Goal: Task Accomplishment & Management: Complete application form

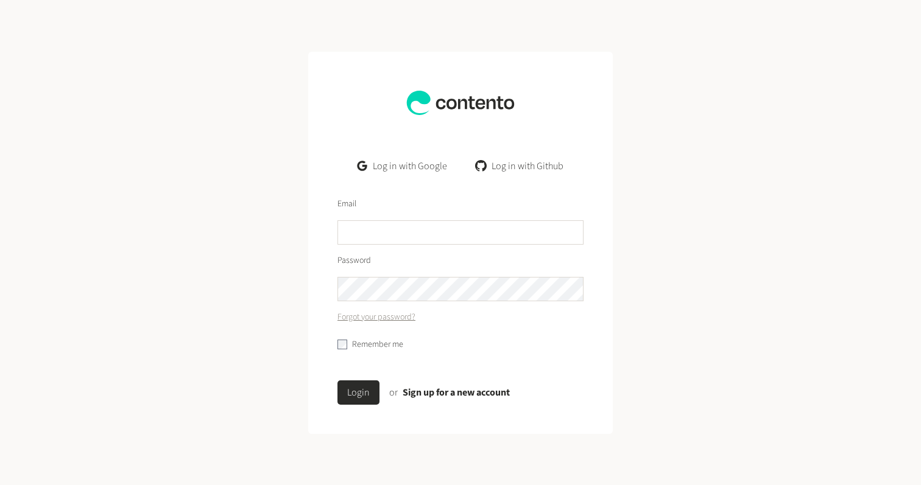
click at [410, 163] on link "Log in with Google" at bounding box center [402, 166] width 109 height 24
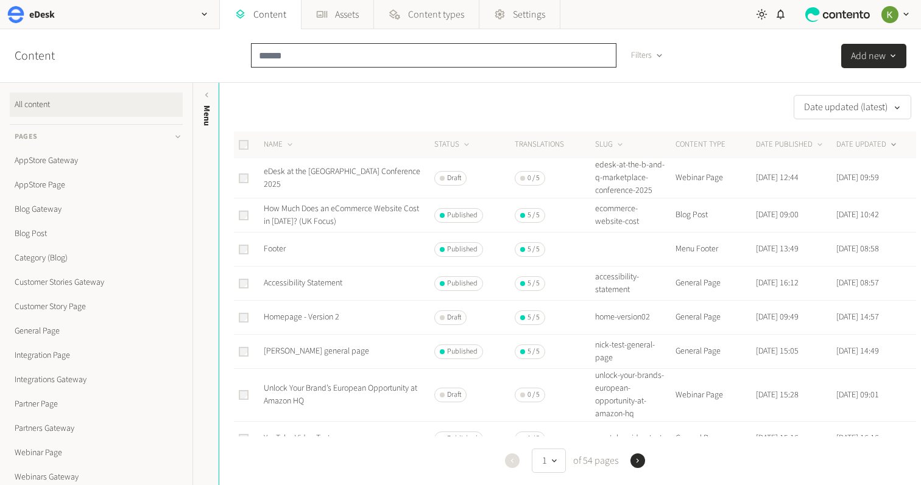
click at [285, 54] on input "text" at bounding box center [433, 55] width 365 height 24
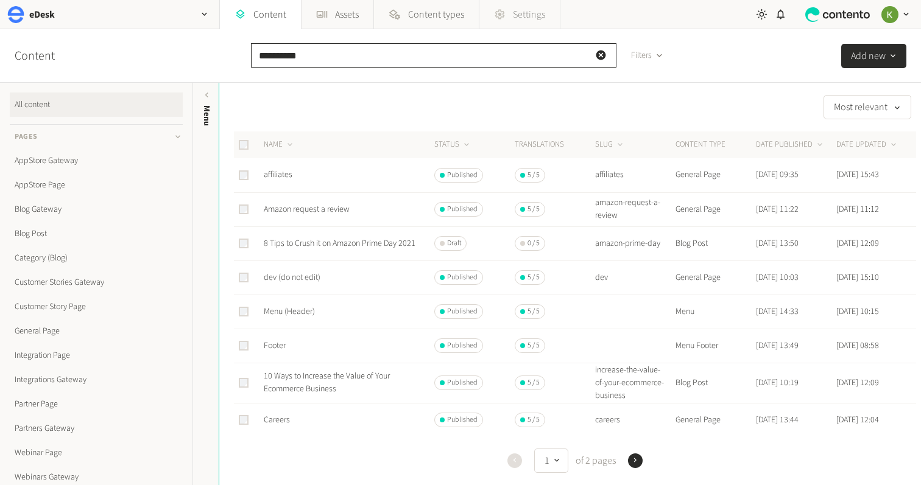
type input "**********"
click at [272, 172] on link "affiliates" at bounding box center [278, 175] width 29 height 12
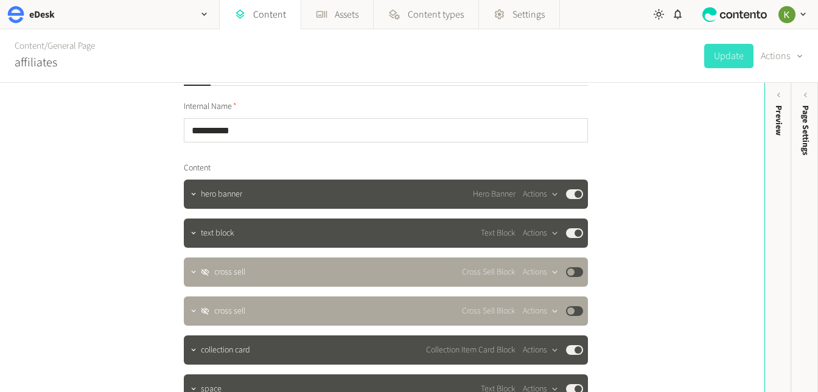
scroll to position [52, 0]
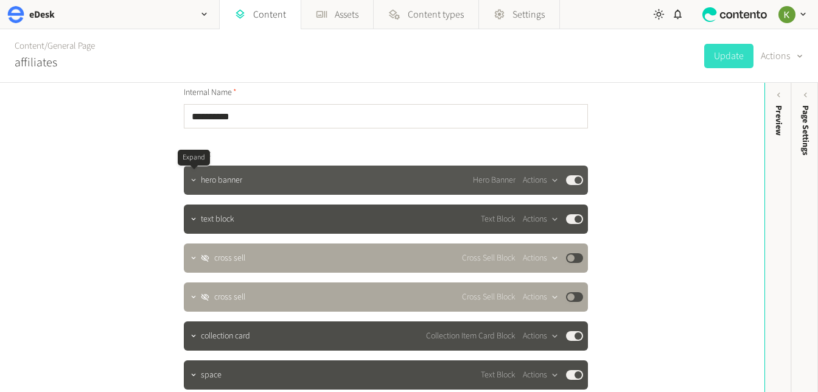
click at [192, 181] on icon "button" at bounding box center [193, 180] width 9 height 9
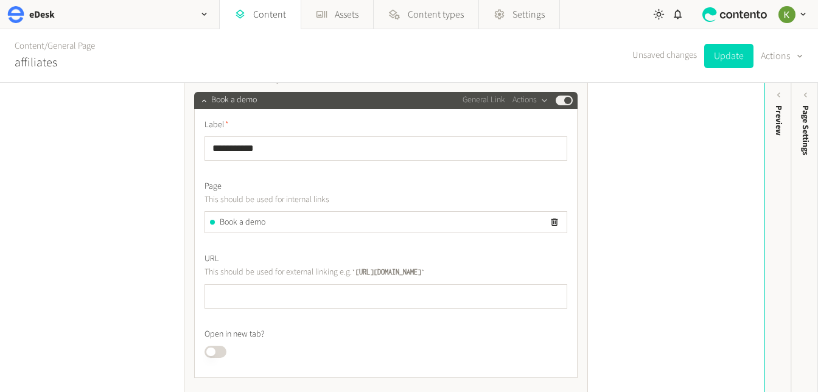
scroll to position [542, 0]
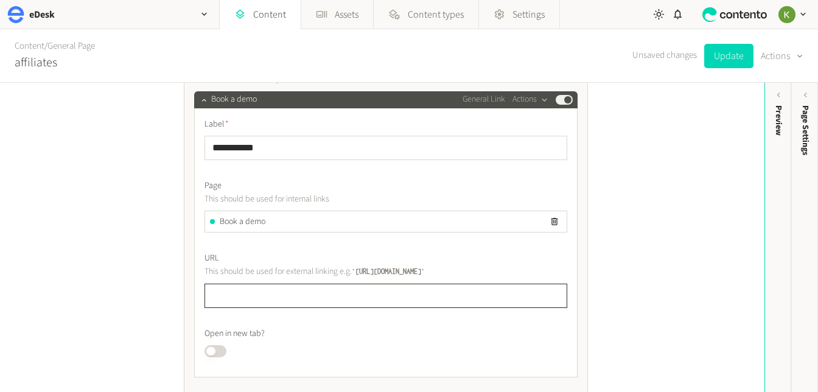
click at [320, 289] on input "text" at bounding box center [386, 296] width 363 height 24
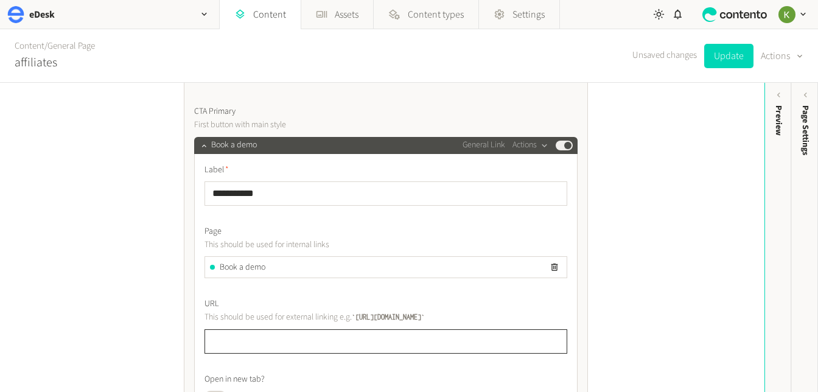
scroll to position [477, 0]
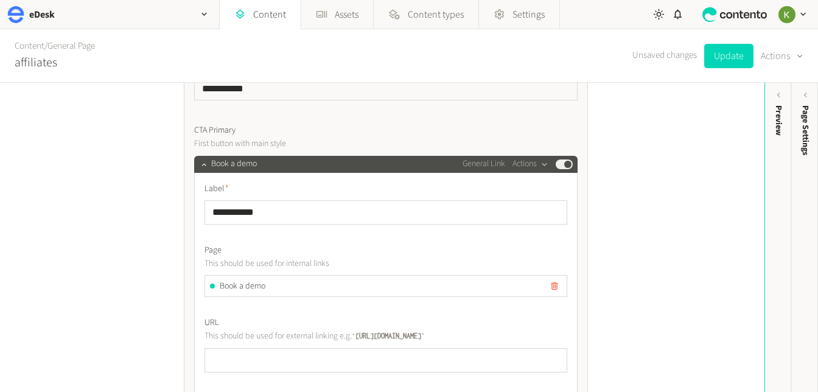
click at [555, 287] on icon "button" at bounding box center [554, 287] width 7 height 8
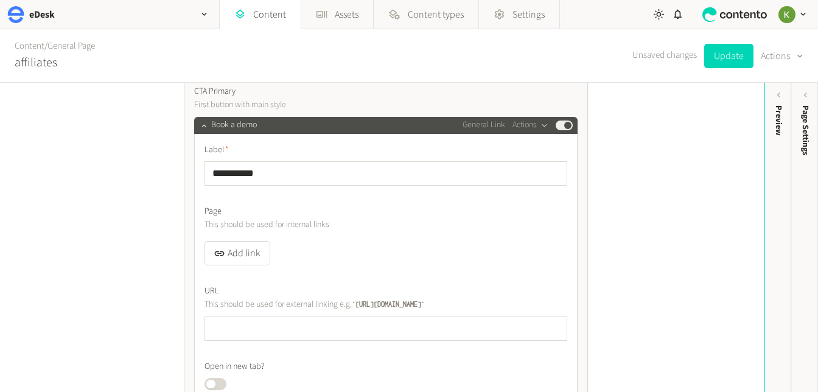
scroll to position [524, 0]
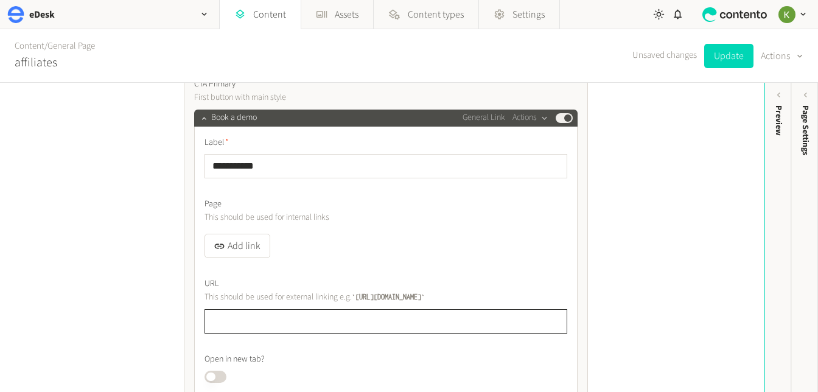
click at [311, 318] on input "text" at bounding box center [386, 321] width 363 height 24
paste input "**********"
click at [295, 320] on input "**********" at bounding box center [386, 321] width 363 height 24
drag, startPoint x: 295, startPoint y: 320, endPoint x: 314, endPoint y: 320, distance: 19.5
click at [295, 320] on input "**********" at bounding box center [386, 321] width 363 height 24
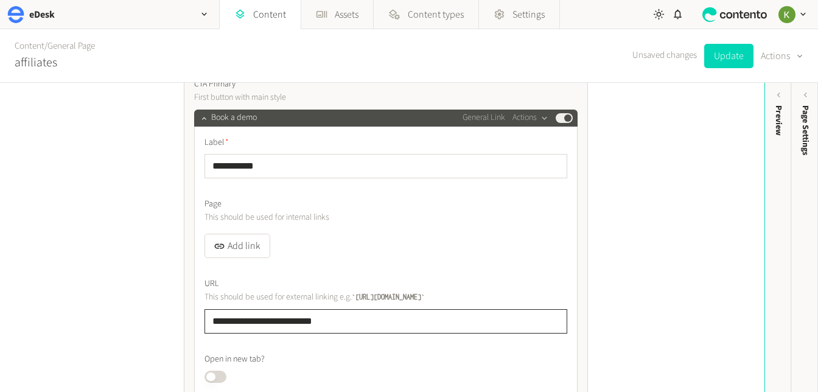
type input "**********"
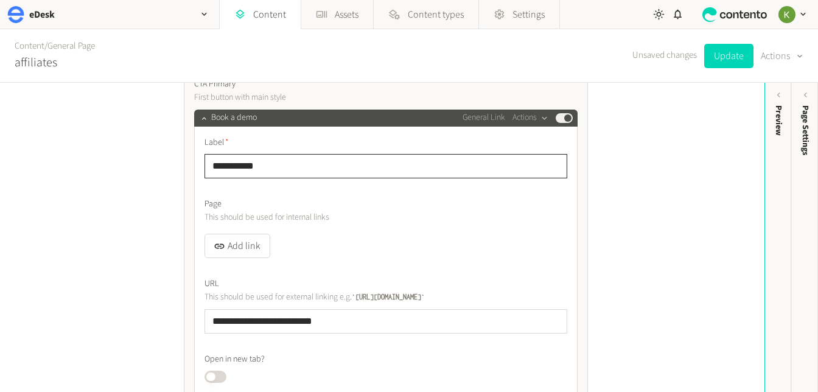
drag, startPoint x: 282, startPoint y: 165, endPoint x: 146, endPoint y: 160, distance: 136.5
click at [146, 160] on div "**********" at bounding box center [382, 237] width 765 height 309
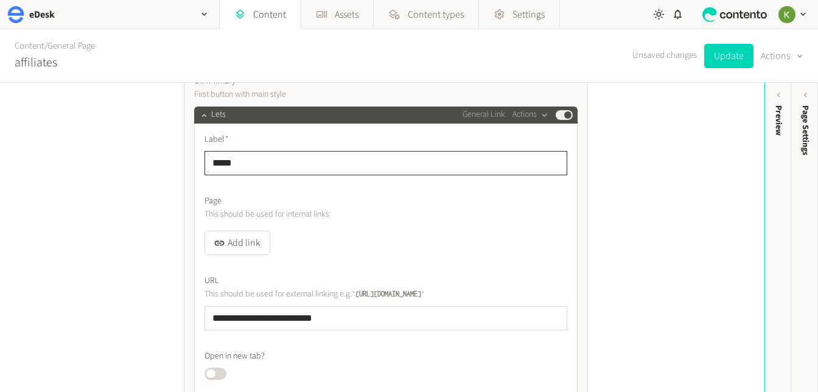
drag, startPoint x: 249, startPoint y: 162, endPoint x: 184, endPoint y: 160, distance: 64.6
type input "**********"
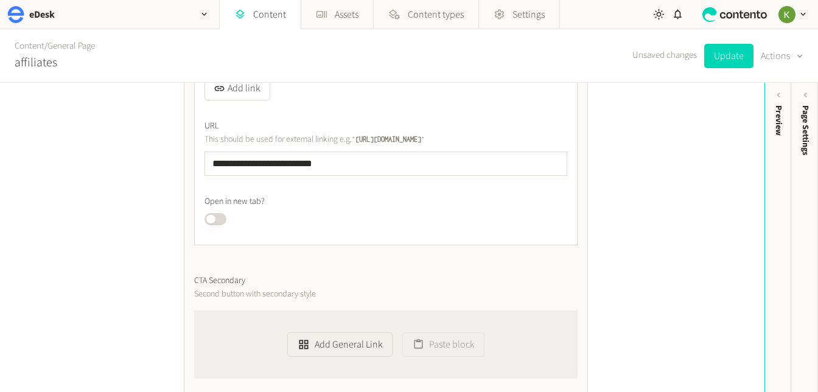
scroll to position [573, 0]
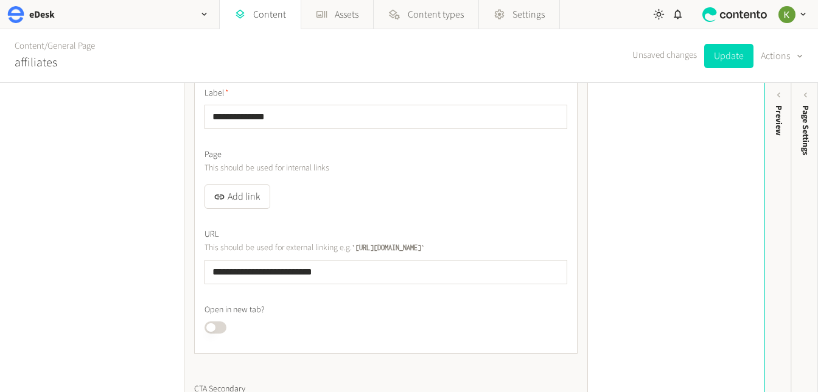
click at [223, 332] on button "Published" at bounding box center [216, 327] width 22 height 12
click at [214, 324] on button "Published" at bounding box center [216, 327] width 22 height 12
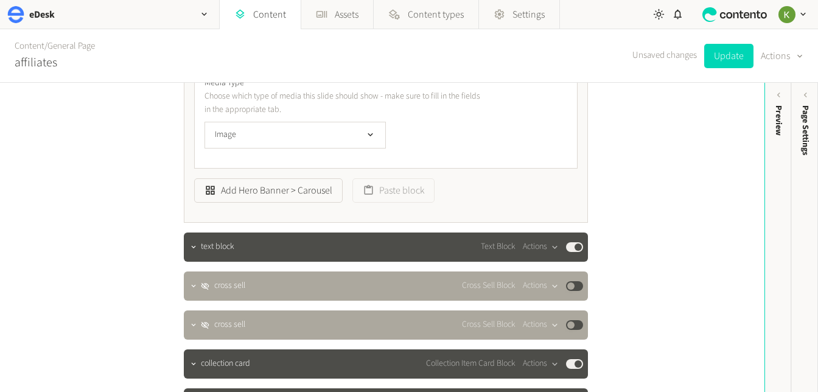
scroll to position [1420, 0]
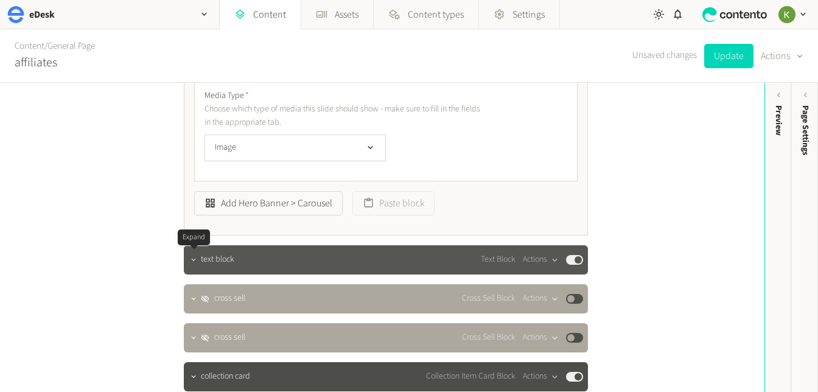
click at [192, 261] on icon "button" at bounding box center [193, 260] width 9 height 9
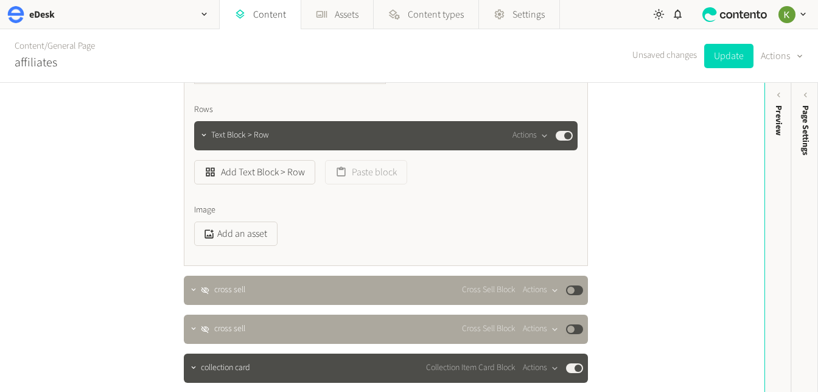
scroll to position [1770, 0]
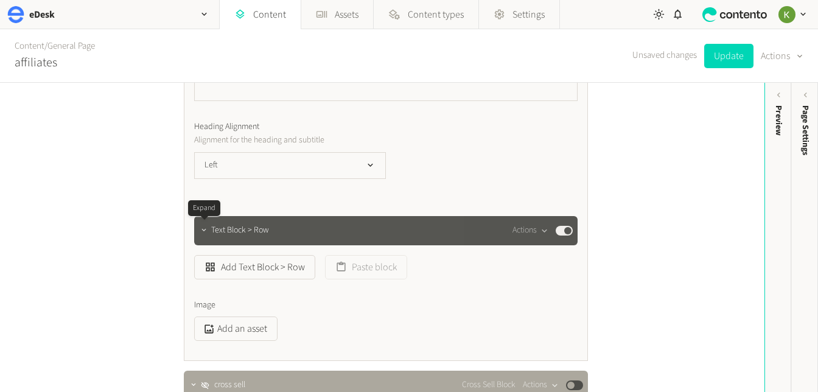
click at [200, 234] on icon "button" at bounding box center [204, 230] width 9 height 9
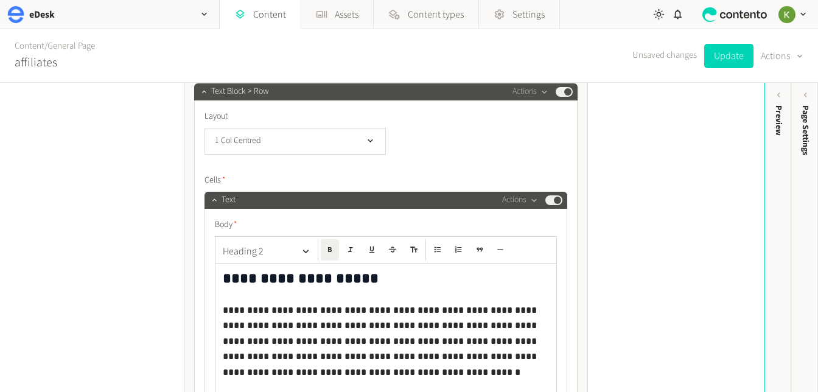
scroll to position [1911, 0]
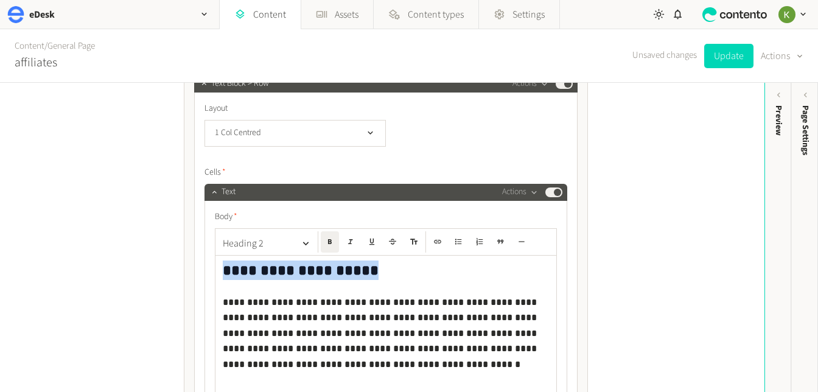
drag, startPoint x: 375, startPoint y: 272, endPoint x: 210, endPoint y: 267, distance: 165.1
click at [199, 268] on div "**********" at bounding box center [386, 280] width 384 height 374
copy strong "**********"
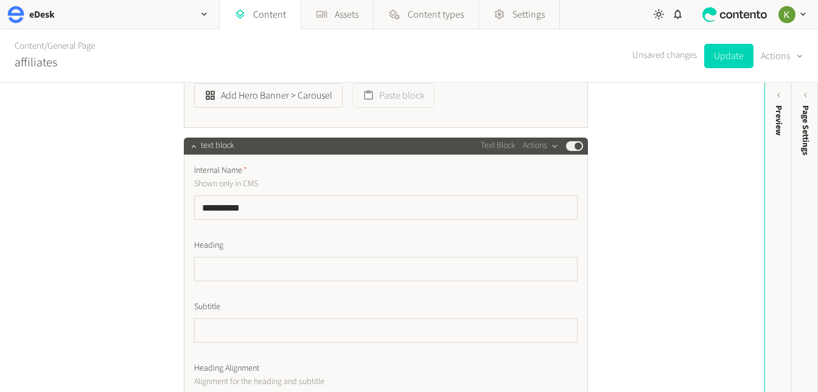
scroll to position [1475, 0]
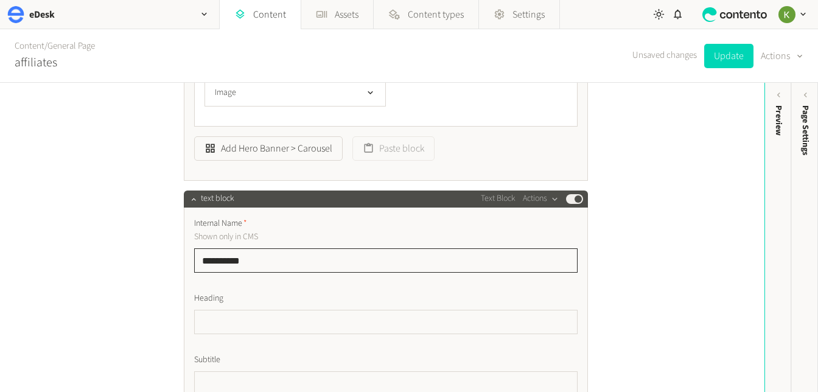
drag, startPoint x: 261, startPoint y: 256, endPoint x: 194, endPoint y: 262, distance: 67.2
click at [264, 257] on input "**********" at bounding box center [386, 260] width 384 height 24
drag, startPoint x: 231, startPoint y: 261, endPoint x: 219, endPoint y: 251, distance: 14.7
click at [183, 258] on div "**********" at bounding box center [382, 44] width 426 height 2873
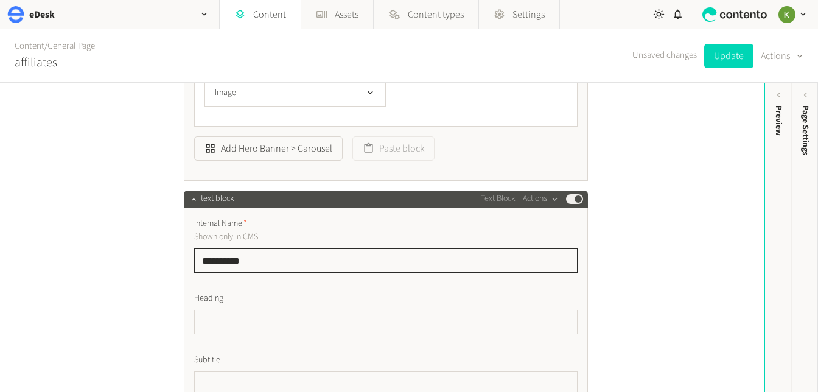
paste input "**********"
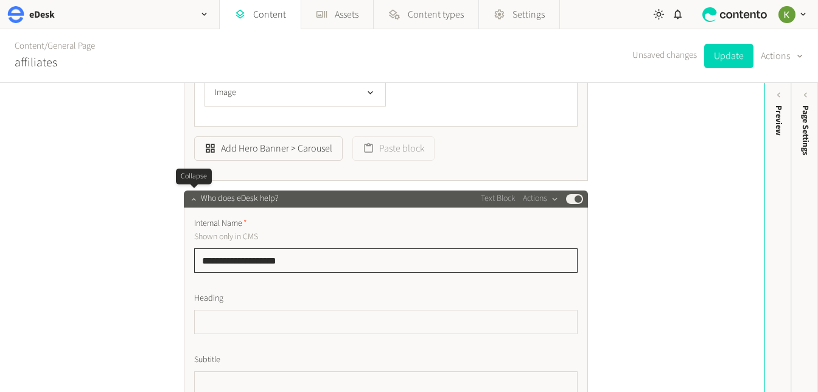
type input "**********"
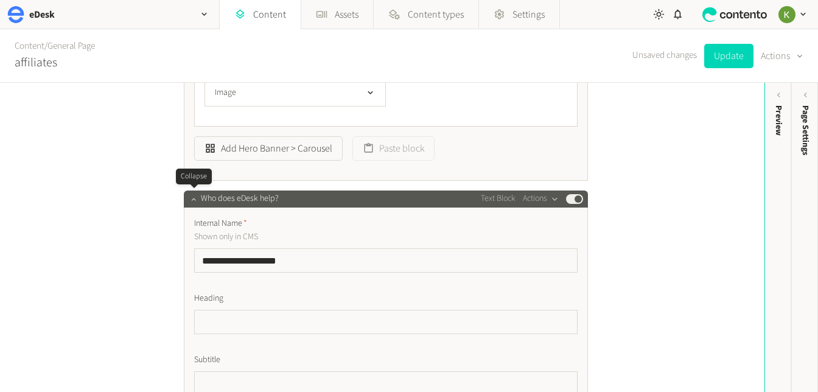
click at [191, 199] on icon "button" at bounding box center [193, 199] width 9 height 9
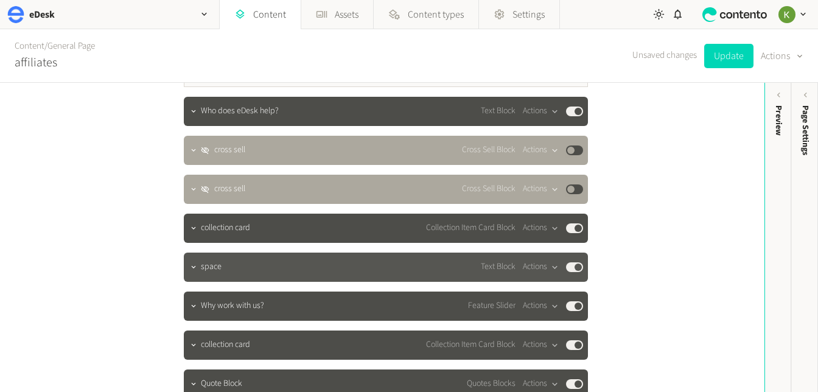
scroll to position [1585, 0]
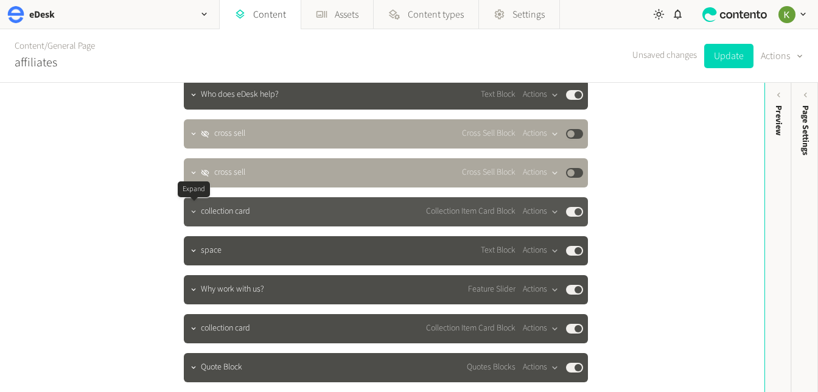
click at [196, 214] on icon "button" at bounding box center [193, 212] width 9 height 9
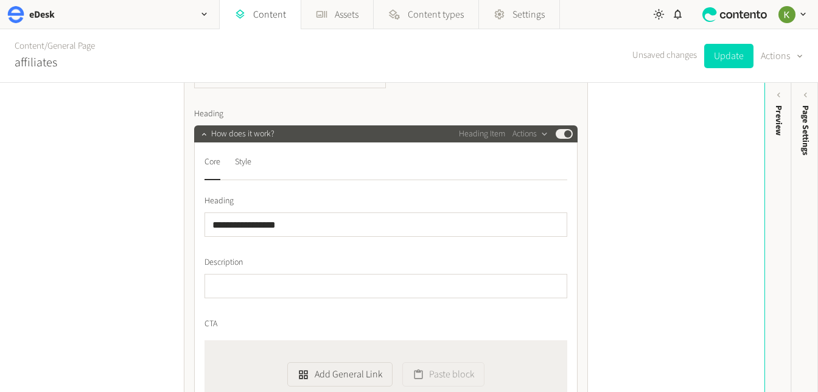
scroll to position [1939, 0]
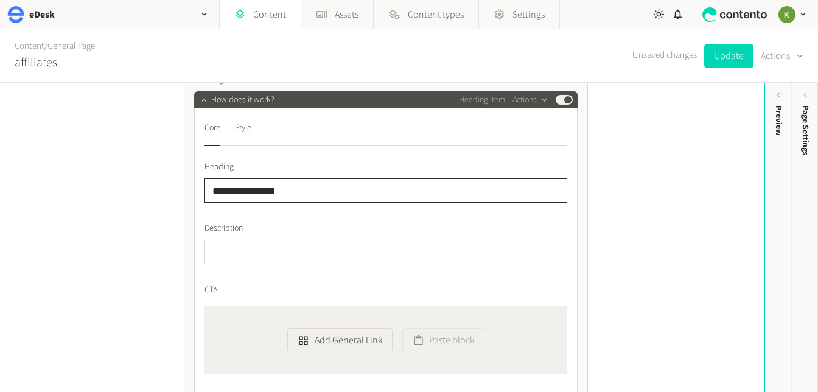
drag, startPoint x: 301, startPoint y: 188, endPoint x: 269, endPoint y: 186, distance: 31.7
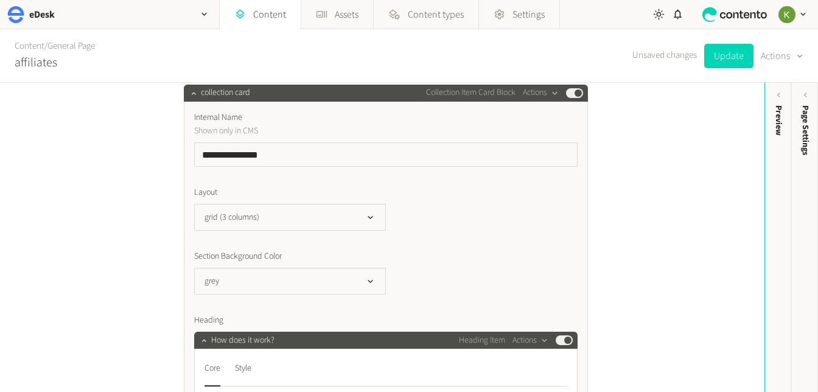
scroll to position [1655, 0]
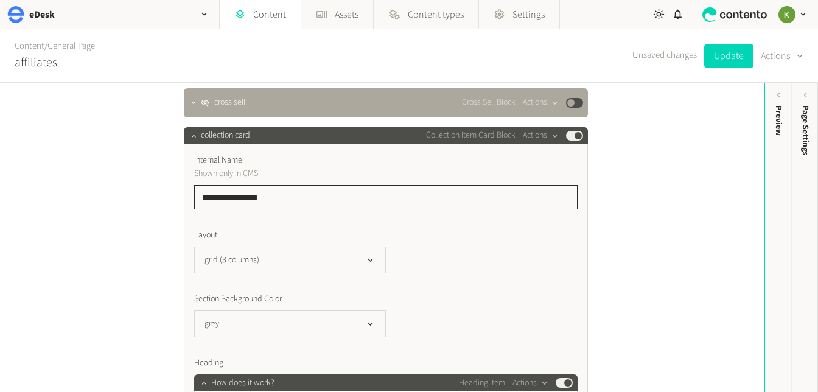
drag, startPoint x: 279, startPoint y: 194, endPoint x: 181, endPoint y: 189, distance: 98.2
click at [167, 189] on div "**********" at bounding box center [382, 237] width 765 height 309
paste input "**"
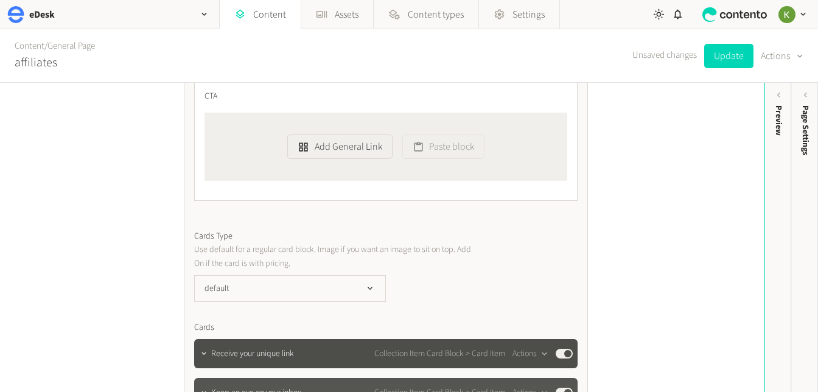
scroll to position [2256, 0]
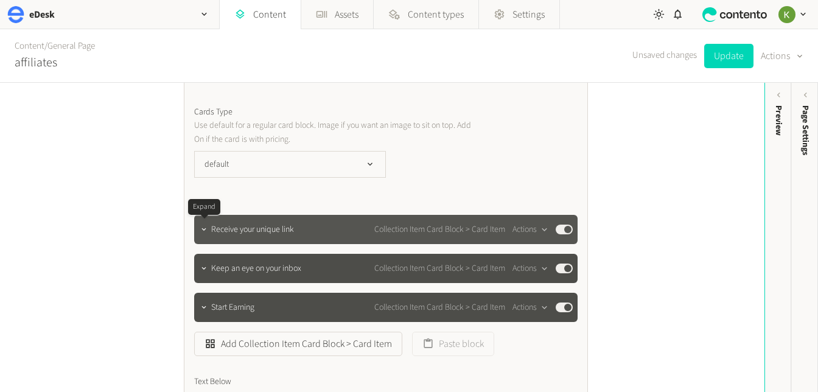
type input "**********"
click at [202, 230] on icon "button" at bounding box center [204, 229] width 9 height 9
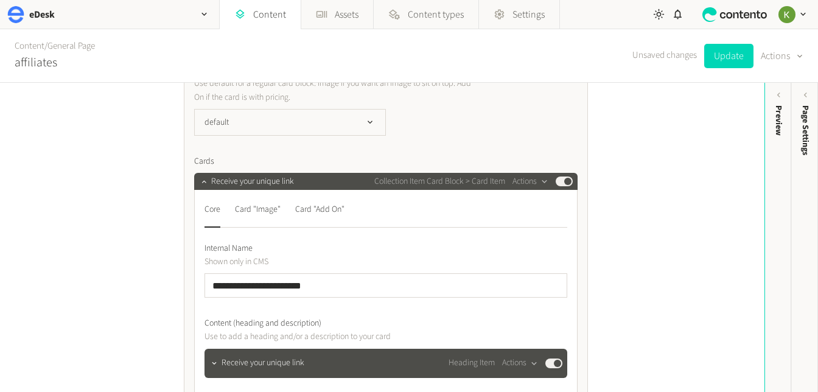
scroll to position [2437, 0]
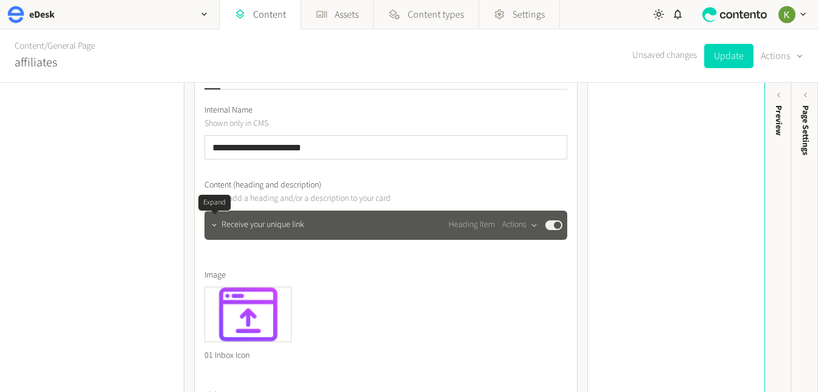
click at [213, 228] on icon "button" at bounding box center [214, 225] width 9 height 9
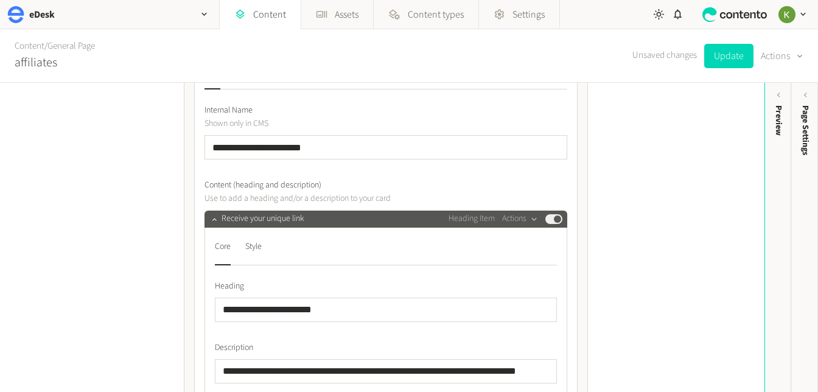
scroll to position [2539, 0]
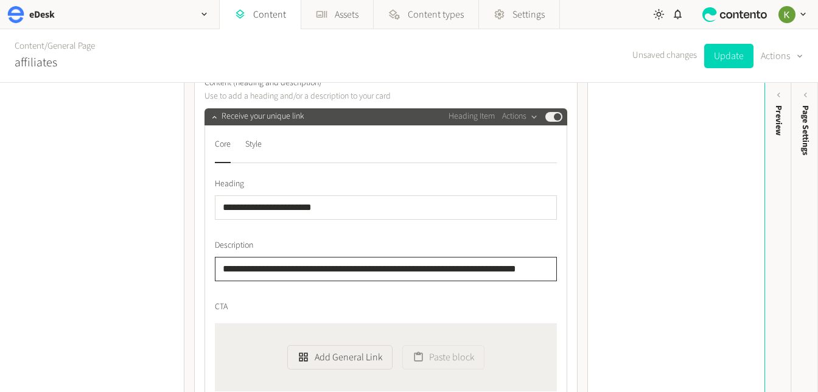
click at [421, 270] on input "**********" at bounding box center [386, 269] width 342 height 24
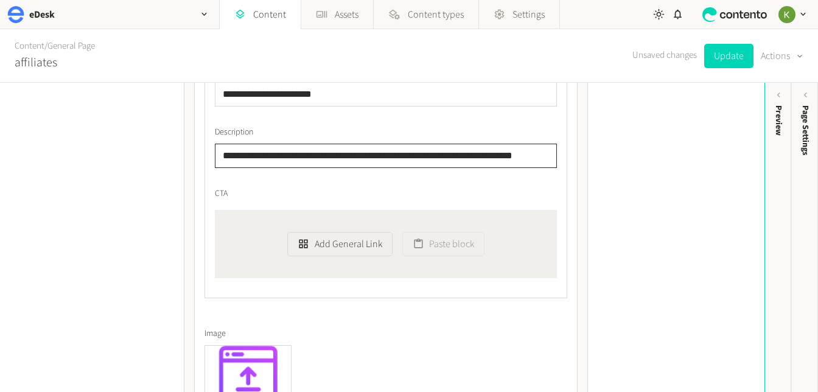
drag, startPoint x: 432, startPoint y: 158, endPoint x: 457, endPoint y: 158, distance: 25.6
click at [457, 158] on input "**********" at bounding box center [386, 156] width 342 height 24
click at [455, 160] on input "**********" at bounding box center [386, 156] width 342 height 24
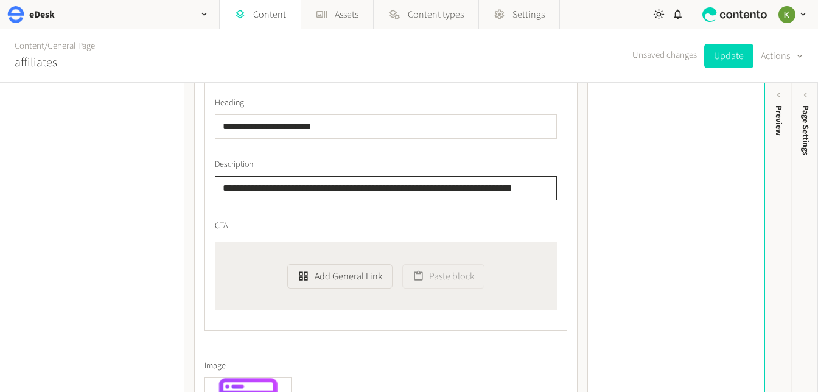
scroll to position [2560, 0]
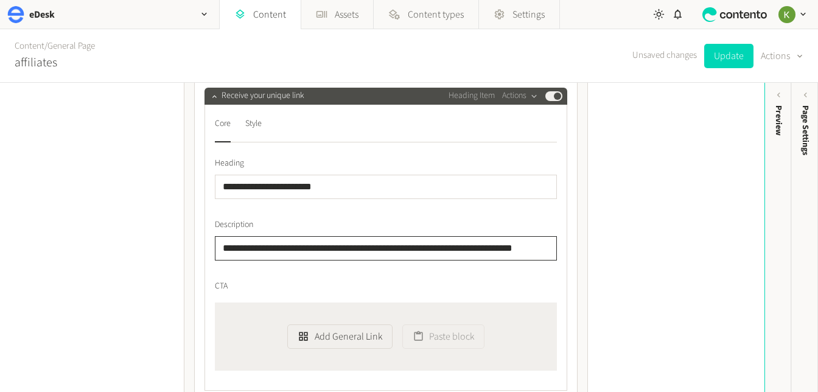
click at [437, 248] on input "**********" at bounding box center [386, 248] width 342 height 24
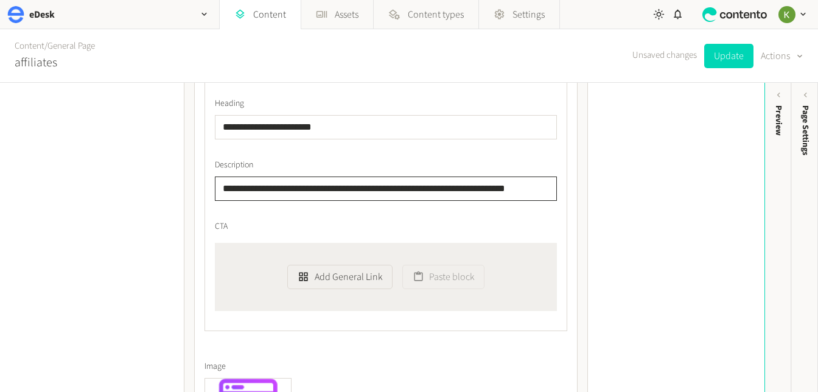
scroll to position [2633, 0]
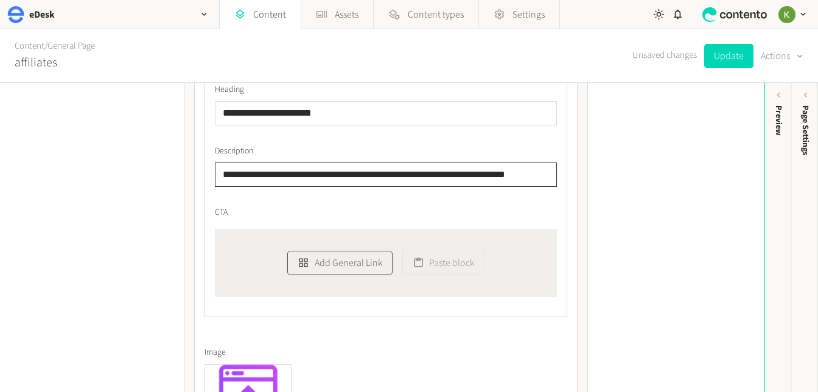
type input "**********"
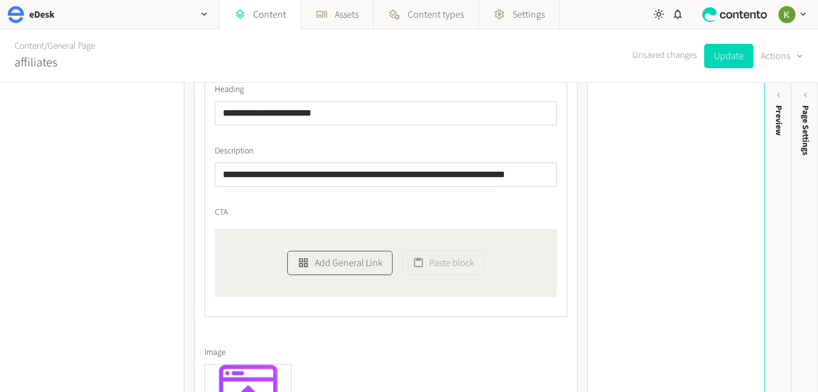
click at [335, 261] on button "Add General Link" at bounding box center [339, 263] width 105 height 24
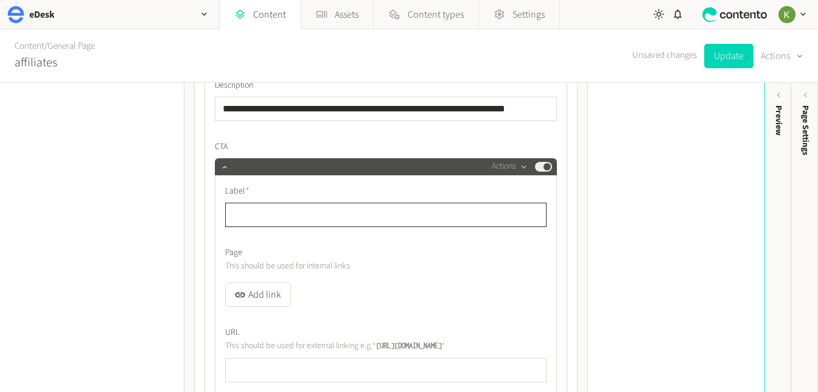
scroll to position [2756, 0]
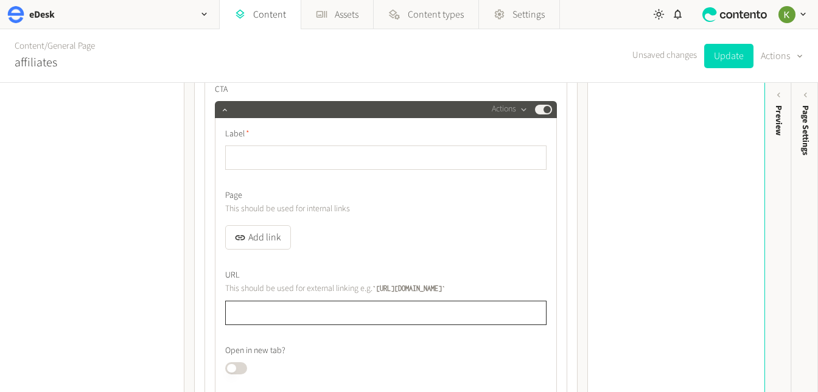
click at [304, 317] on input "text" at bounding box center [385, 313] width 321 height 24
paste input "**********"
drag, startPoint x: 324, startPoint y: 313, endPoint x: 190, endPoint y: 311, distance: 134.0
click at [190, 311] on div "**********" at bounding box center [386, 74] width 404 height 2063
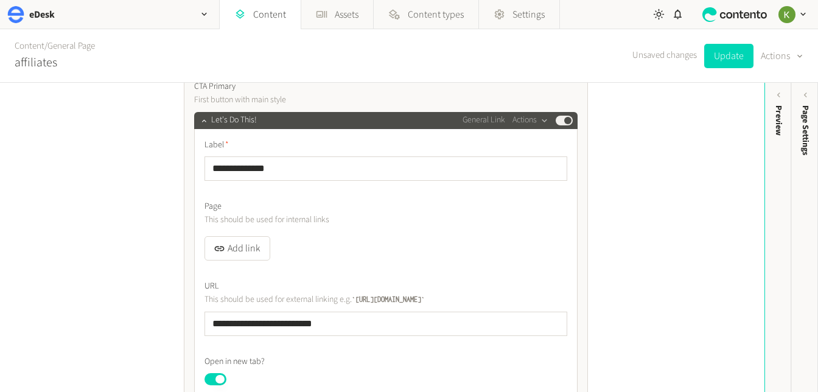
scroll to position [606, 0]
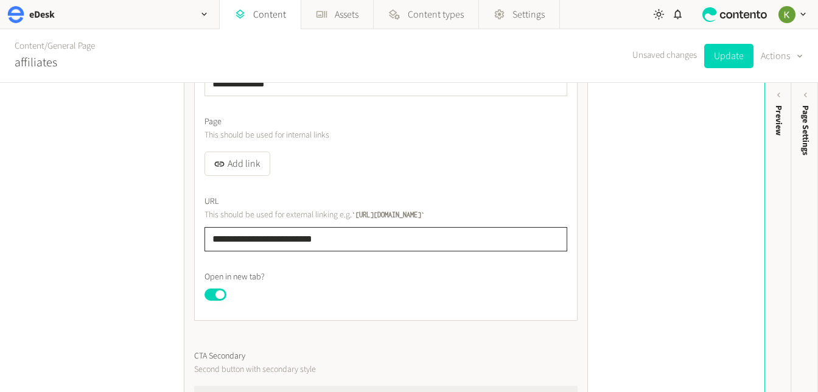
drag, startPoint x: 342, startPoint y: 237, endPoint x: 267, endPoint y: 218, distance: 76.6
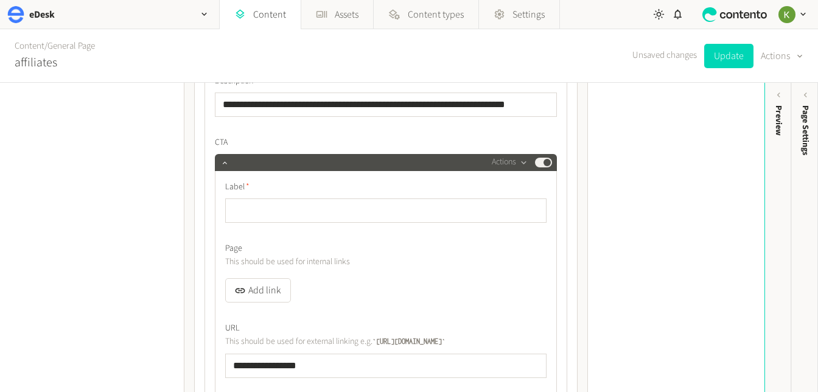
scroll to position [2702, 0]
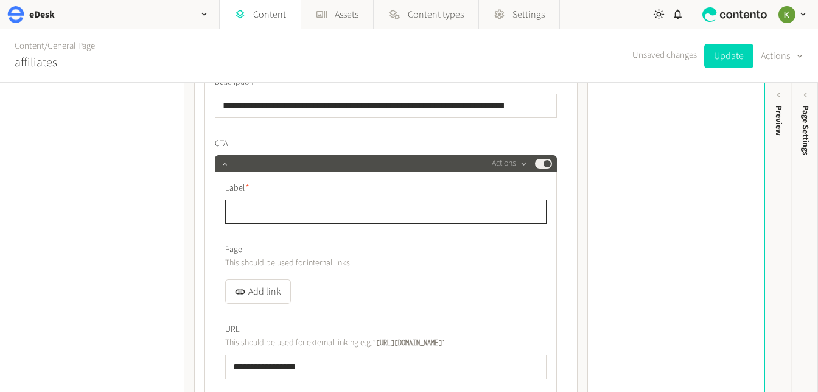
click at [317, 216] on input "text" at bounding box center [385, 212] width 321 height 24
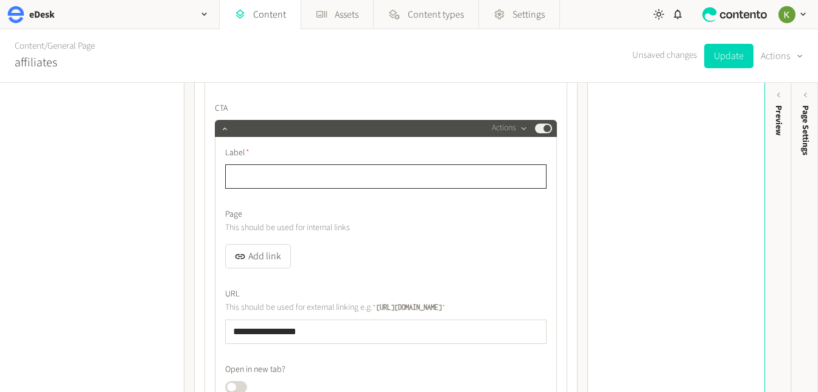
scroll to position [2763, 0]
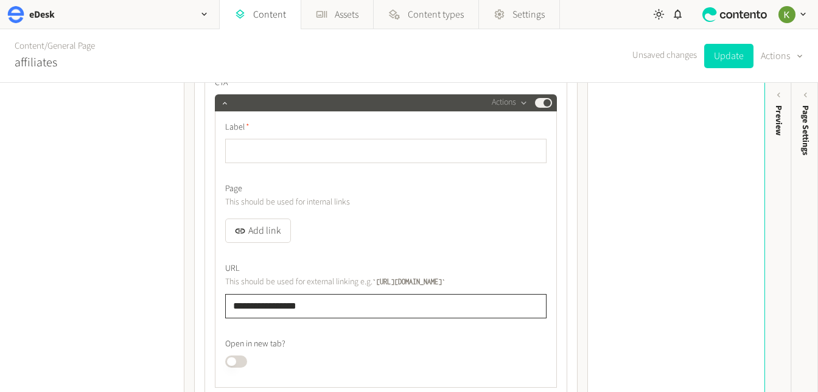
drag, startPoint x: 333, startPoint y: 306, endPoint x: 212, endPoint y: 306, distance: 120.6
click at [212, 307] on div "**********" at bounding box center [386, 171] width 363 height 541
paste input "**********"
type input "**********"
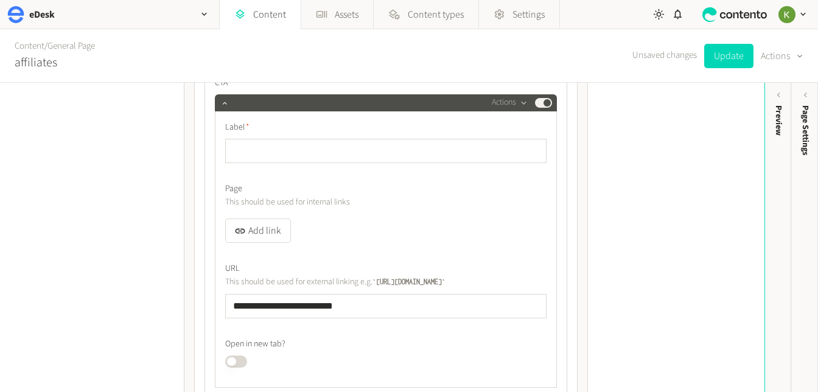
click at [240, 363] on button "Published" at bounding box center [236, 362] width 22 height 12
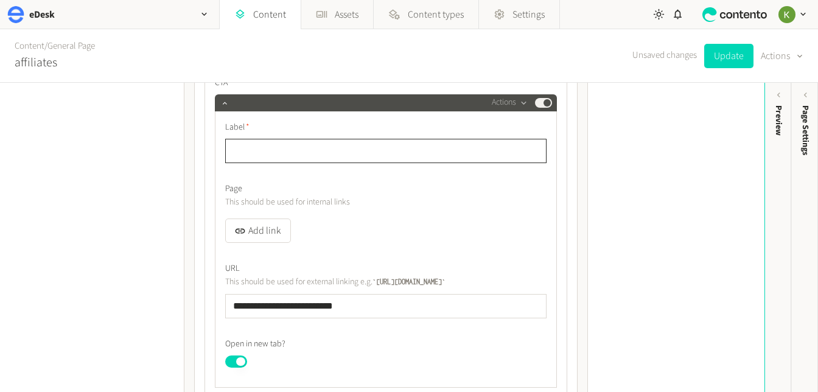
click at [303, 142] on input "text" at bounding box center [385, 151] width 321 height 24
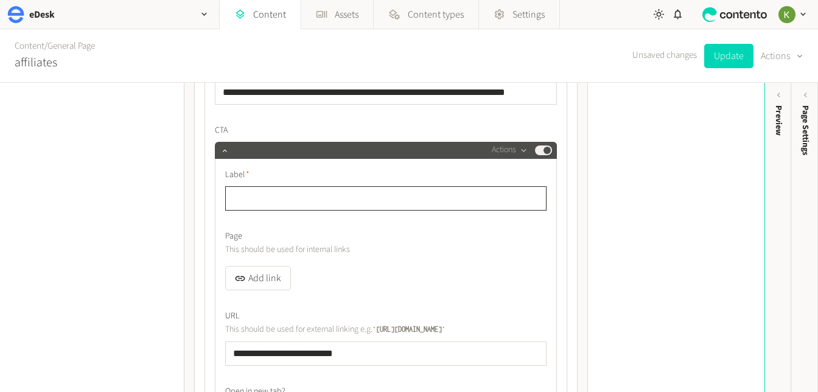
scroll to position [2707, 0]
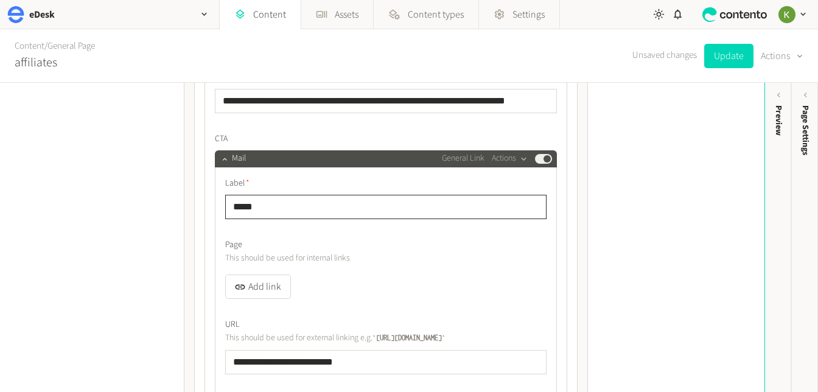
click at [245, 205] on input "****" at bounding box center [385, 207] width 321 height 24
drag, startPoint x: 214, startPoint y: 208, endPoint x: 198, endPoint y: 208, distance: 16.5
click at [198, 208] on div "**********" at bounding box center [386, 301] width 384 height 1041
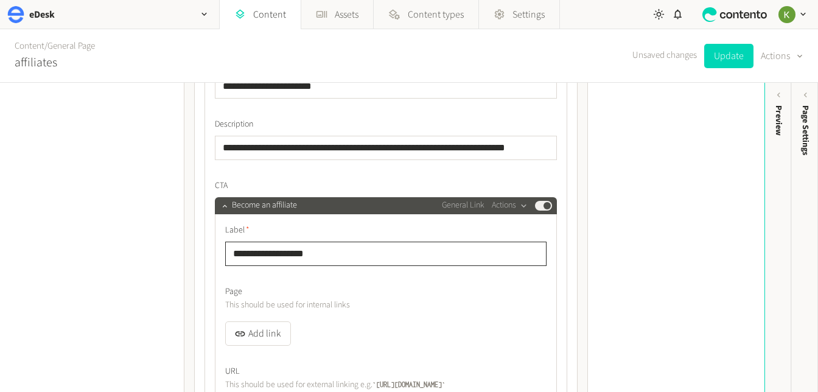
scroll to position [2628, 0]
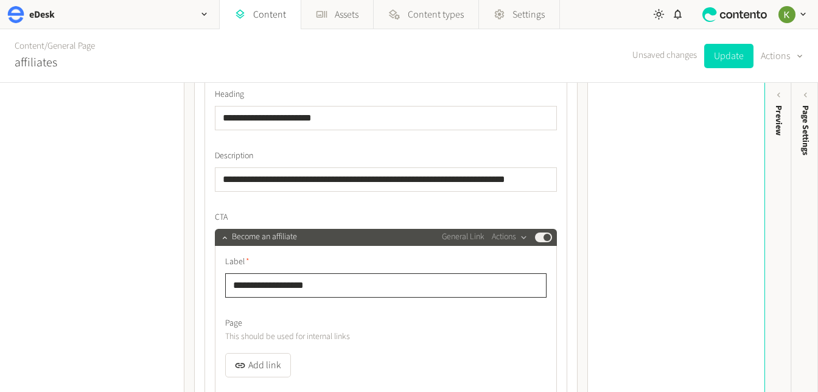
drag, startPoint x: 315, startPoint y: 288, endPoint x: 240, endPoint y: 279, distance: 75.4
click at [223, 281] on div "**********" at bounding box center [386, 384] width 342 height 276
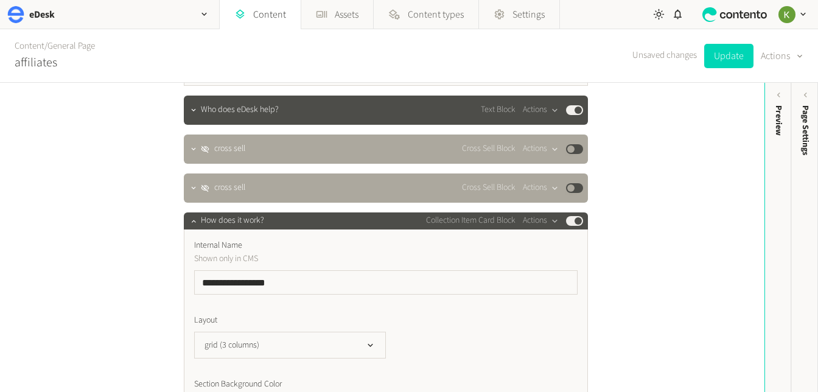
scroll to position [1490, 0]
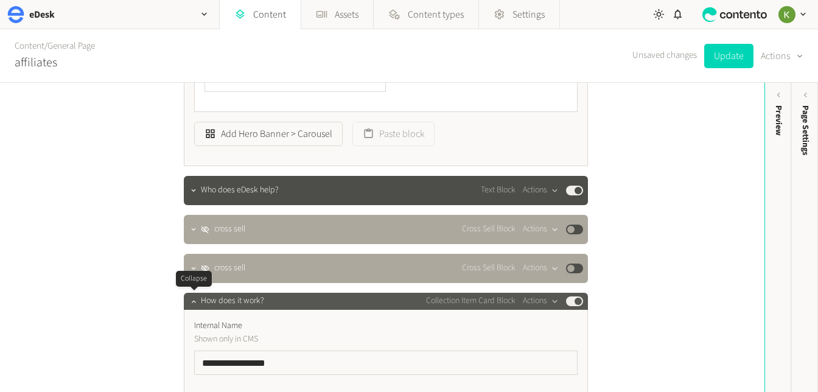
type input "********"
click at [193, 303] on icon "button" at bounding box center [193, 301] width 9 height 9
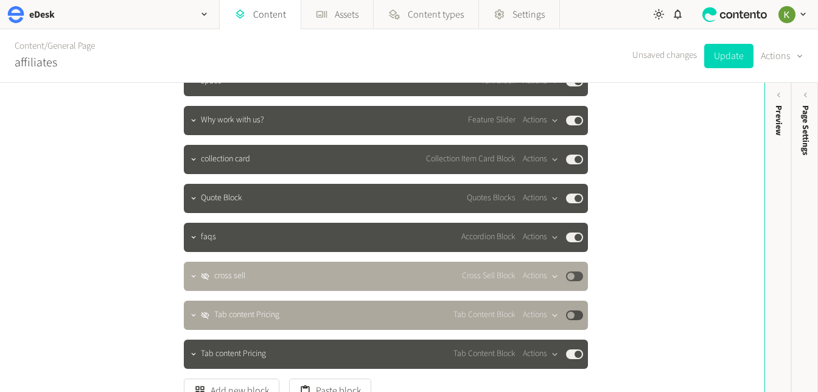
scroll to position [1747, 0]
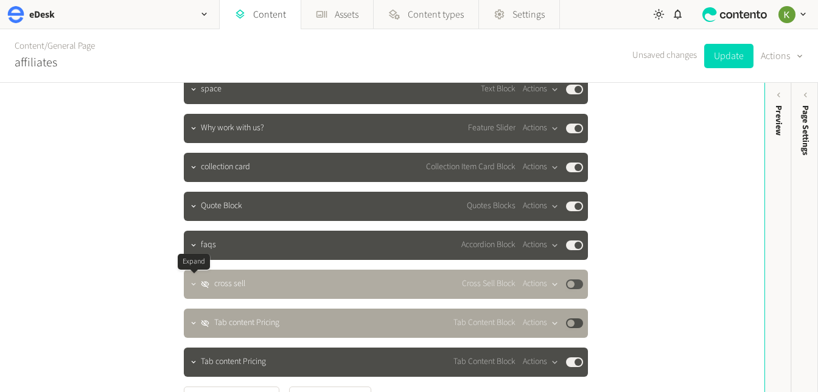
click at [194, 284] on icon "button" at bounding box center [193, 284] width 9 height 9
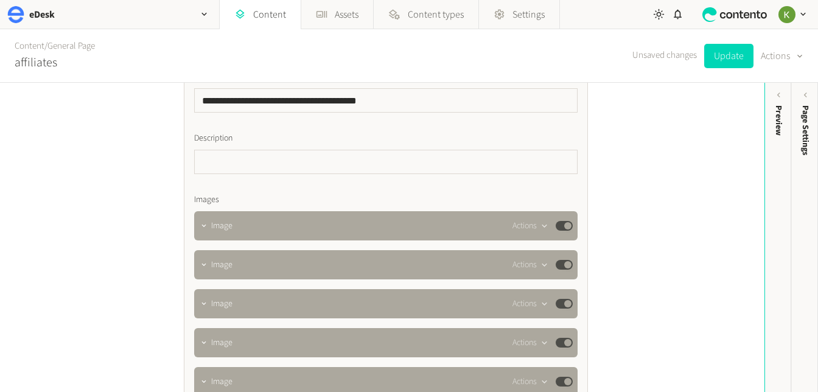
scroll to position [2124, 0]
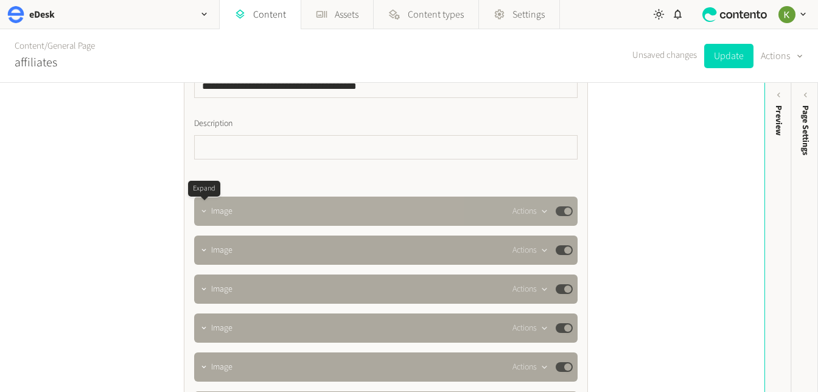
click at [204, 216] on button "button" at bounding box center [204, 210] width 15 height 15
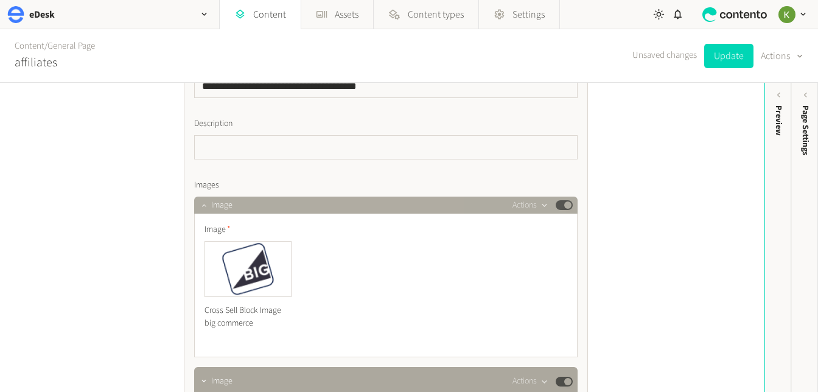
click at [204, 216] on div "Image Cross Sell Block Image big commerce" at bounding box center [386, 285] width 384 height 143
click at [204, 209] on button "button" at bounding box center [204, 204] width 15 height 15
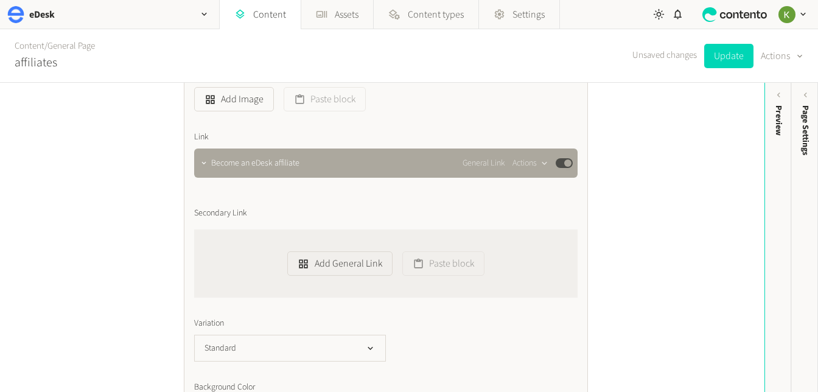
scroll to position [2511, 0]
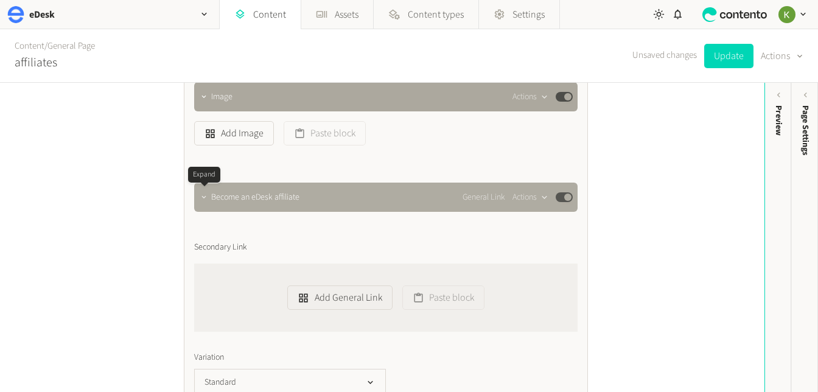
click at [206, 200] on icon "button" at bounding box center [204, 197] width 9 height 9
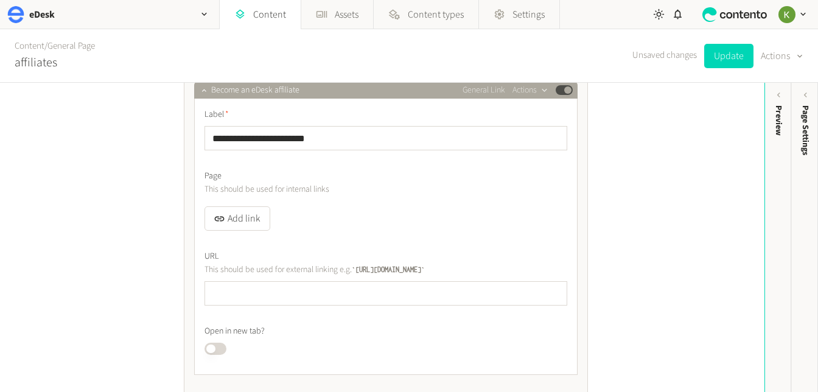
scroll to position [2581, 0]
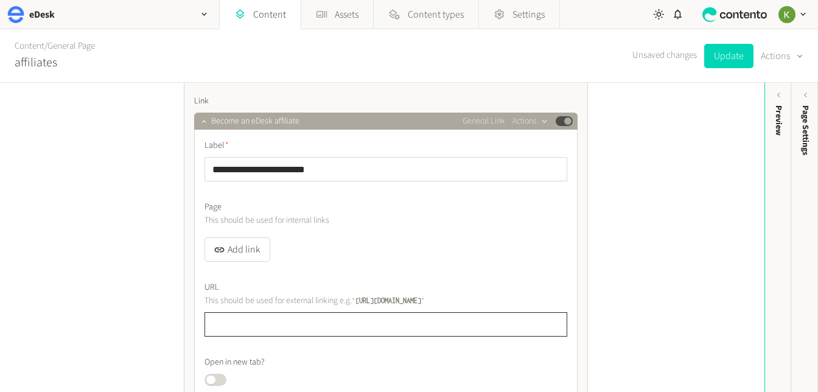
click at [265, 327] on input "text" at bounding box center [386, 324] width 363 height 24
paste input "**********"
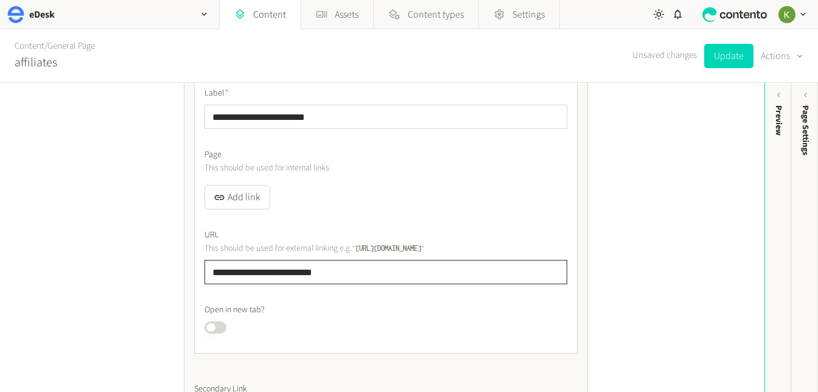
scroll to position [2634, 0]
type input "**********"
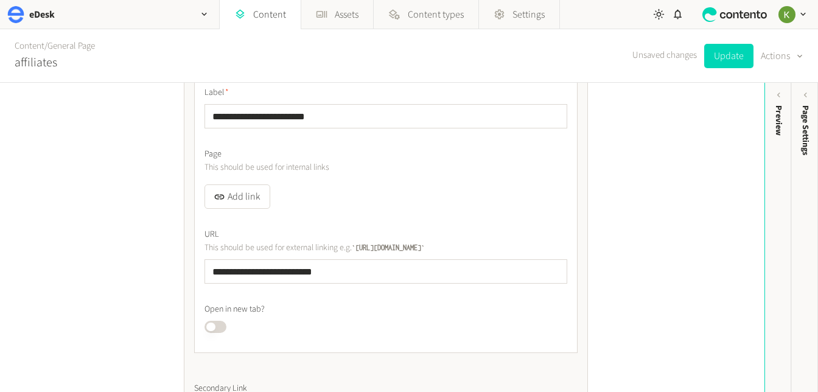
drag, startPoint x: 215, startPoint y: 328, endPoint x: 236, endPoint y: 325, distance: 21.6
click at [216, 328] on button "Published" at bounding box center [216, 327] width 22 height 12
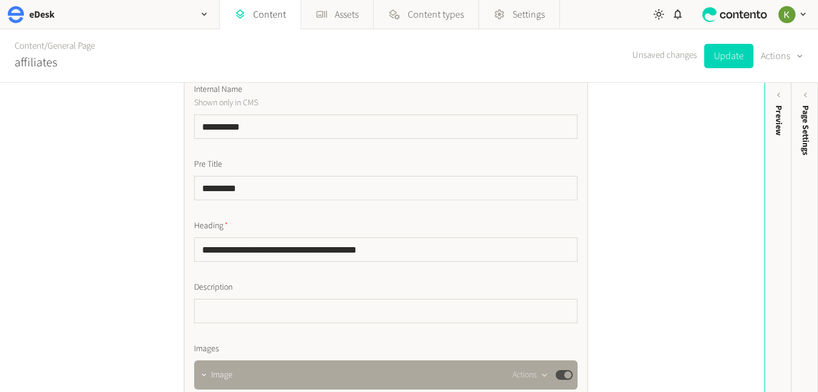
scroll to position [1902, 0]
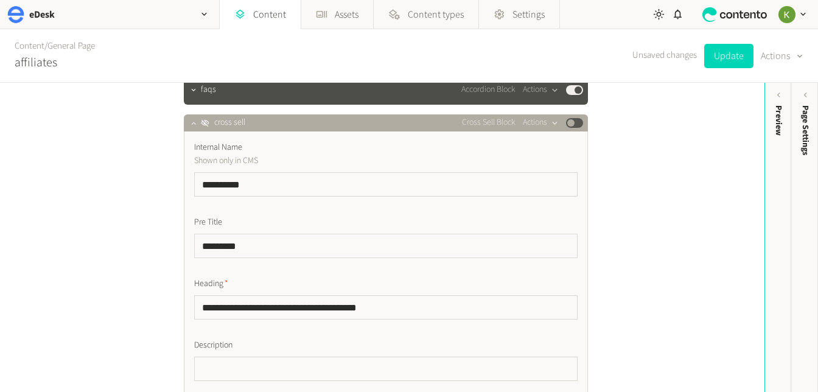
click at [581, 125] on button "Published" at bounding box center [574, 123] width 17 height 10
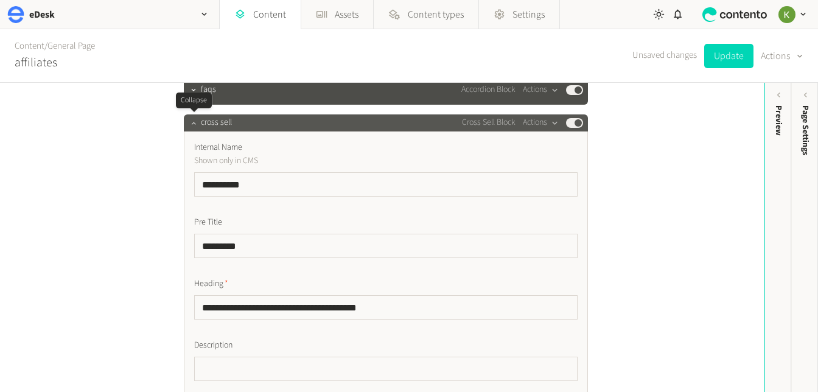
click at [195, 125] on icon "button" at bounding box center [193, 123] width 9 height 9
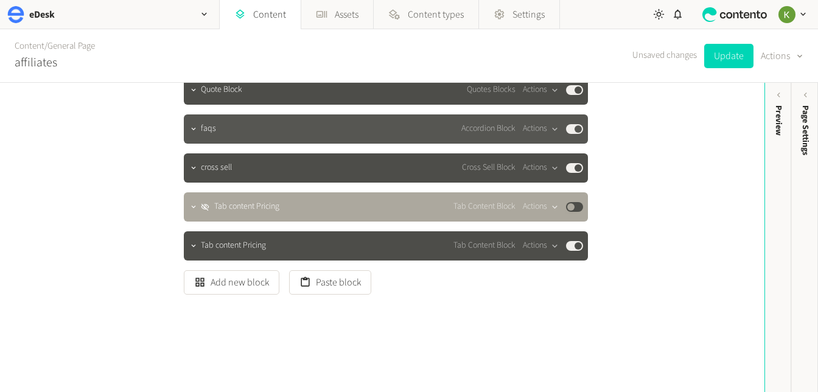
scroll to position [1863, 0]
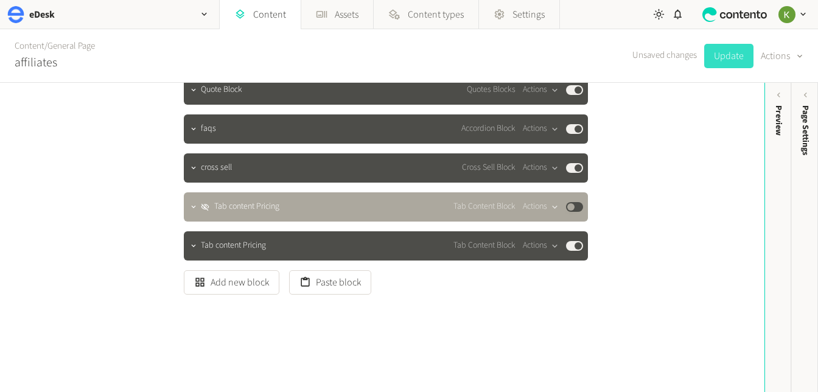
click at [722, 57] on button "Update" at bounding box center [728, 56] width 49 height 24
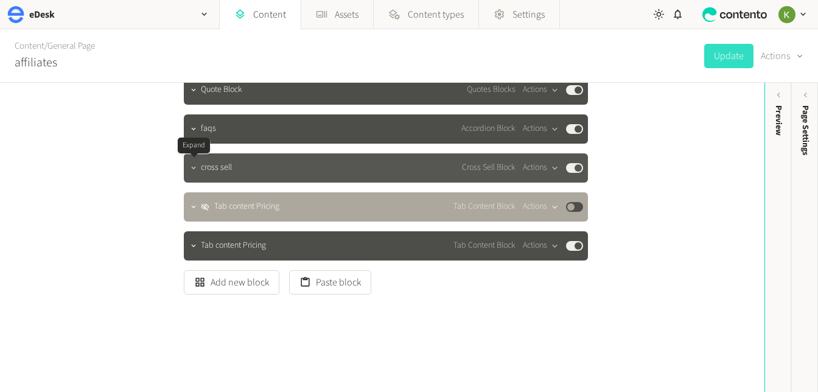
click at [193, 166] on icon "button" at bounding box center [193, 168] width 9 height 9
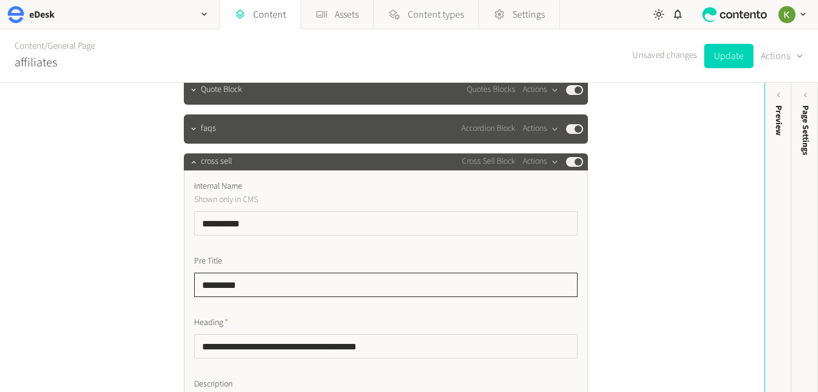
click at [211, 283] on input "*********" at bounding box center [386, 285] width 384 height 24
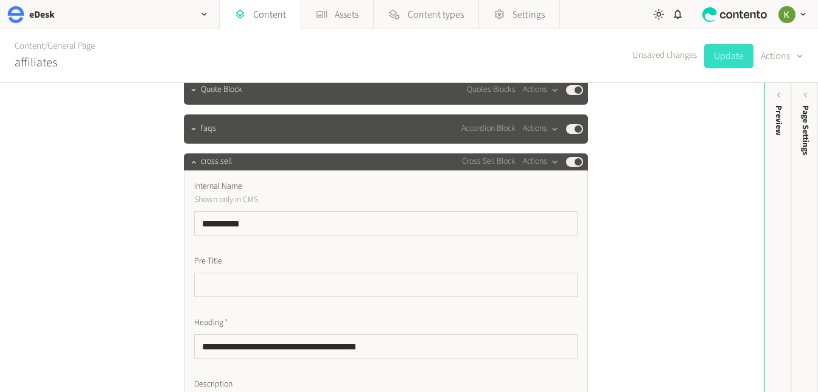
drag, startPoint x: 723, startPoint y: 55, endPoint x: 720, endPoint y: 61, distance: 6.3
click at [723, 55] on button "Update" at bounding box center [728, 56] width 49 height 24
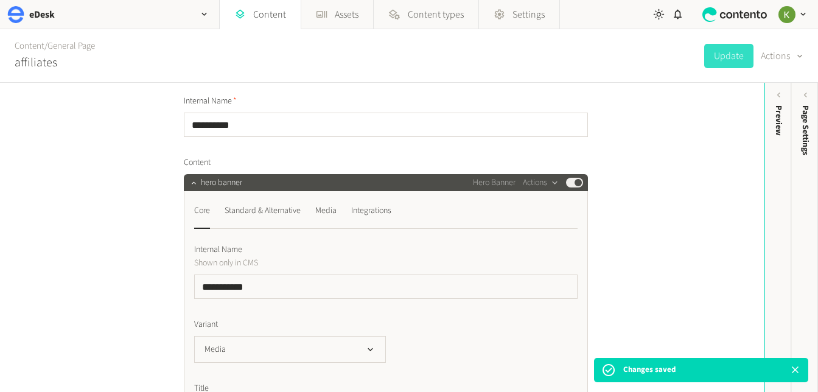
scroll to position [33, 0]
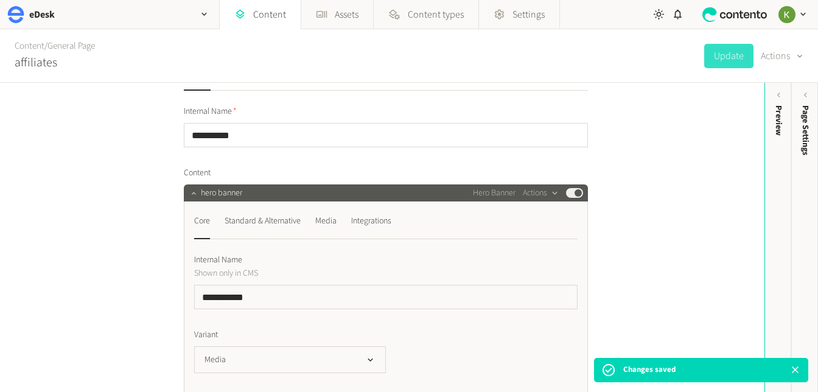
click at [193, 194] on icon "button" at bounding box center [193, 193] width 9 height 9
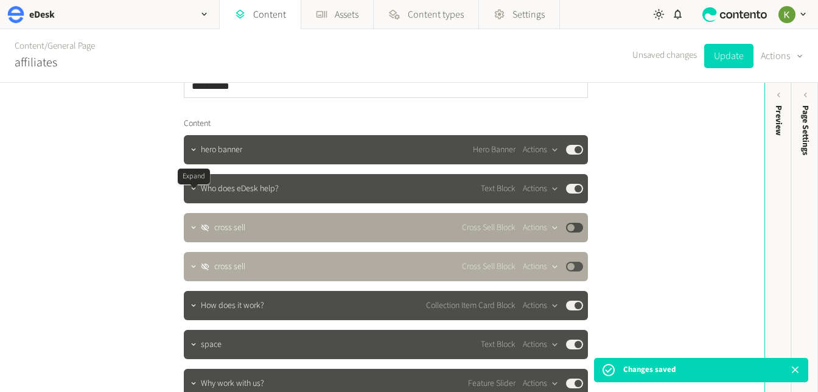
scroll to position [97, 0]
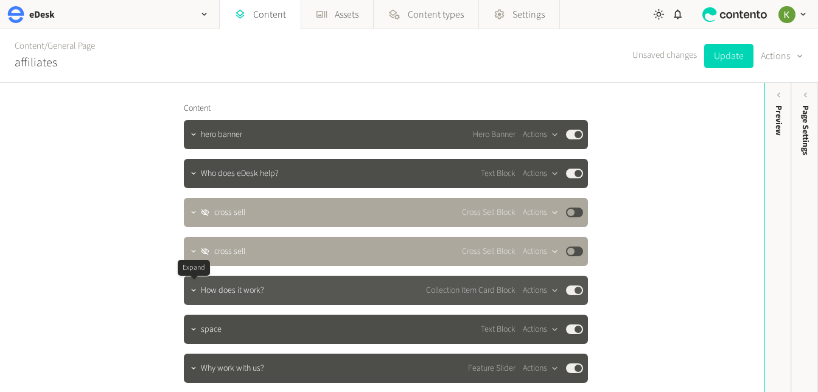
click at [196, 296] on div at bounding box center [193, 290] width 15 height 17
click at [192, 292] on icon "button" at bounding box center [193, 290] width 9 height 9
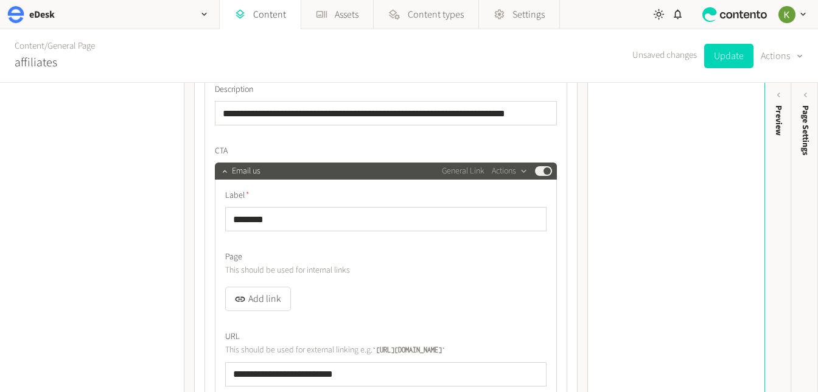
scroll to position [1268, 0]
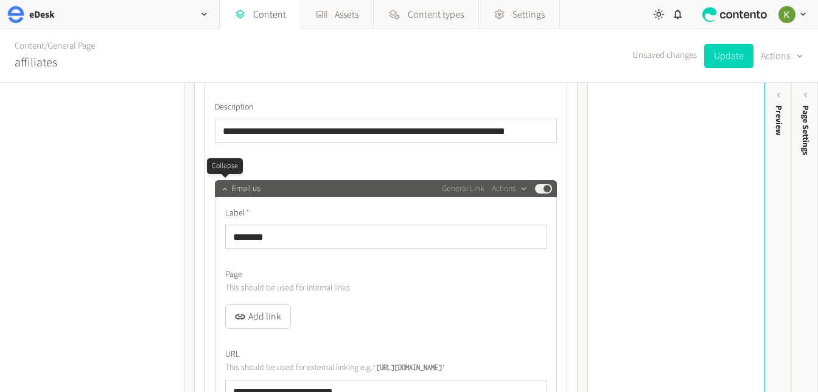
click at [222, 190] on icon "button" at bounding box center [224, 188] width 9 height 9
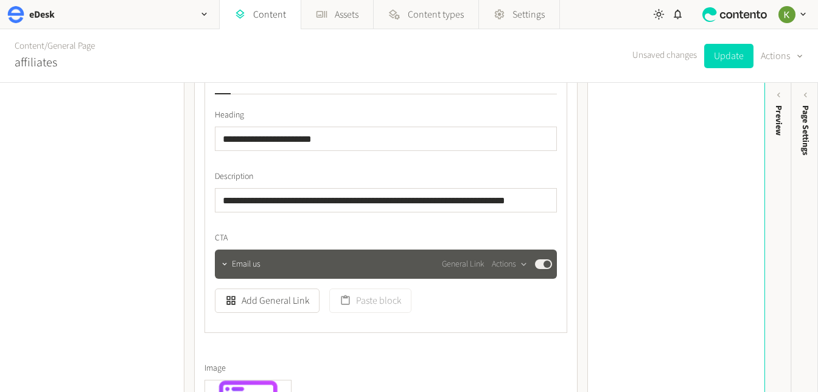
scroll to position [1207, 0]
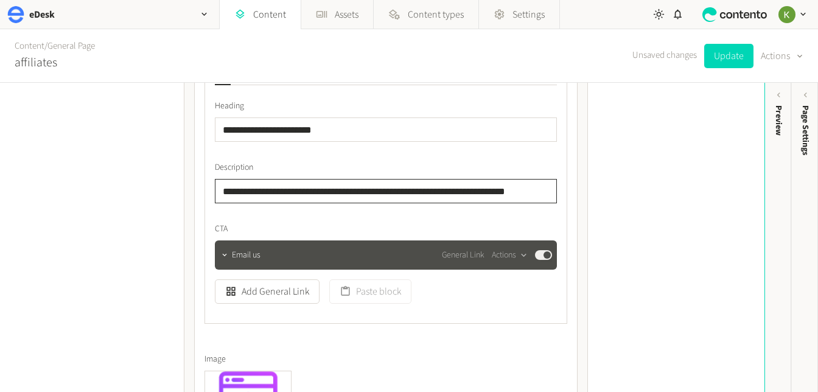
click at [332, 189] on input "**********" at bounding box center [386, 191] width 342 height 24
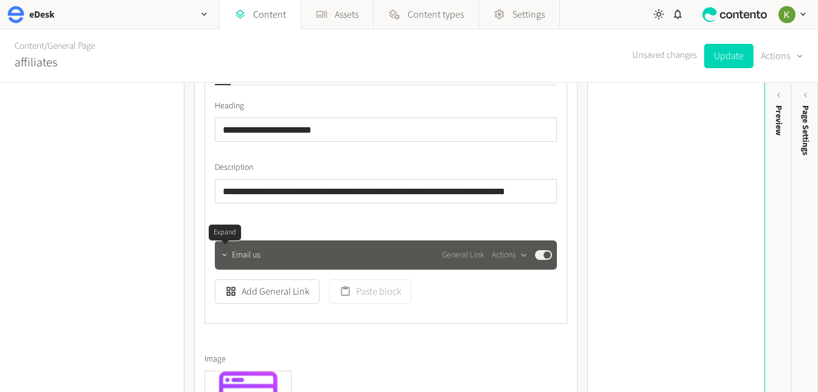
click at [224, 252] on icon "button" at bounding box center [224, 255] width 9 height 9
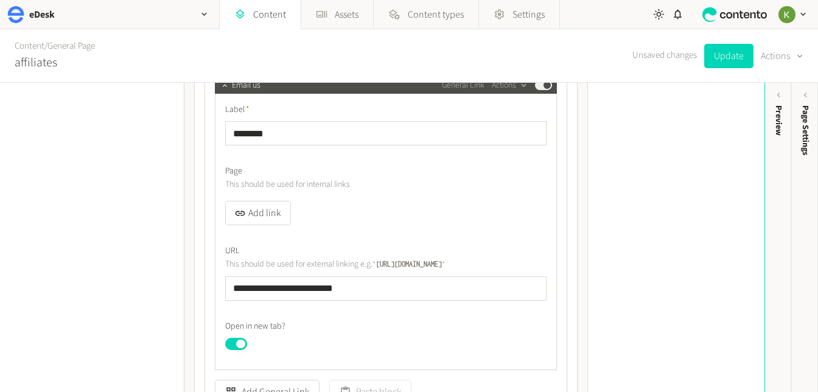
scroll to position [1385, 0]
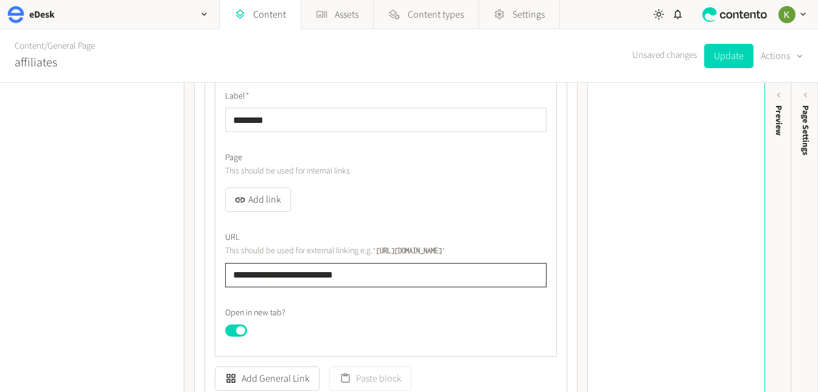
drag, startPoint x: 244, startPoint y: 270, endPoint x: 361, endPoint y: 257, distance: 117.7
click at [184, 270] on div "**********" at bounding box center [386, 37] width 404 height 2063
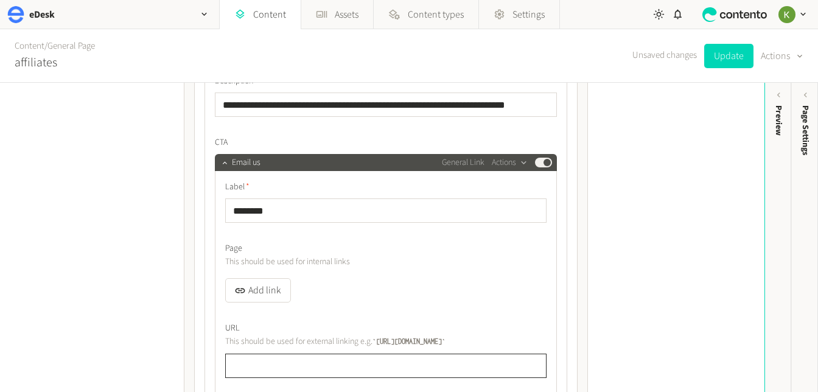
scroll to position [1238, 0]
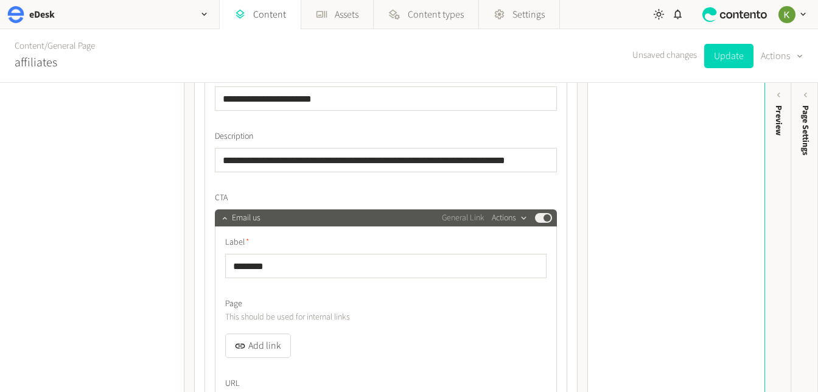
click at [524, 216] on icon "button" at bounding box center [524, 218] width 10 height 10
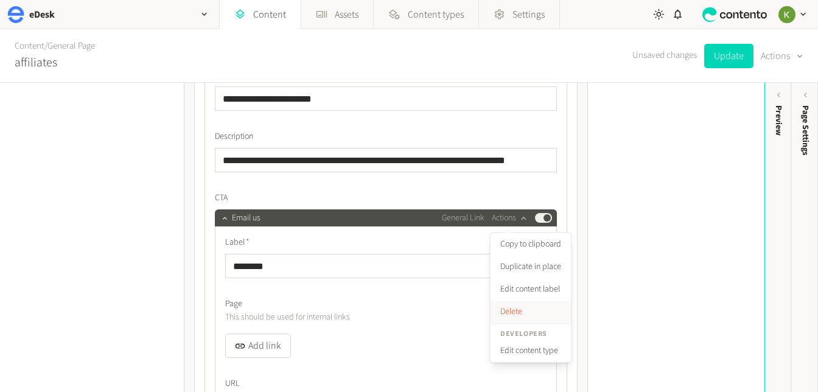
click at [504, 307] on button "Delete" at bounding box center [531, 312] width 80 height 23
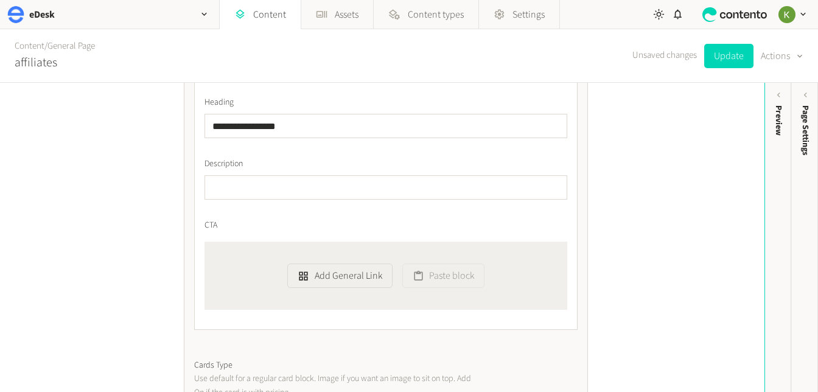
scroll to position [606, 0]
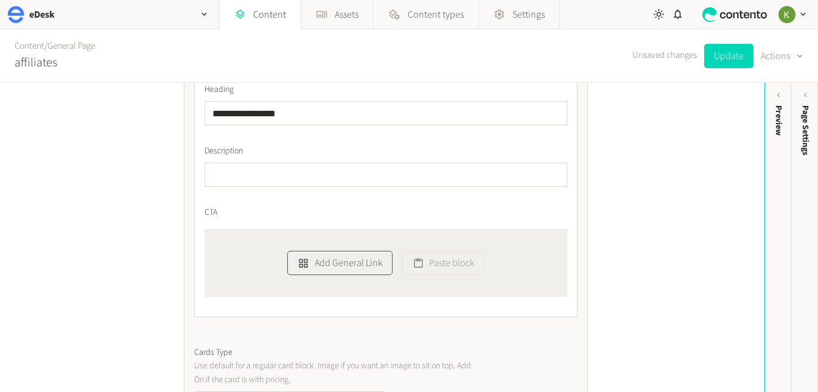
click at [357, 261] on button "Add General Link" at bounding box center [339, 263] width 105 height 24
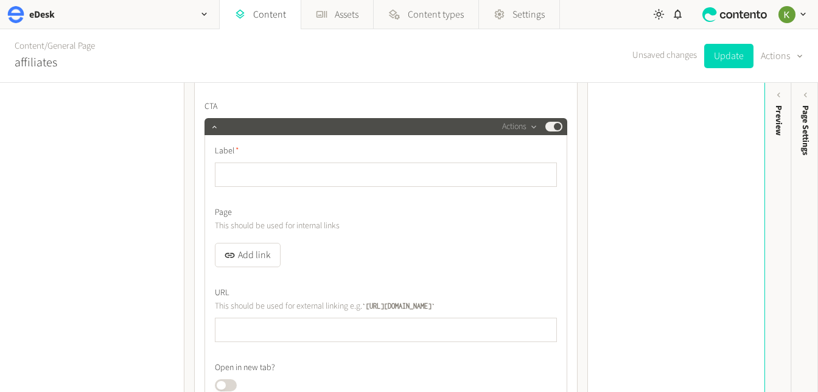
scroll to position [742, 0]
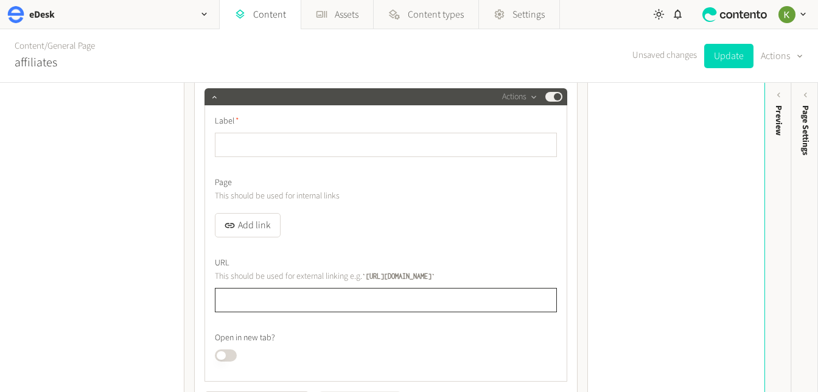
click at [300, 301] on input "text" at bounding box center [386, 300] width 342 height 24
paste input "**********"
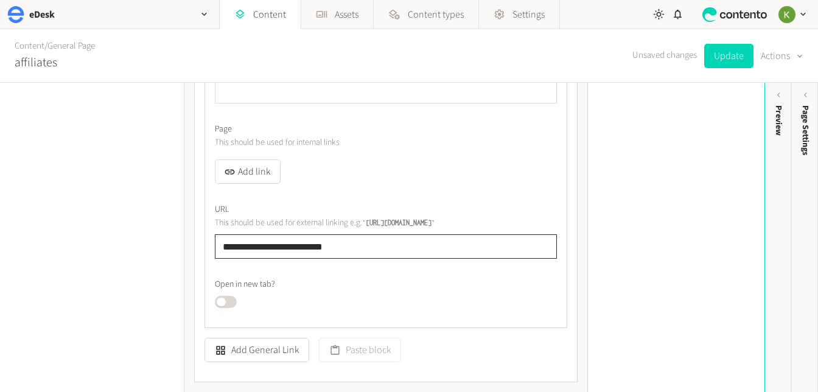
scroll to position [805, 0]
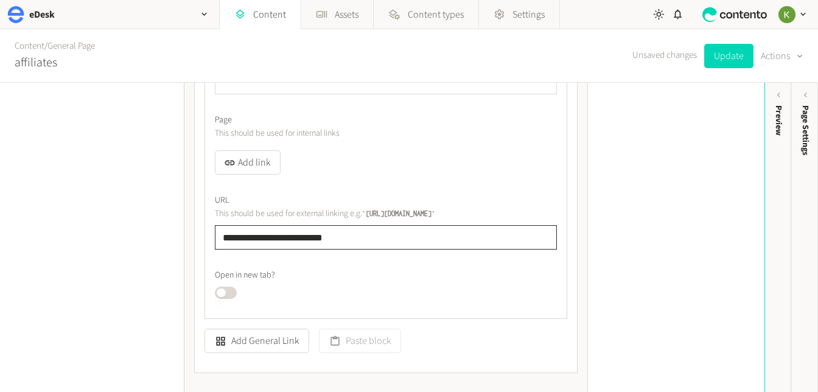
type input "**********"
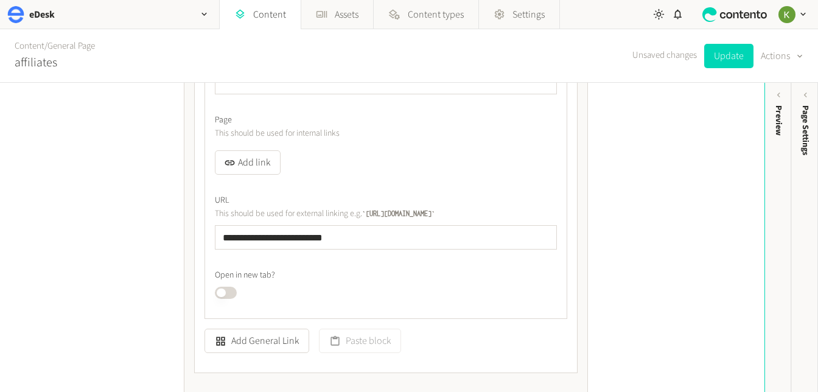
click at [235, 290] on button "Published" at bounding box center [226, 293] width 22 height 12
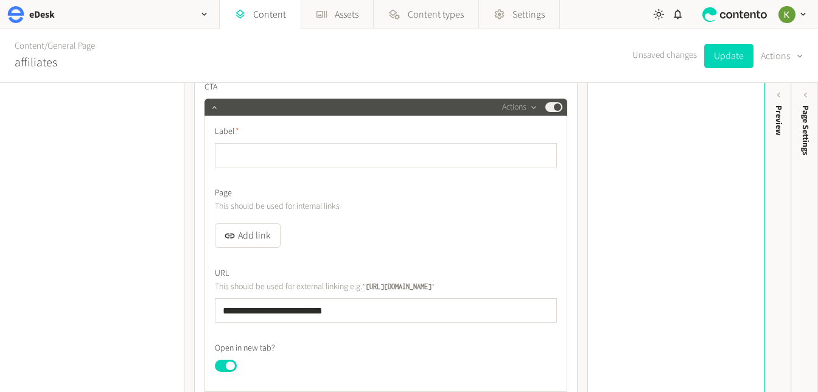
scroll to position [665, 0]
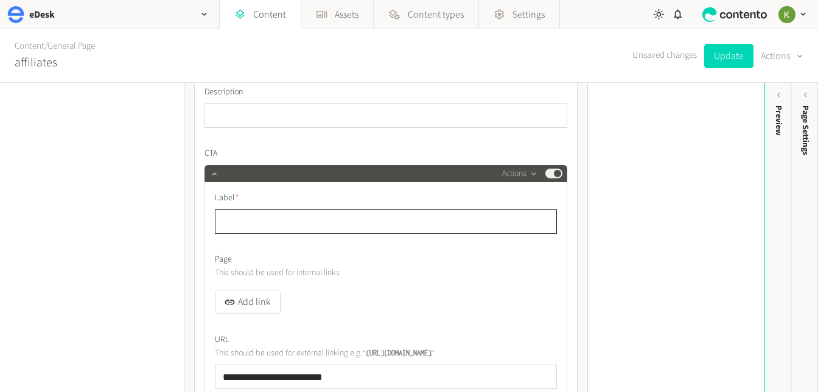
click at [268, 221] on input "text" at bounding box center [386, 221] width 342 height 24
click at [283, 225] on input "********" at bounding box center [386, 221] width 342 height 24
type input "********"
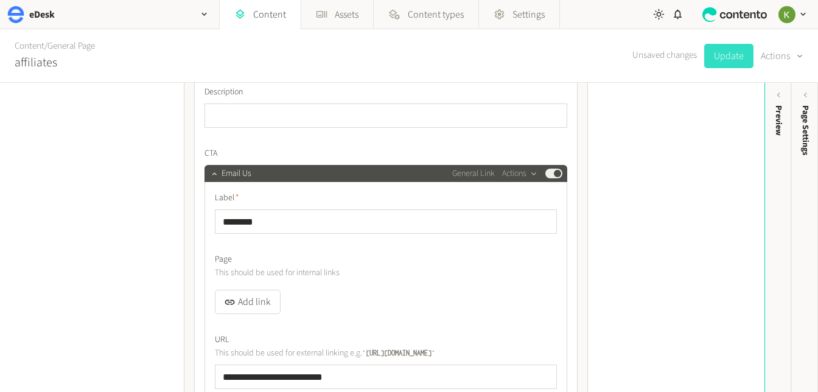
click at [728, 59] on button "Update" at bounding box center [728, 56] width 49 height 24
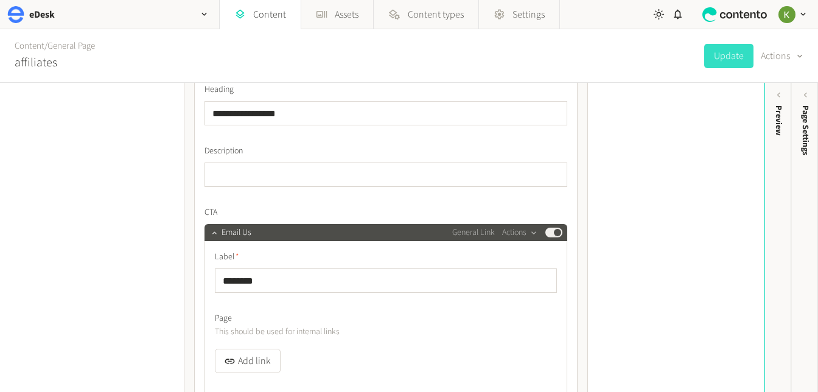
scroll to position [607, 0]
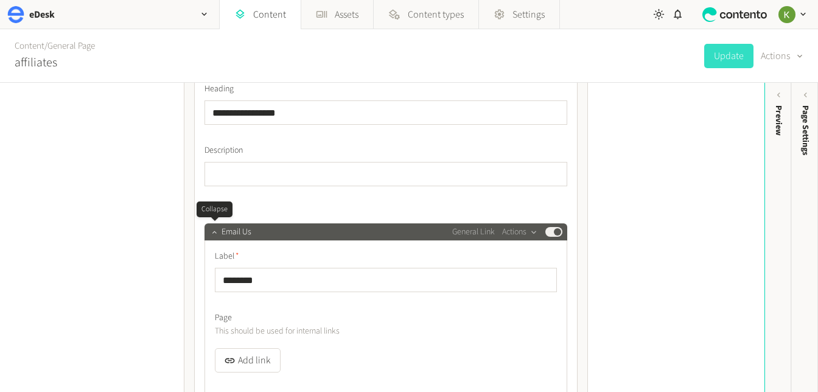
click at [214, 235] on icon "button" at bounding box center [214, 232] width 9 height 9
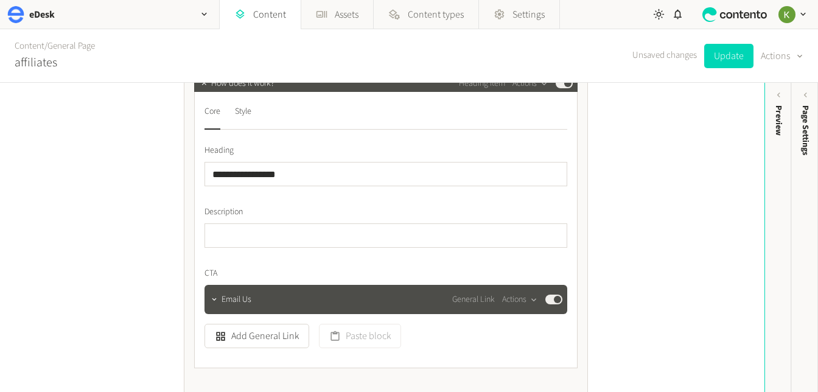
scroll to position [562, 0]
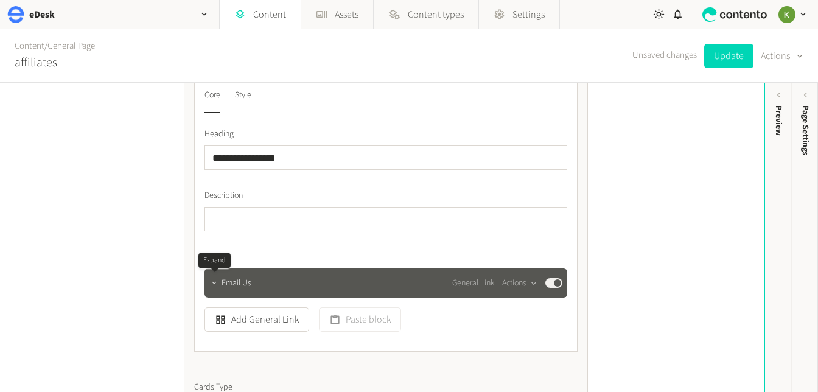
click at [216, 284] on icon "button" at bounding box center [214, 283] width 9 height 9
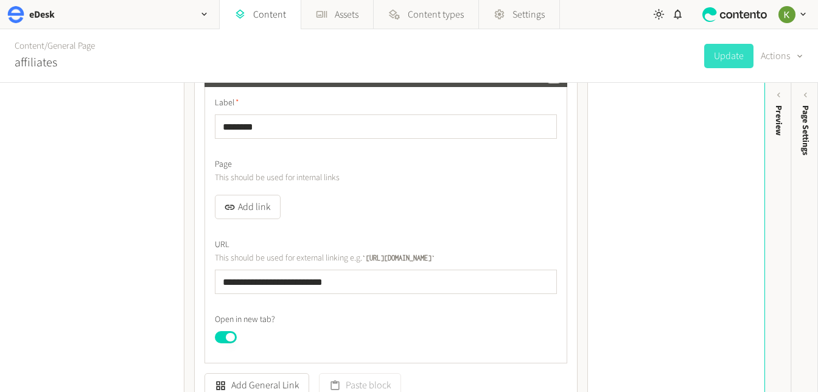
scroll to position [718, 0]
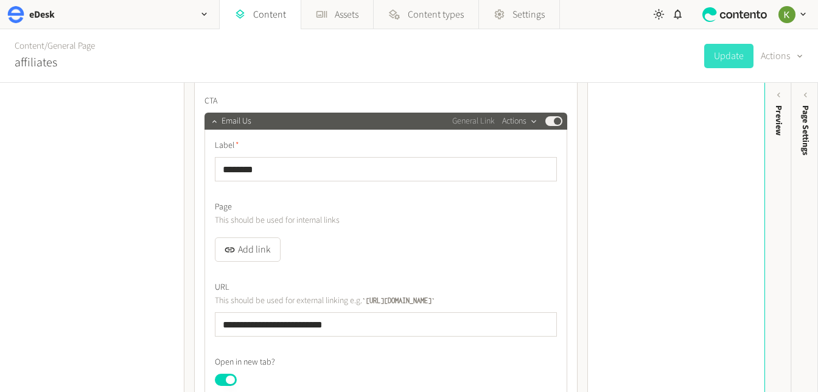
click at [541, 124] on div "button" at bounding box center [534, 121] width 15 height 11
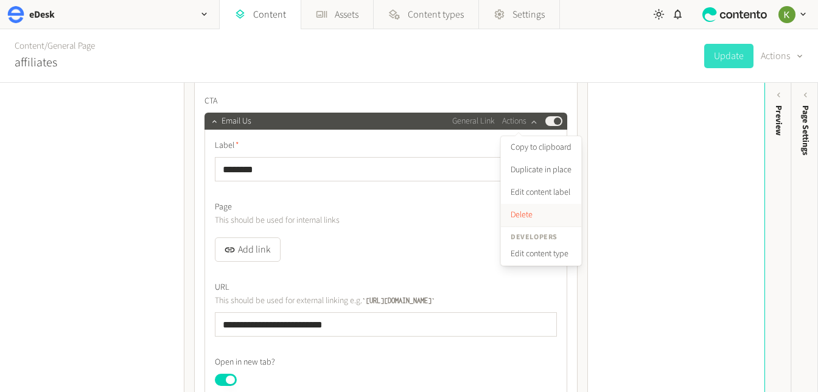
click at [529, 212] on button "Delete" at bounding box center [541, 215] width 80 height 23
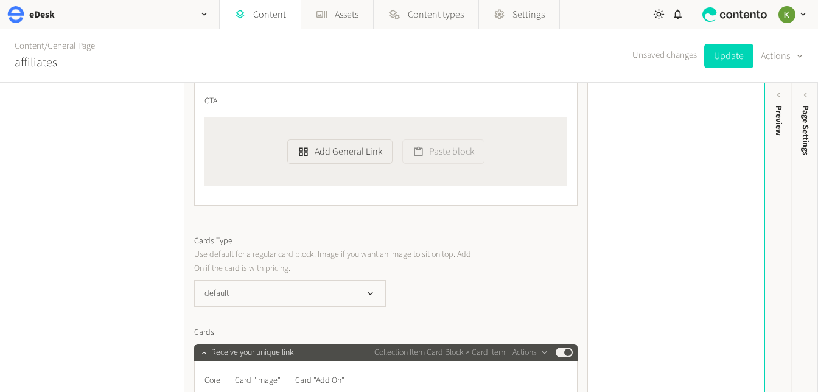
drag, startPoint x: 731, startPoint y: 60, endPoint x: 649, endPoint y: 93, distance: 88.2
click at [731, 60] on button "Update" at bounding box center [728, 56] width 49 height 24
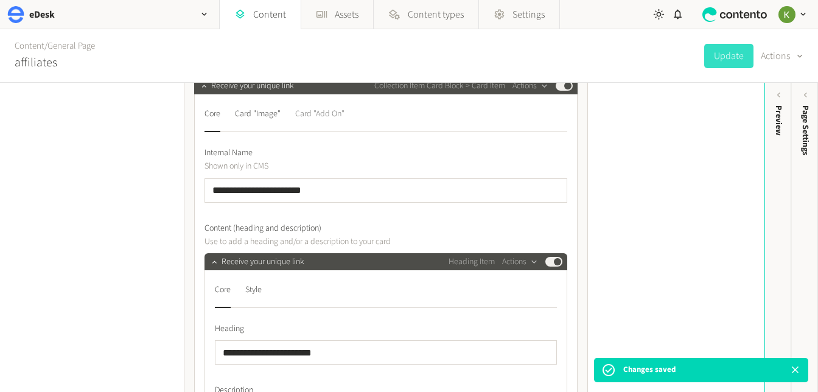
scroll to position [977, 0]
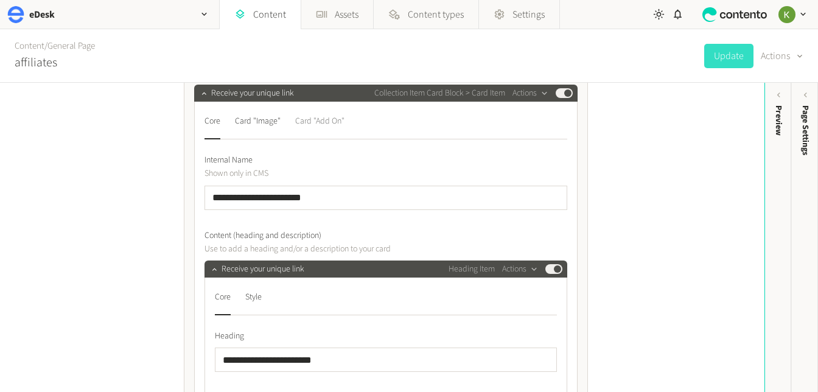
click at [314, 122] on div "Card "Add On"" at bounding box center [319, 120] width 49 height 19
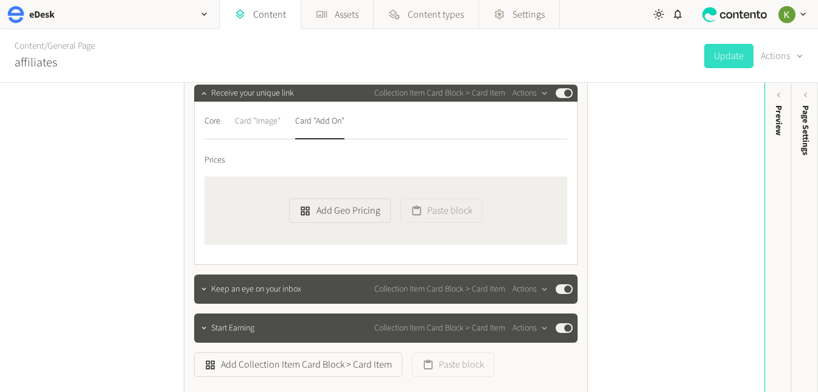
click at [259, 117] on div "Card "Image"" at bounding box center [258, 120] width 46 height 19
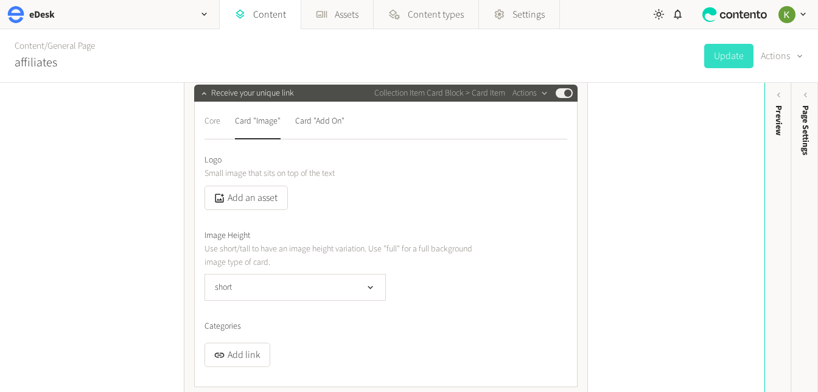
click at [212, 122] on div "Core" at bounding box center [213, 120] width 16 height 19
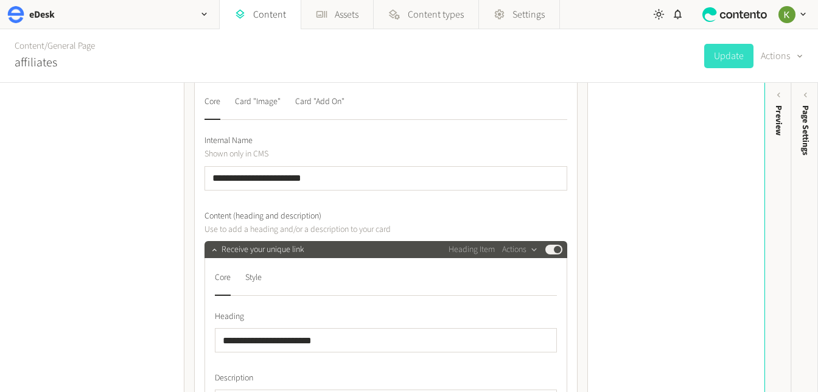
scroll to position [982, 0]
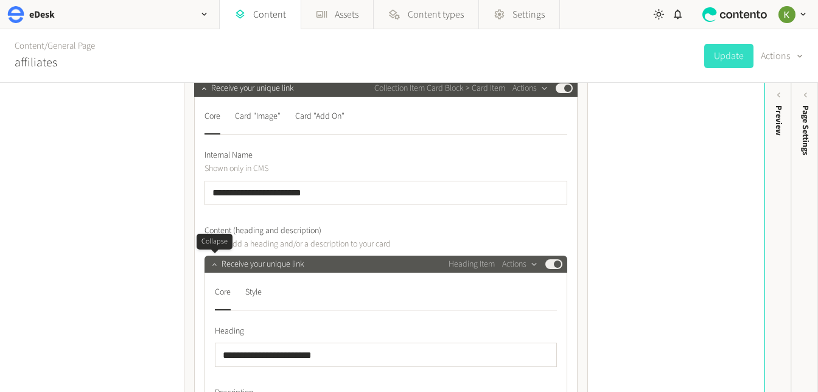
click at [217, 264] on icon "button" at bounding box center [214, 264] width 9 height 9
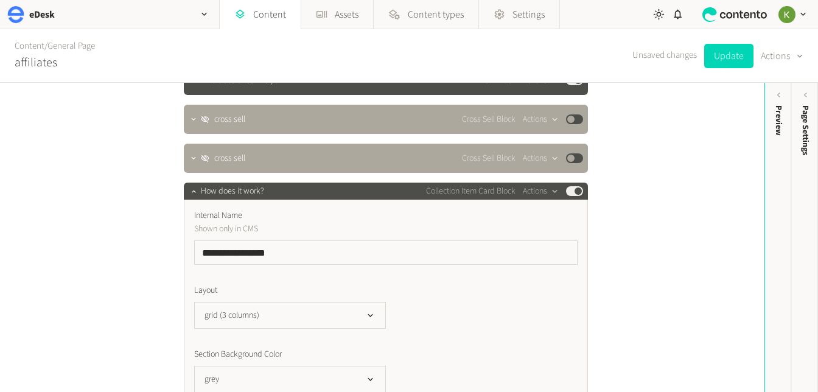
scroll to position [0, 0]
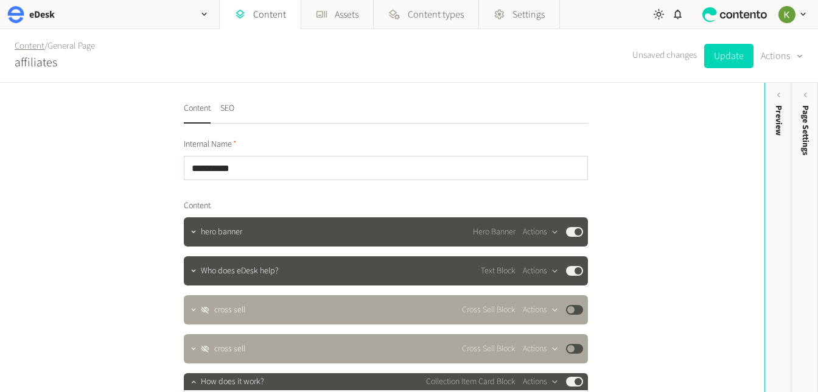
click at [35, 46] on link "Content" at bounding box center [30, 46] width 30 height 13
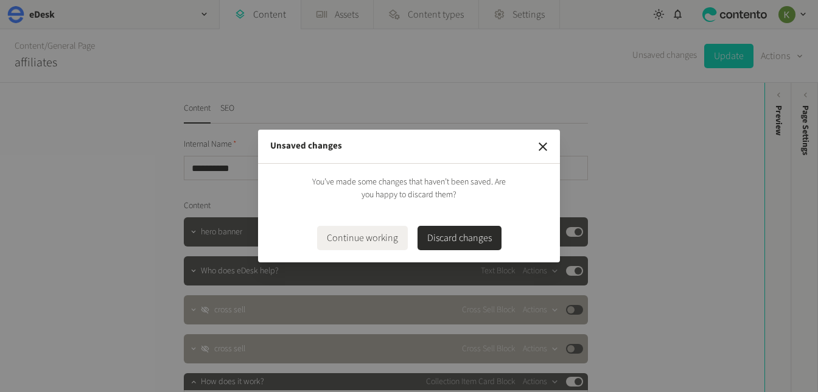
drag, startPoint x: 541, startPoint y: 144, endPoint x: 630, endPoint y: 107, distance: 96.3
click at [541, 144] on icon "button" at bounding box center [543, 146] width 15 height 15
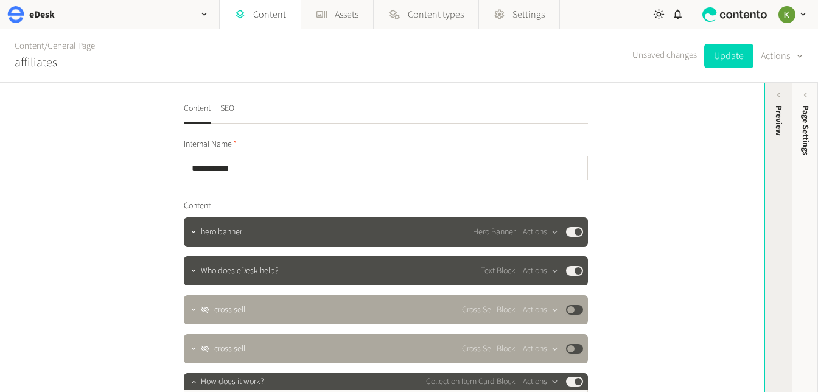
click at [773, 125] on div "Preview" at bounding box center [779, 120] width 13 height 30
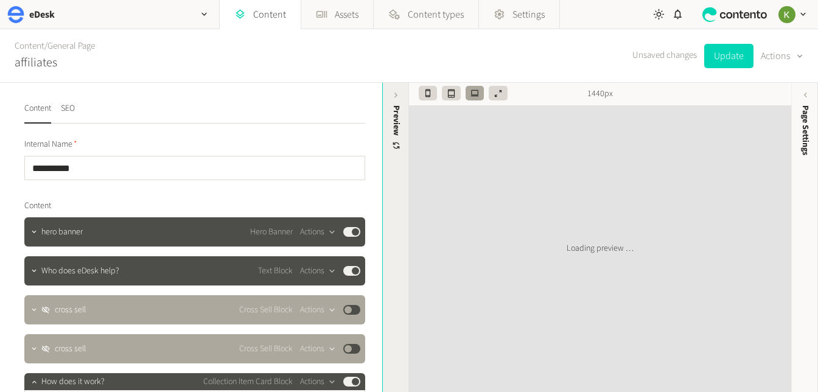
click at [400, 133] on div "Preview" at bounding box center [396, 128] width 13 height 46
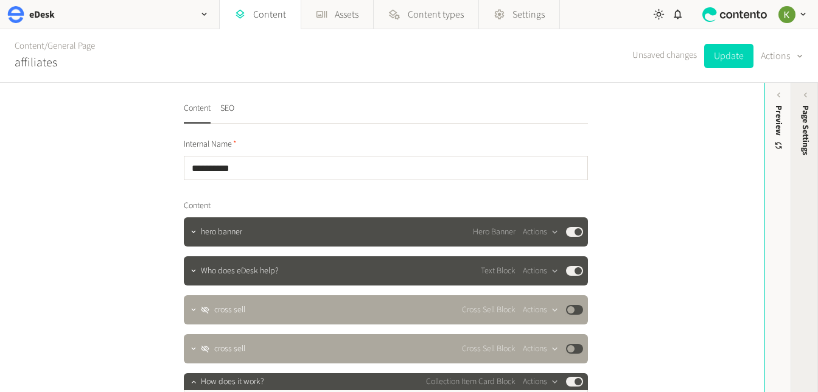
click at [806, 150] on span "Page Settings" at bounding box center [805, 130] width 13 height 50
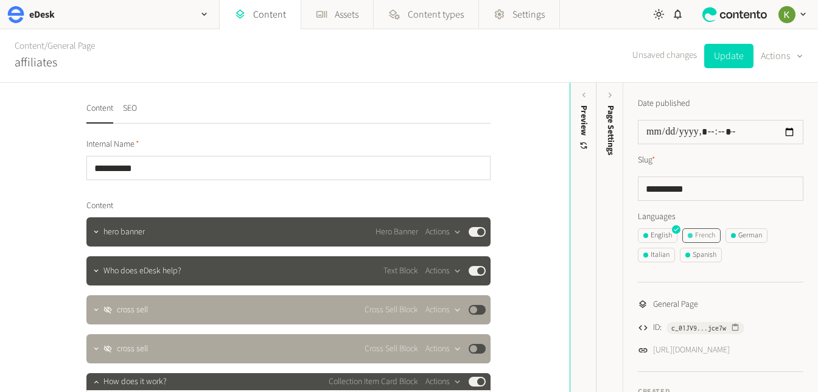
click at [707, 234] on div "French" at bounding box center [701, 235] width 27 height 11
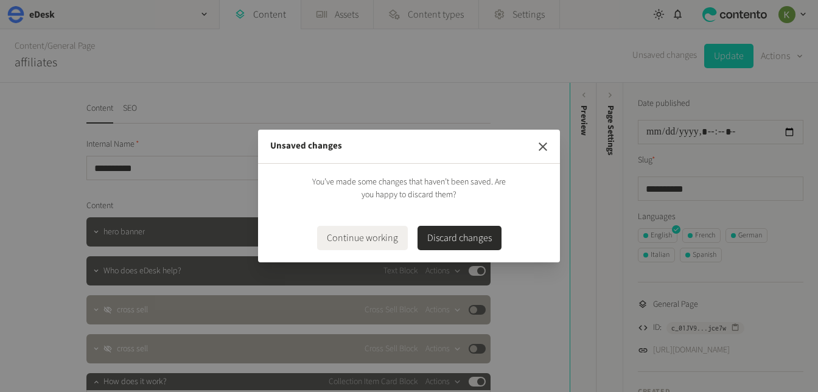
click at [545, 143] on icon "button" at bounding box center [543, 146] width 15 height 15
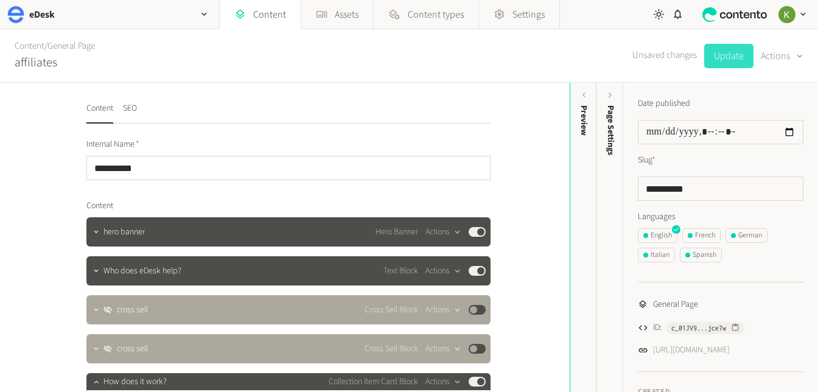
click at [738, 58] on button "Update" at bounding box center [728, 56] width 49 height 24
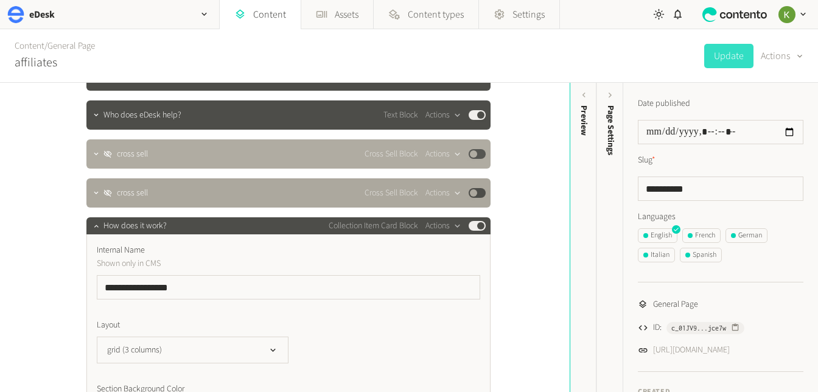
scroll to position [82, 0]
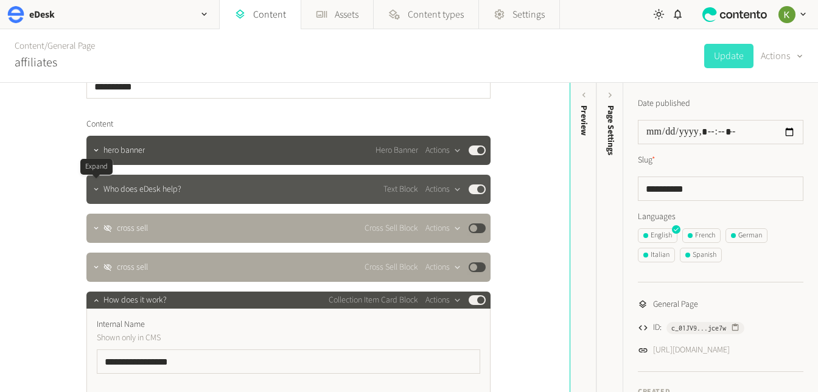
click at [94, 194] on button "button" at bounding box center [96, 188] width 15 height 15
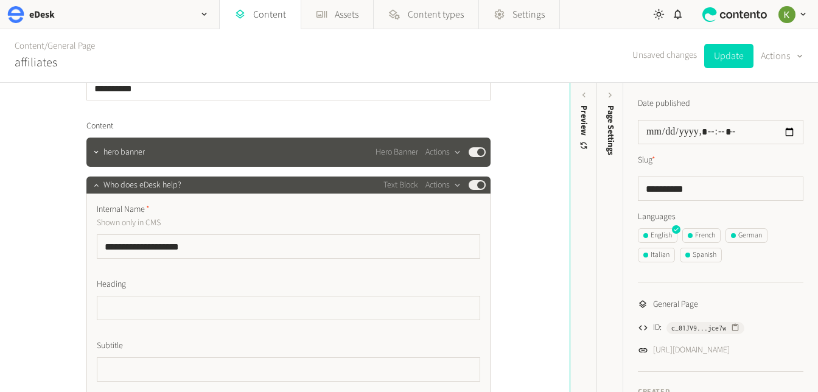
scroll to position [79, 0]
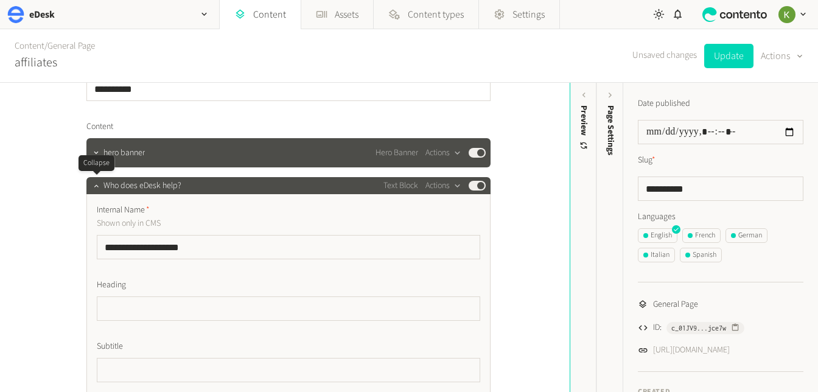
drag, startPoint x: 96, startPoint y: 189, endPoint x: 97, endPoint y: 172, distance: 16.5
click at [96, 189] on icon "button" at bounding box center [96, 185] width 9 height 9
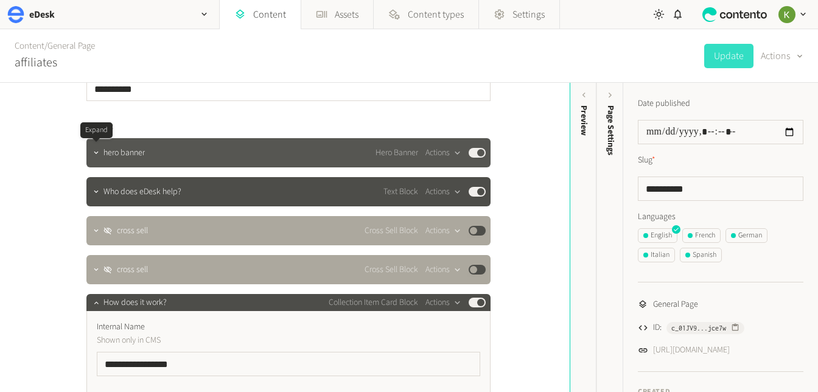
click at [95, 153] on icon "button" at bounding box center [96, 153] width 9 height 9
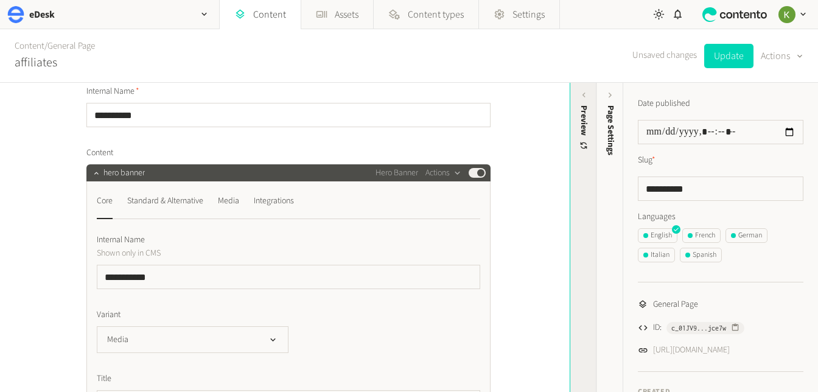
scroll to position [0, 0]
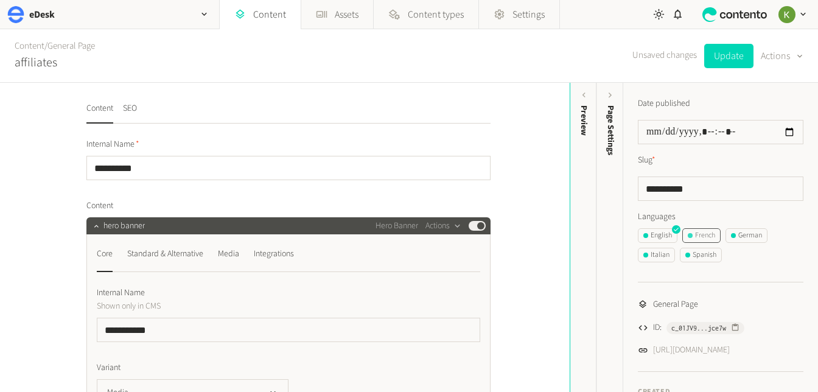
click at [707, 236] on div "French" at bounding box center [701, 235] width 27 height 11
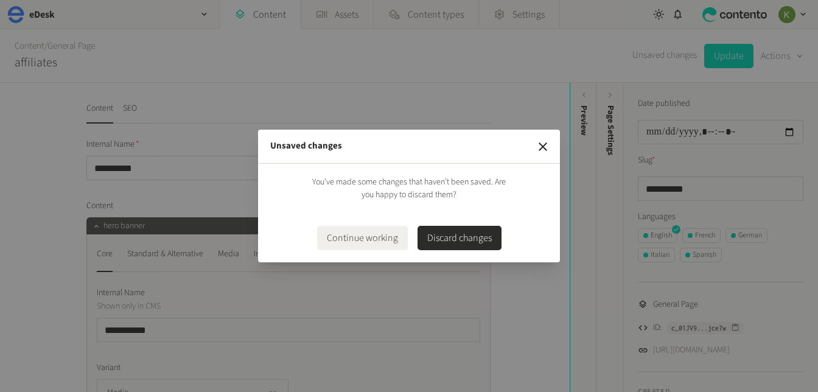
click at [549, 149] on icon "button" at bounding box center [543, 146] width 15 height 15
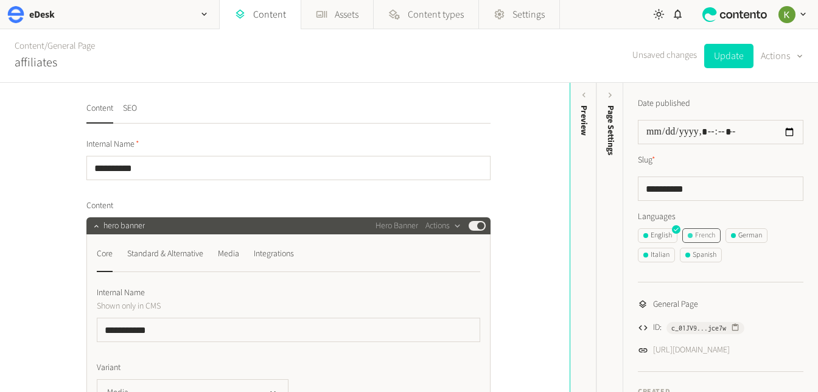
click at [706, 231] on div "French" at bounding box center [701, 235] width 27 height 11
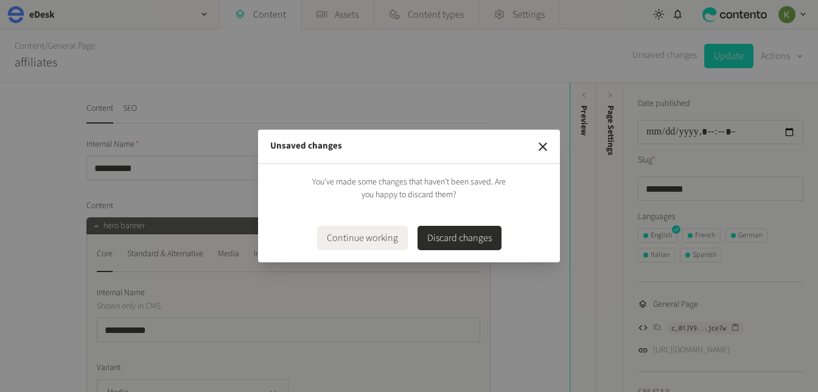
click at [441, 234] on button "Discard changes" at bounding box center [460, 238] width 84 height 24
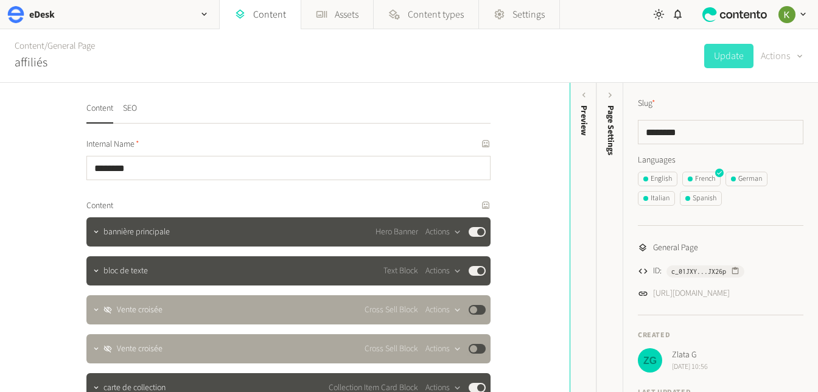
click at [781, 58] on button "Actions" at bounding box center [782, 56] width 43 height 24
click at [771, 136] on button "Translate" at bounding box center [773, 132] width 57 height 23
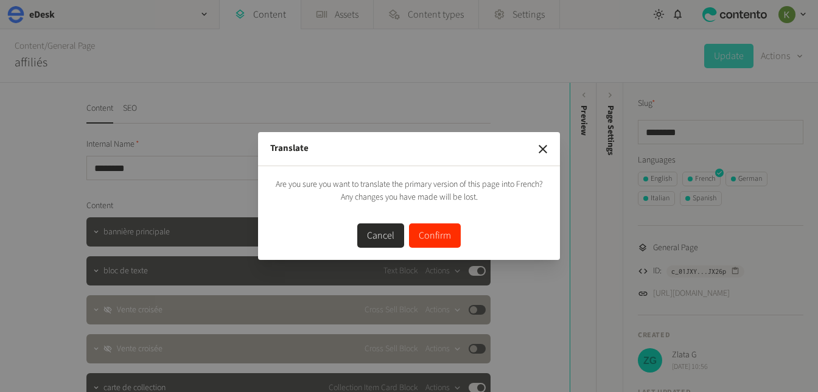
drag, startPoint x: 440, startPoint y: 232, endPoint x: 498, endPoint y: 189, distance: 72.2
click at [440, 232] on button "Confirm" at bounding box center [435, 235] width 52 height 24
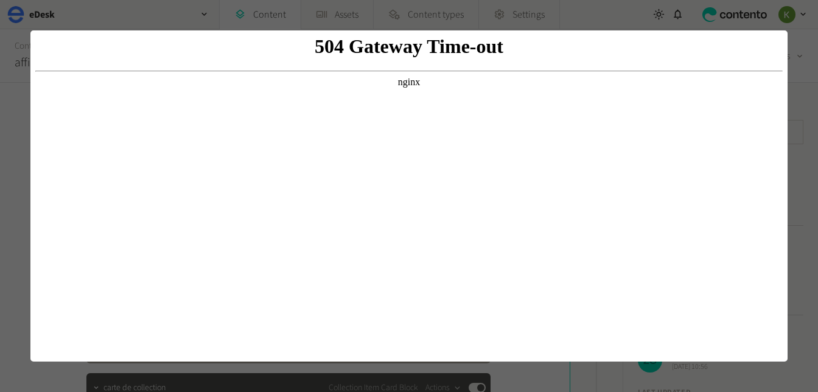
click at [674, 162] on body "504 Gateway Time-out nginx" at bounding box center [409, 195] width 748 height 321
drag, startPoint x: 457, startPoint y: 53, endPoint x: 469, endPoint y: 61, distance: 15.4
click at [457, 53] on h1 "504 Gateway Time-out" at bounding box center [409, 46] width 748 height 23
click at [207, 21] on div at bounding box center [409, 196] width 818 height 392
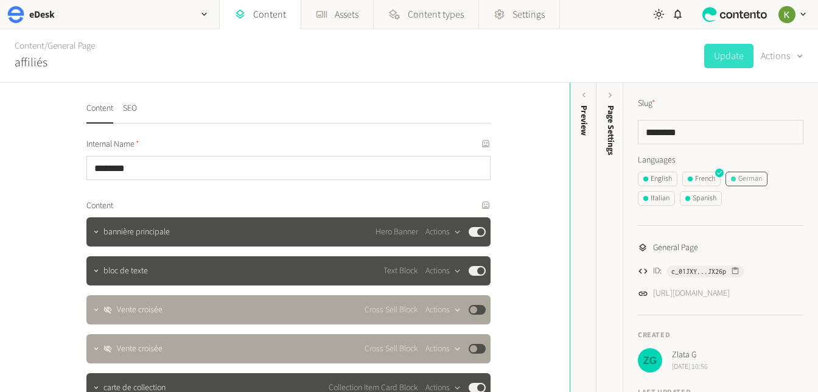
click at [745, 181] on div "German" at bounding box center [746, 179] width 31 height 11
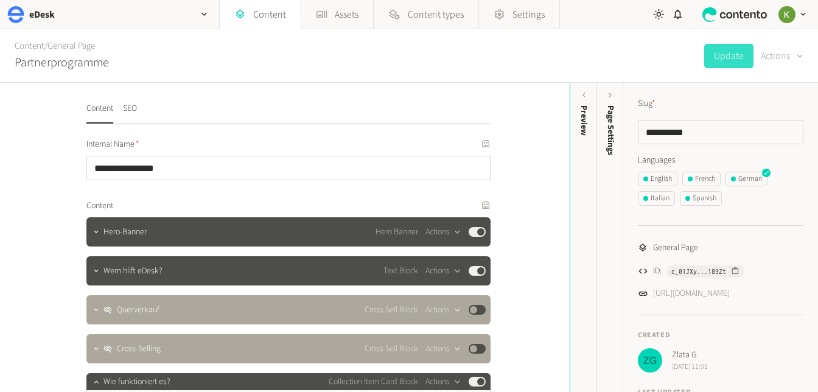
click at [795, 55] on icon "button" at bounding box center [800, 57] width 10 height 12
click at [772, 131] on button "Translate" at bounding box center [773, 132] width 57 height 23
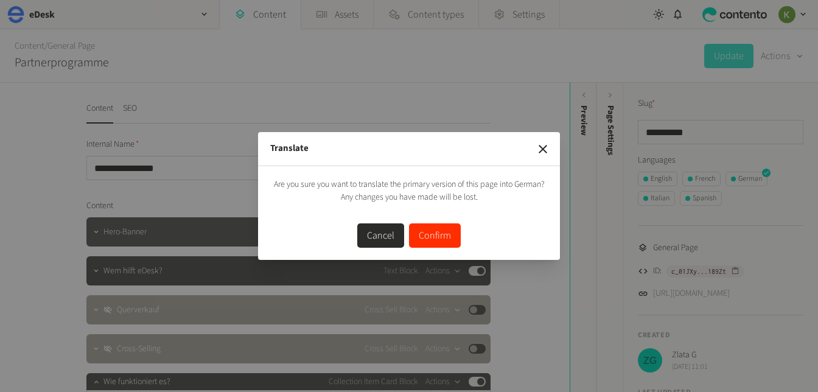
click at [455, 231] on button "Confirm" at bounding box center [435, 235] width 52 height 24
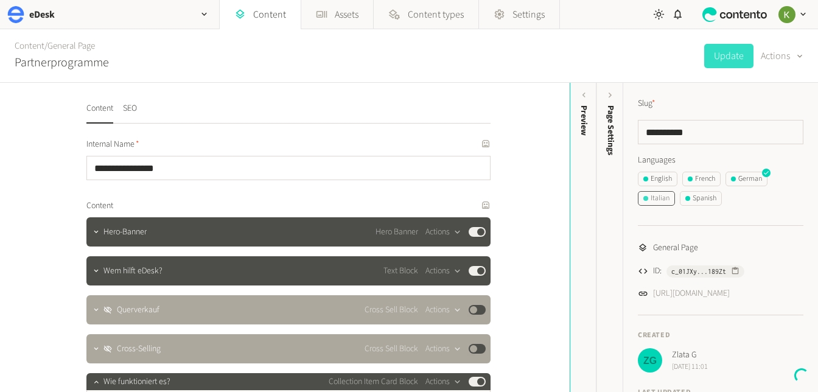
click at [656, 199] on div "Italian" at bounding box center [657, 198] width 26 height 11
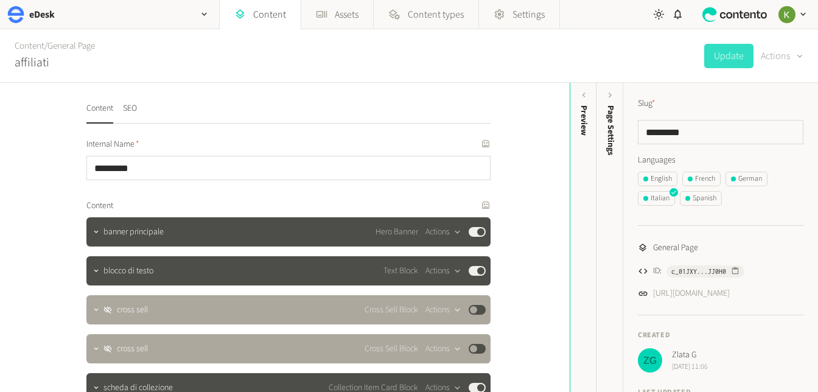
click at [788, 52] on button "Actions" at bounding box center [782, 56] width 43 height 24
click at [770, 127] on button "Translate" at bounding box center [773, 132] width 57 height 23
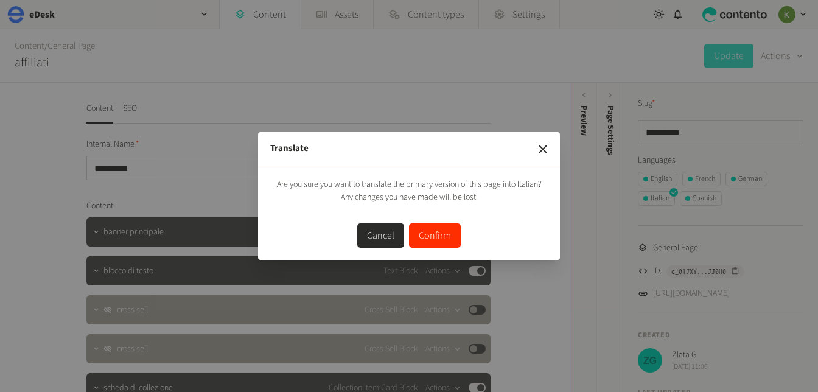
click at [437, 234] on button "Confirm" at bounding box center [435, 235] width 52 height 24
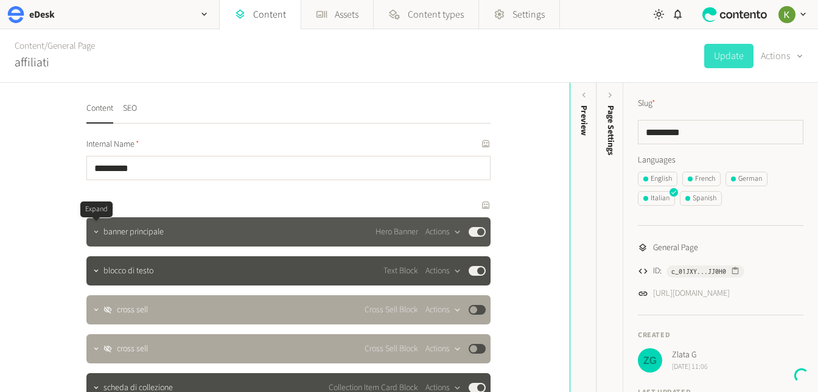
click at [97, 234] on icon "button" at bounding box center [96, 232] width 9 height 9
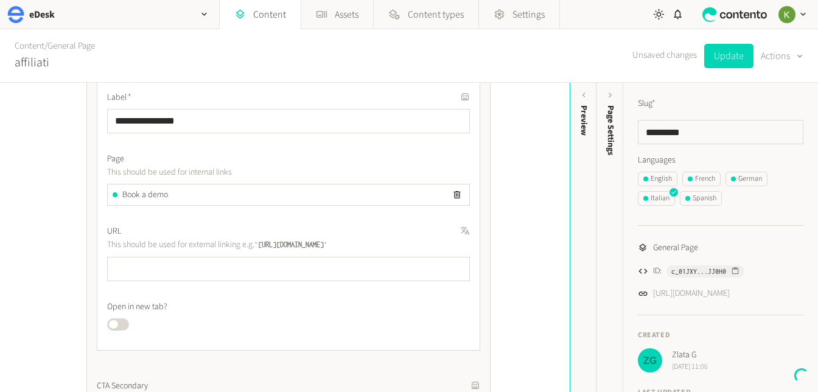
scroll to position [539, 0]
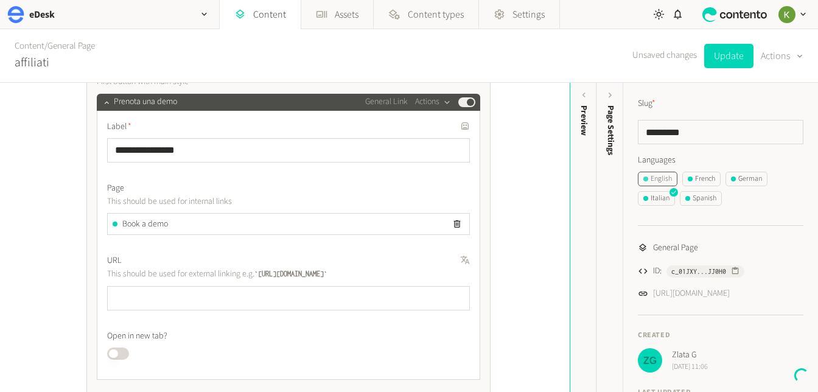
click at [660, 179] on div "English" at bounding box center [658, 179] width 29 height 11
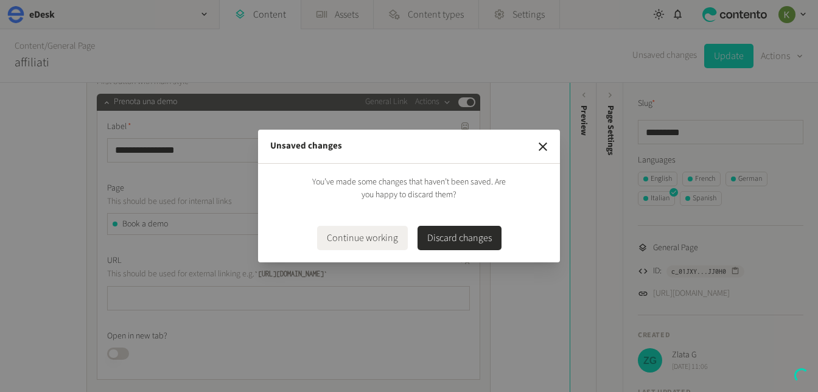
click at [362, 240] on button "Continue working" at bounding box center [362, 238] width 91 height 24
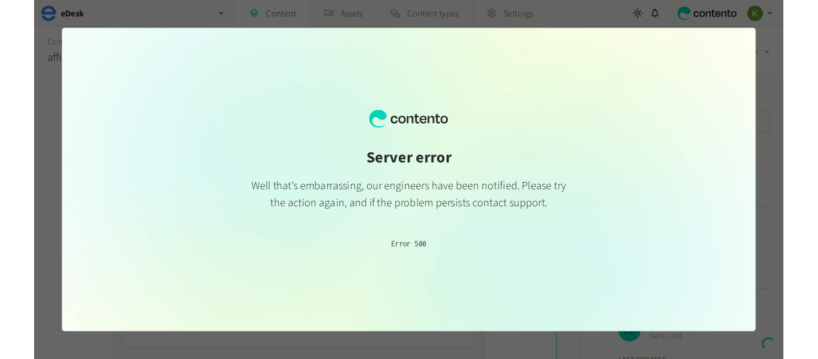
scroll to position [0, 0]
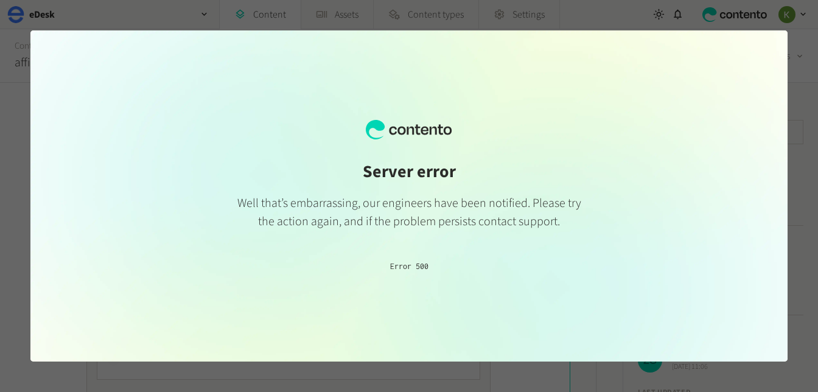
click at [542, 161] on h1 "Server error" at bounding box center [409, 172] width 351 height 26
drag, startPoint x: 465, startPoint y: 129, endPoint x: 466, endPoint y: 136, distance: 6.8
click at [465, 130] on div "Server error Well that’s embarrassing, our engineers have been notified. Please…" at bounding box center [408, 195] width 757 height 331
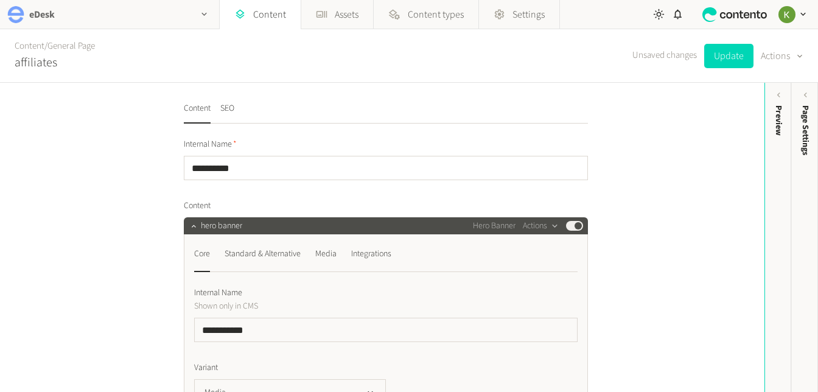
click at [188, 16] on div "eDesk" at bounding box center [109, 14] width 219 height 29
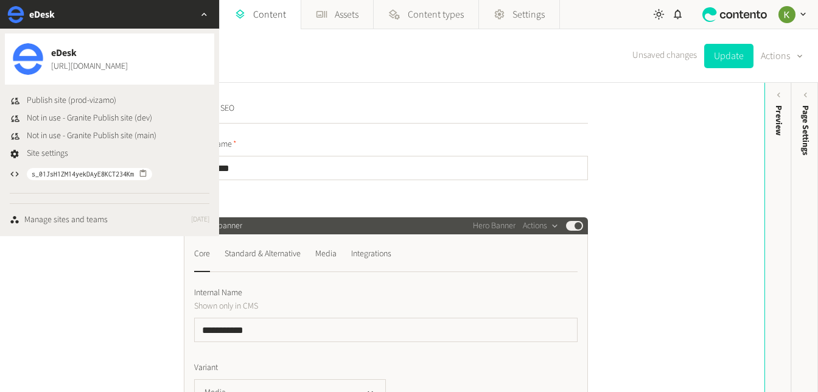
click at [188, 16] on div "eDesk" at bounding box center [109, 14] width 219 height 29
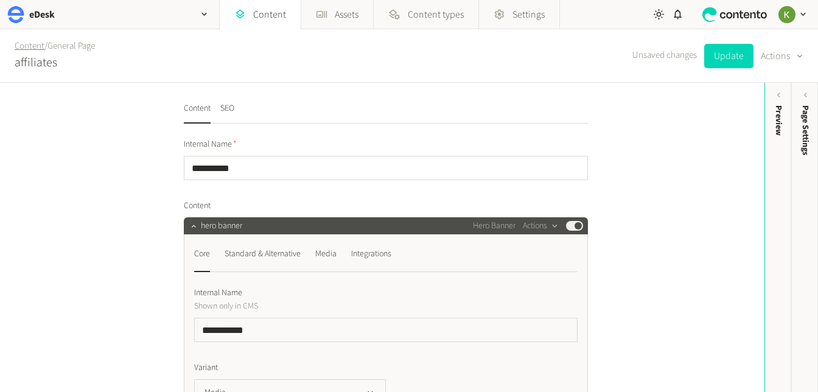
click at [26, 46] on link "Content" at bounding box center [30, 46] width 30 height 13
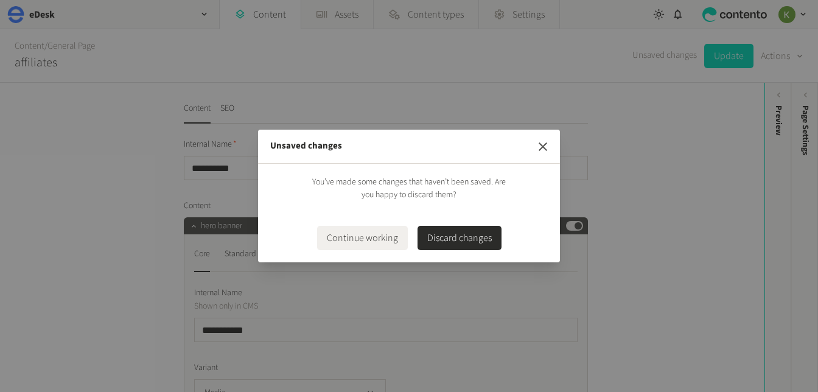
click at [546, 146] on icon "button" at bounding box center [543, 146] width 15 height 15
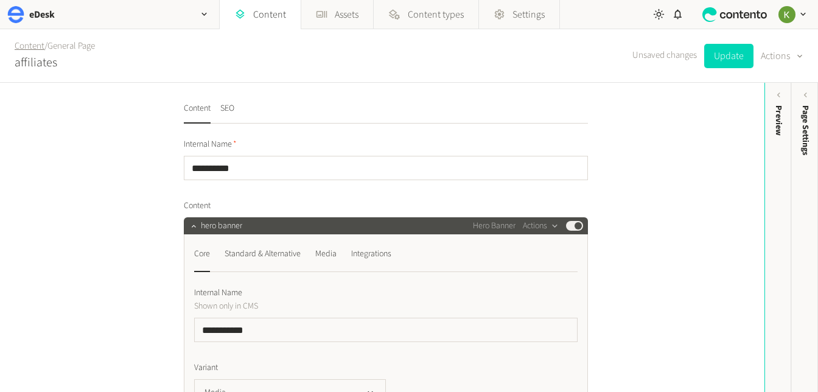
click at [38, 44] on link "Content" at bounding box center [30, 46] width 30 height 13
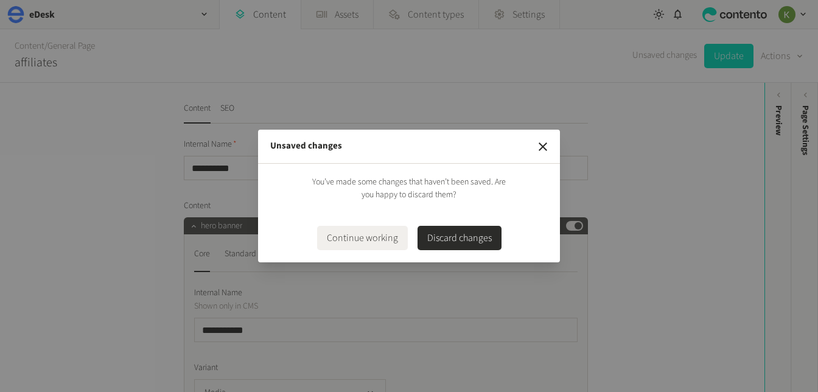
click at [453, 240] on button "Discard changes" at bounding box center [460, 238] width 84 height 24
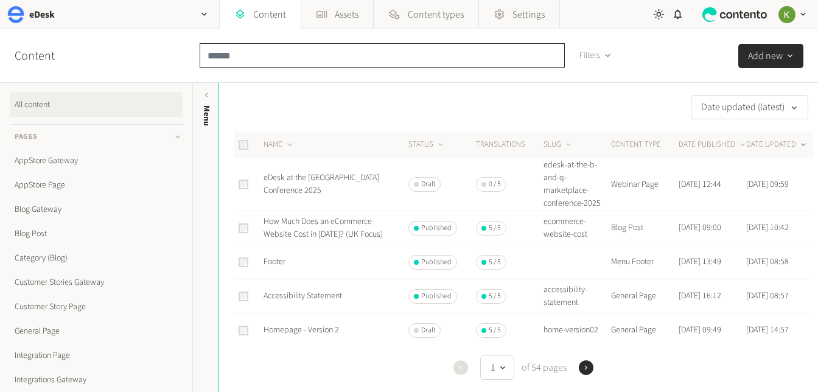
click at [316, 55] on input "text" at bounding box center [382, 55] width 365 height 24
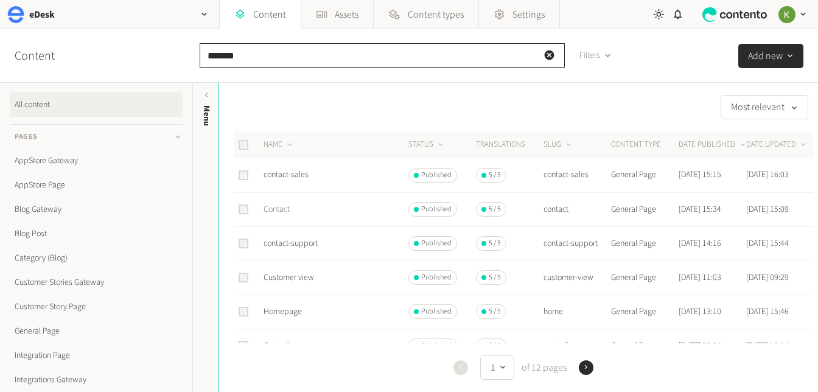
type input "*******"
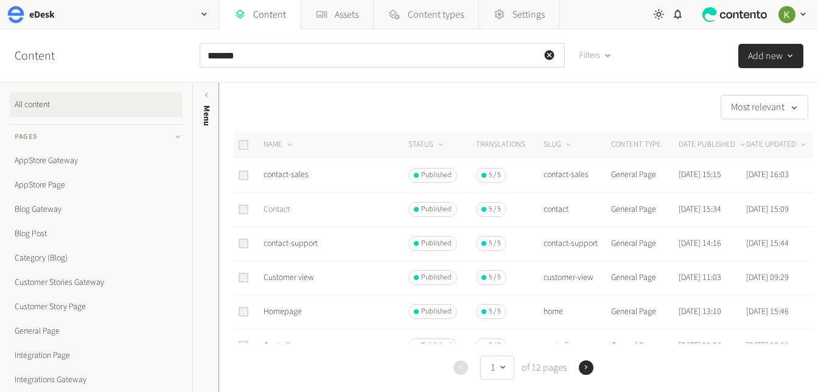
click at [267, 209] on link "Contact" at bounding box center [277, 209] width 26 height 12
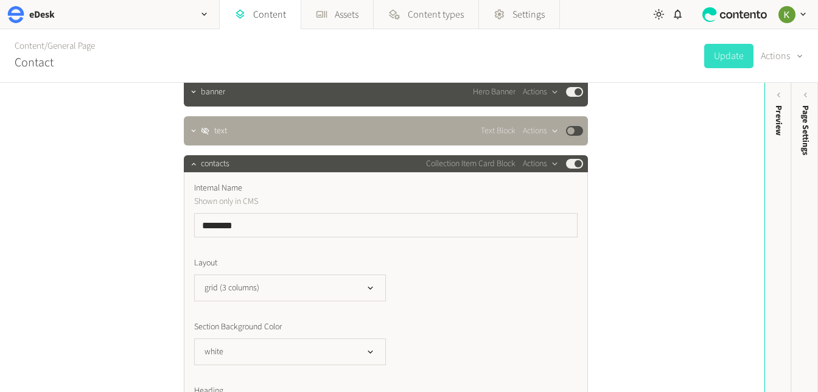
scroll to position [108, 0]
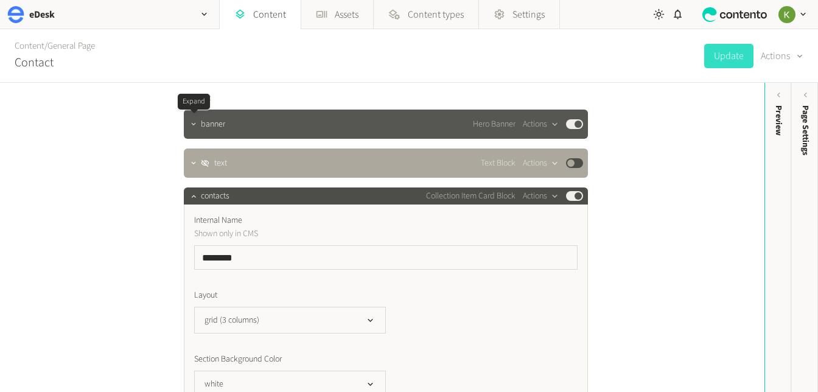
click at [195, 128] on button "button" at bounding box center [193, 123] width 15 height 15
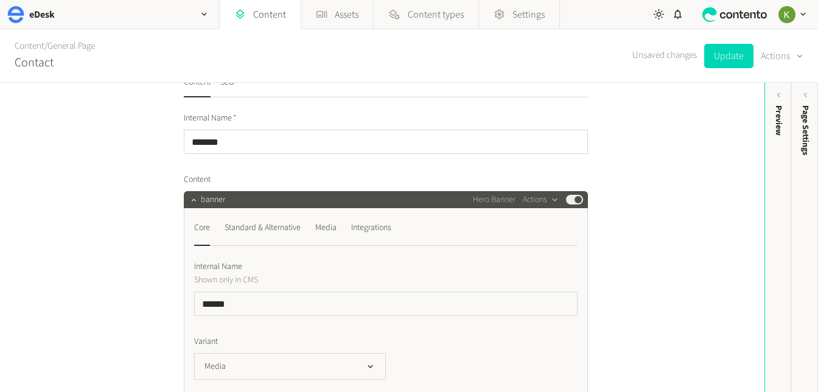
scroll to position [19, 0]
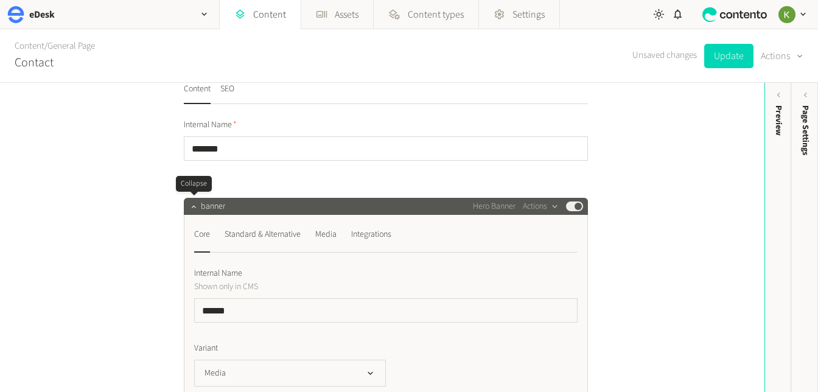
drag, startPoint x: 189, startPoint y: 206, endPoint x: 226, endPoint y: 202, distance: 38.1
click at [189, 206] on icon "button" at bounding box center [193, 206] width 9 height 9
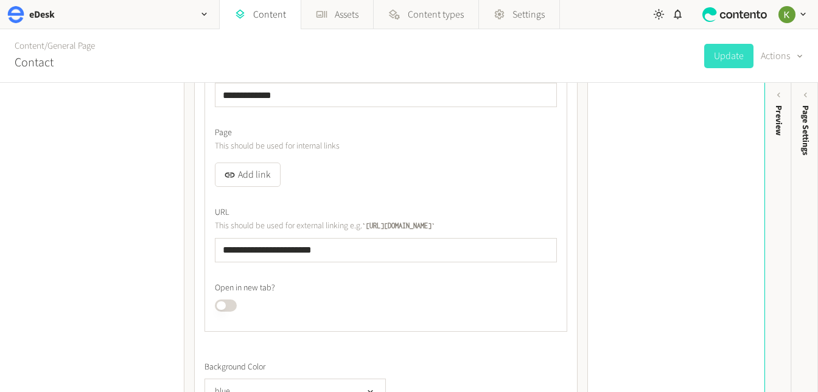
scroll to position [1392, 0]
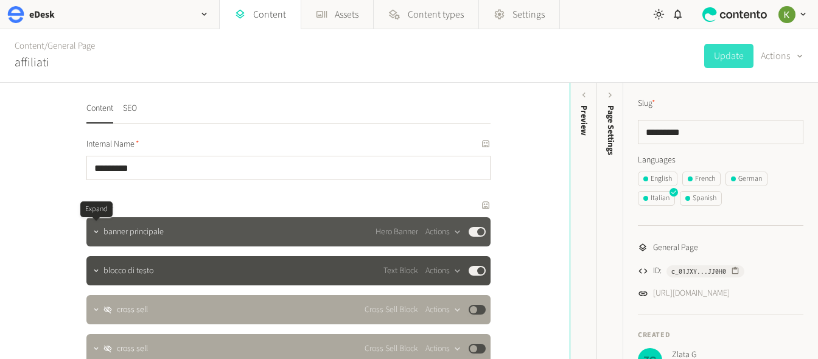
drag, startPoint x: 90, startPoint y: 238, endPoint x: 111, endPoint y: 234, distance: 21.6
click at [90, 238] on div at bounding box center [96, 231] width 15 height 17
drag, startPoint x: 98, startPoint y: 233, endPoint x: 111, endPoint y: 231, distance: 13.0
click at [98, 233] on icon "button" at bounding box center [96, 232] width 9 height 9
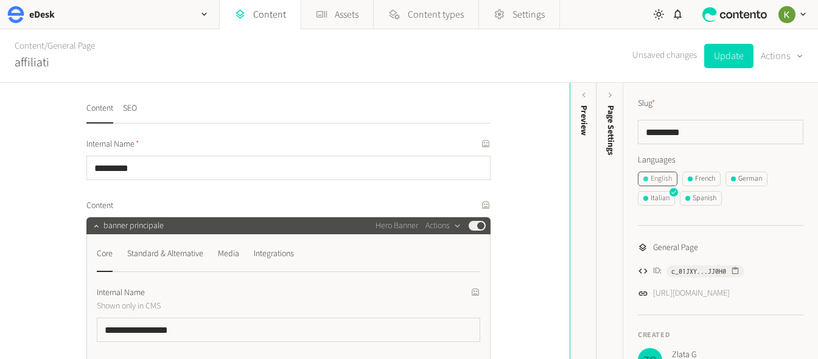
click at [658, 181] on div "English" at bounding box center [658, 179] width 29 height 11
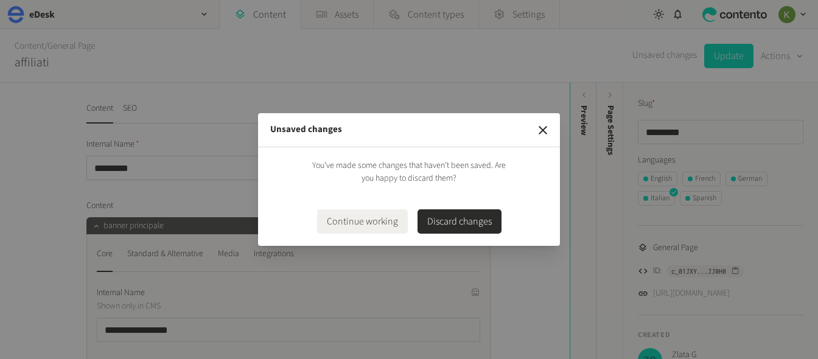
click at [454, 219] on button "Discard changes" at bounding box center [460, 221] width 84 height 24
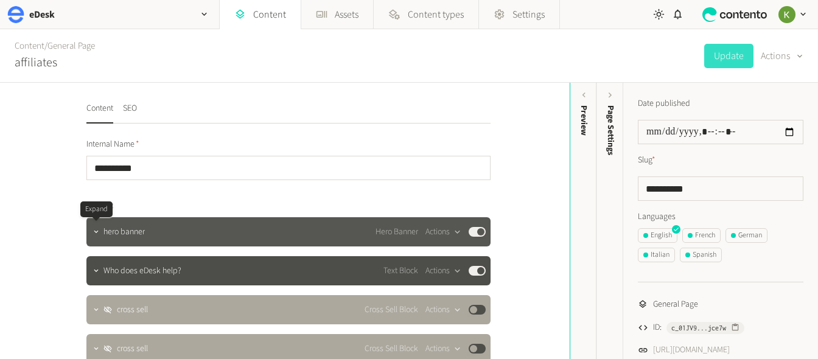
click at [102, 235] on div at bounding box center [96, 231] width 15 height 17
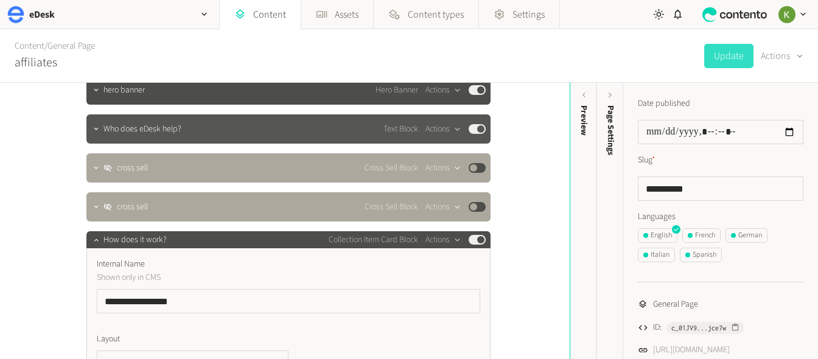
scroll to position [74, 0]
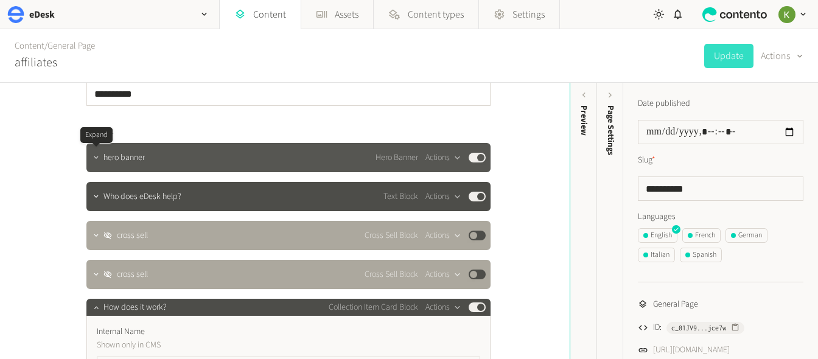
click at [99, 162] on button "button" at bounding box center [96, 156] width 15 height 15
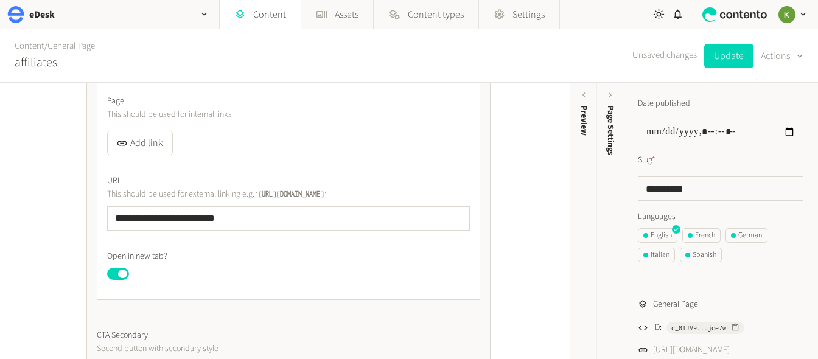
scroll to position [635, 0]
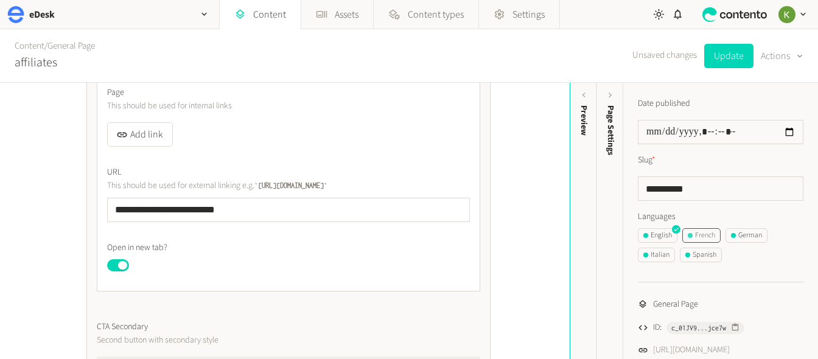
click at [699, 231] on div "French" at bounding box center [701, 235] width 27 height 11
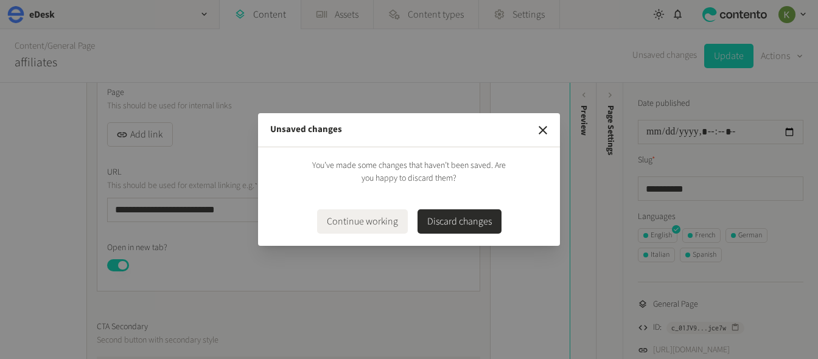
click at [453, 223] on button "Discard changes" at bounding box center [460, 221] width 84 height 24
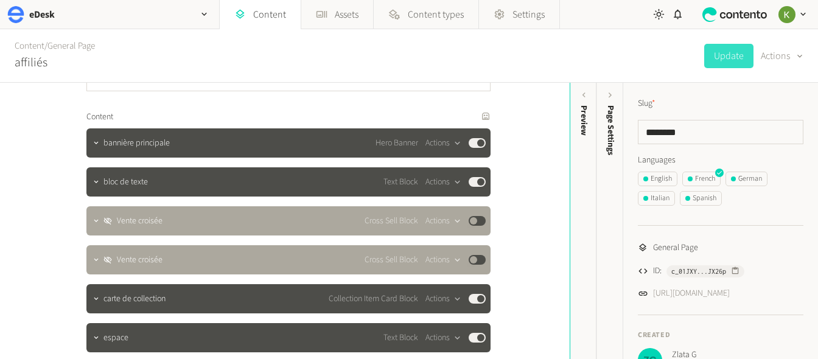
scroll to position [104, 0]
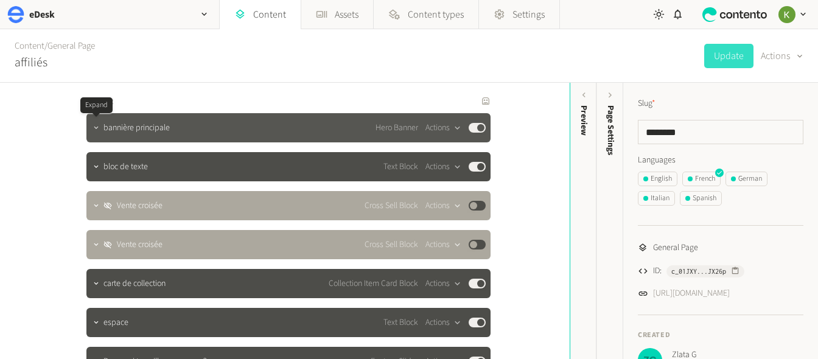
click at [92, 130] on icon "button" at bounding box center [96, 128] width 9 height 9
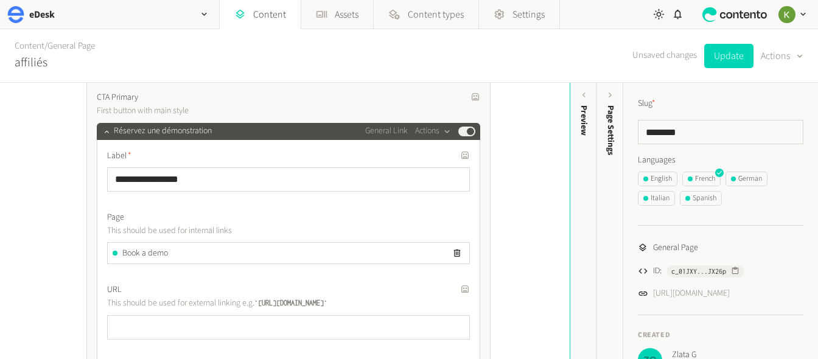
scroll to position [518, 0]
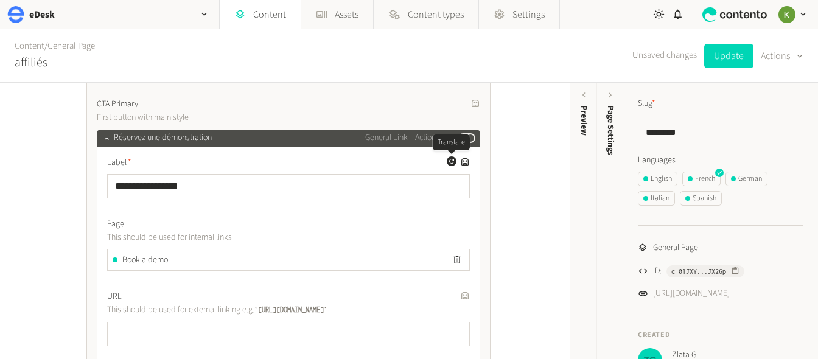
click at [450, 163] on icon "button" at bounding box center [451, 161] width 7 height 7
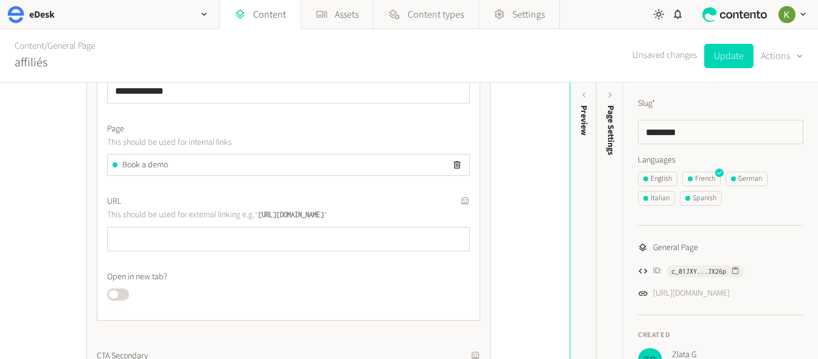
scroll to position [630, 0]
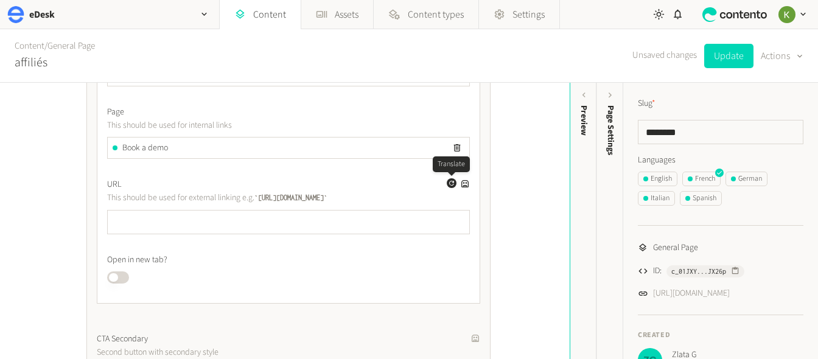
click at [453, 183] on icon "button" at bounding box center [451, 183] width 7 height 7
click at [456, 149] on icon "button" at bounding box center [457, 148] width 7 height 8
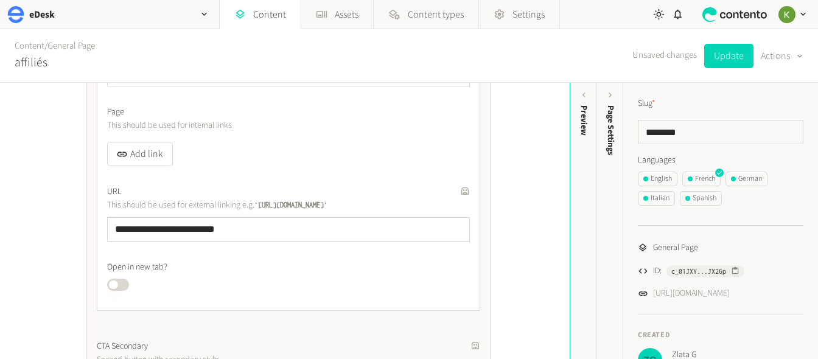
click at [125, 284] on button "Published" at bounding box center [118, 285] width 22 height 12
click at [784, 135] on input "********" at bounding box center [721, 132] width 166 height 24
click at [735, 49] on button "Update" at bounding box center [728, 56] width 49 height 24
click at [782, 57] on button "Actions" at bounding box center [782, 56] width 43 height 24
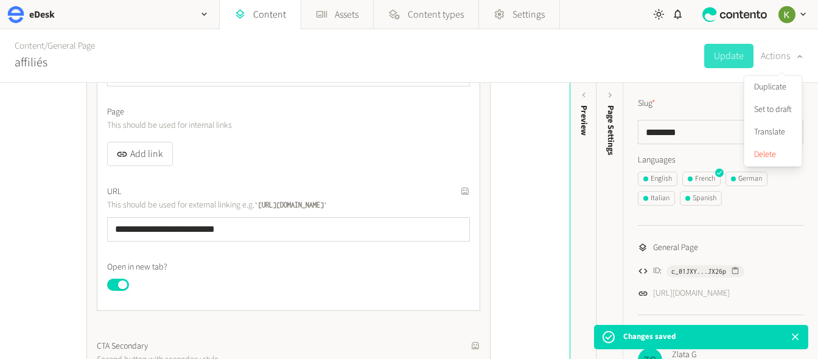
click at [715, 94] on div "Slug * ******** Languages English French German Italian Spanish General Page ID…" at bounding box center [720, 264] width 195 height 362
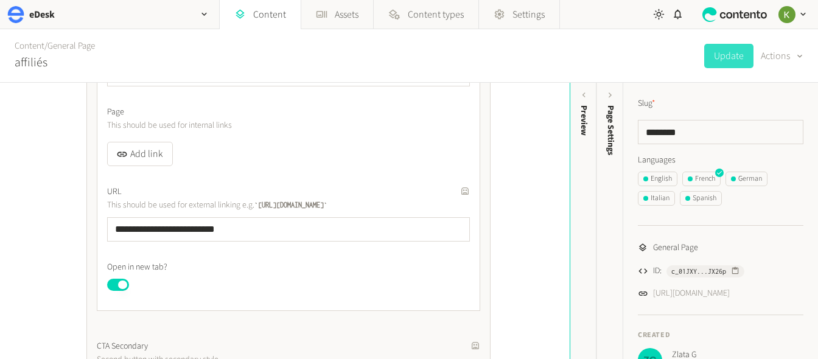
click at [750, 118] on div "Slug * ********" at bounding box center [721, 120] width 166 height 47
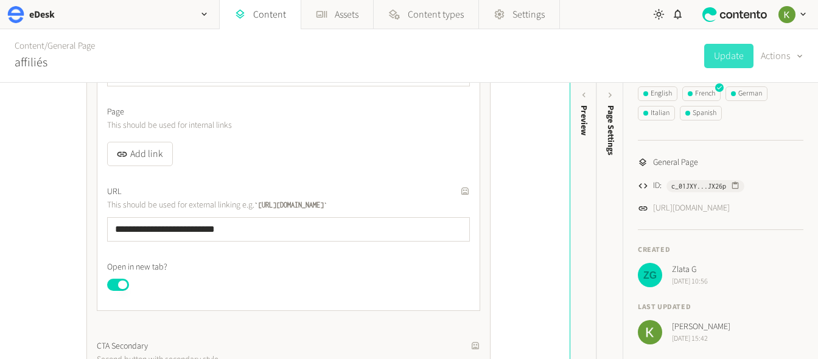
scroll to position [0, 0]
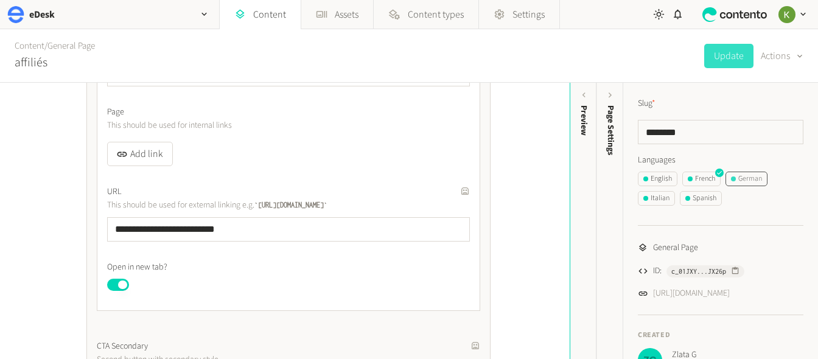
click at [746, 174] on div "German" at bounding box center [746, 179] width 31 height 11
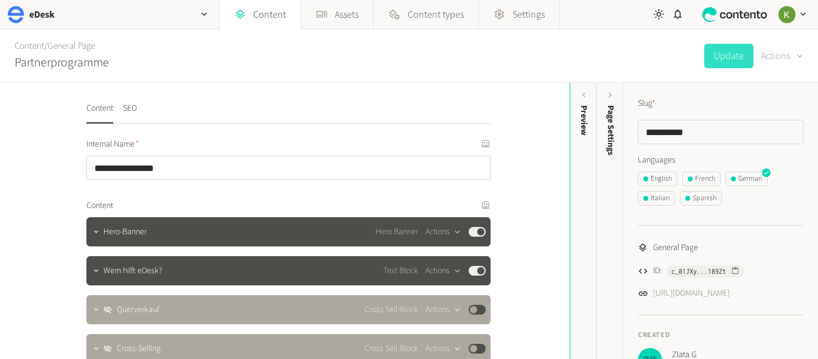
click at [776, 55] on button "Actions" at bounding box center [782, 56] width 43 height 24
click at [766, 130] on button "Translate" at bounding box center [773, 132] width 57 height 23
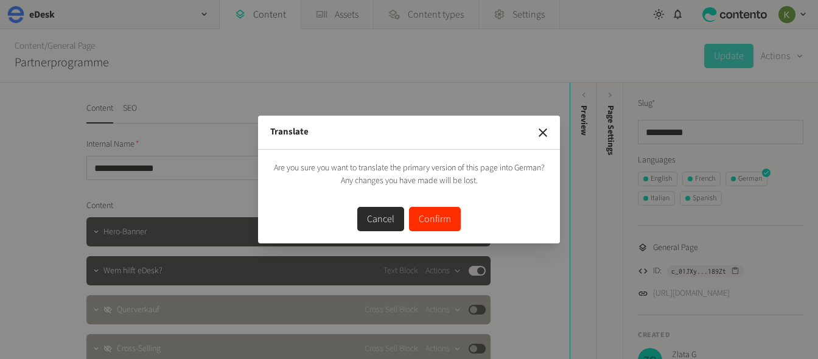
click at [438, 216] on button "Confirm" at bounding box center [435, 219] width 52 height 24
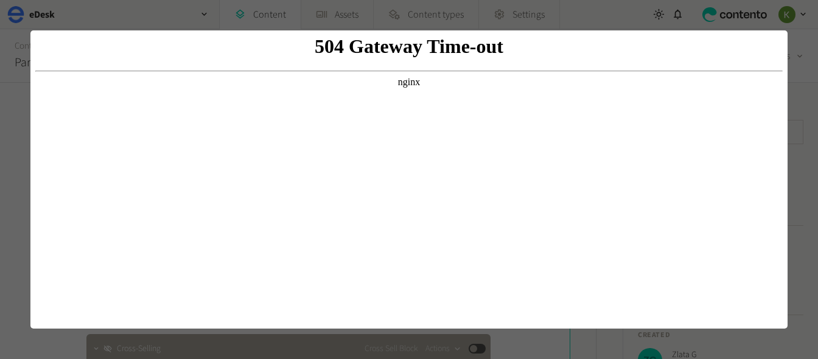
drag, startPoint x: 525, startPoint y: 75, endPoint x: 240, endPoint y: 46, distance: 285.9
click at [505, 74] on body "504 Gateway Time-out nginx" at bounding box center [409, 179] width 748 height 289
click at [127, 20] on div at bounding box center [409, 179] width 818 height 359
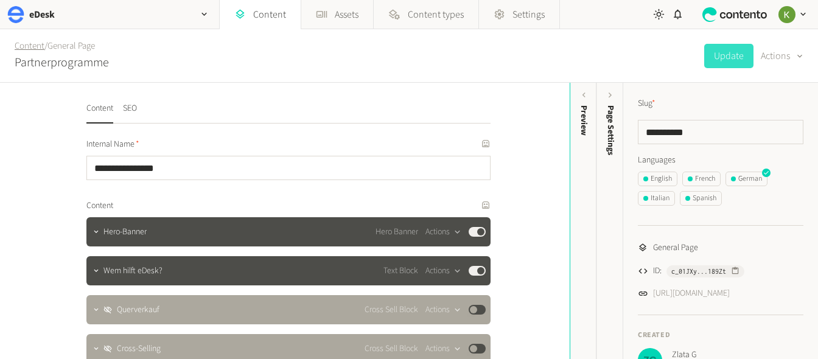
click at [24, 46] on link "Content" at bounding box center [30, 46] width 30 height 13
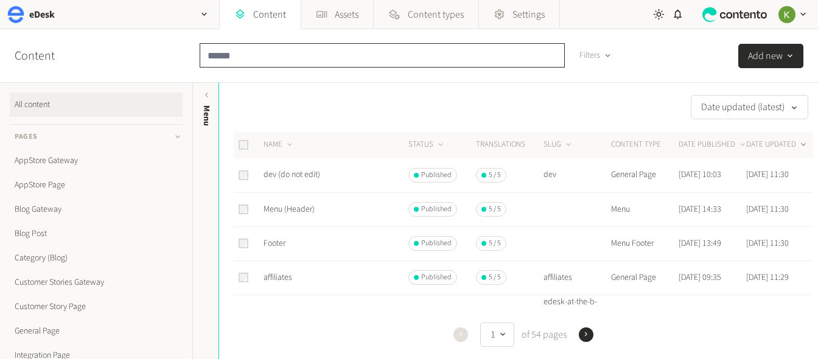
click at [308, 60] on input "text" at bounding box center [382, 55] width 365 height 24
type input "****"
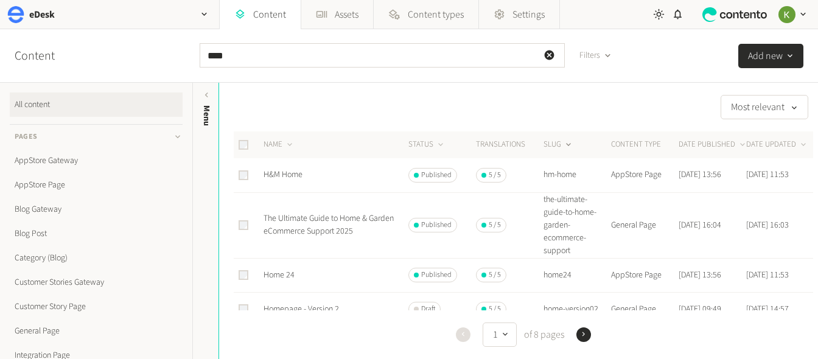
click at [558, 143] on button "SLUG" at bounding box center [559, 145] width 30 height 12
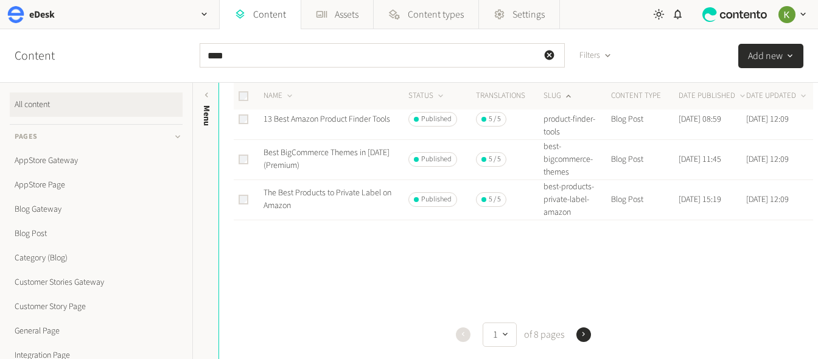
scroll to position [695, 0]
click at [505, 332] on icon "button" at bounding box center [505, 335] width 10 height 12
click at [505, 240] on button "3" at bounding box center [502, 235] width 29 height 24
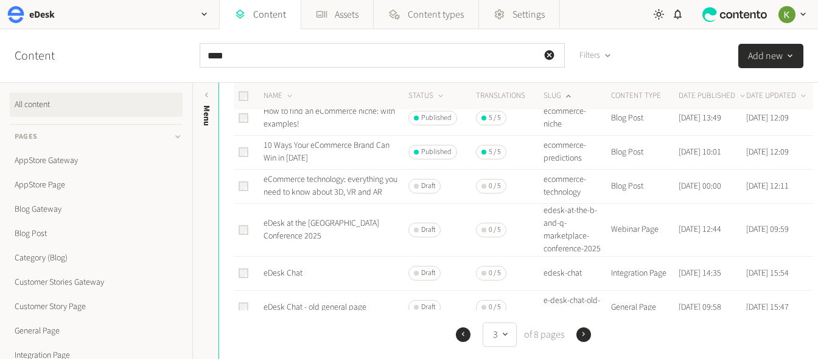
scroll to position [310, 0]
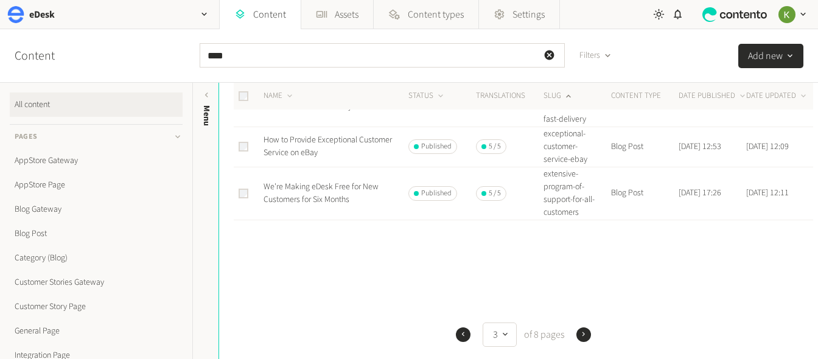
scroll to position [721, 0]
click at [508, 339] on icon "button" at bounding box center [505, 335] width 10 height 12
click at [505, 285] on button "5" at bounding box center [502, 284] width 29 height 24
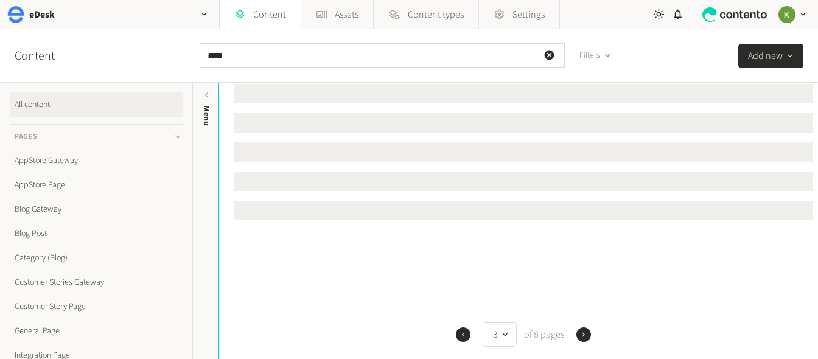
scroll to position [0, 0]
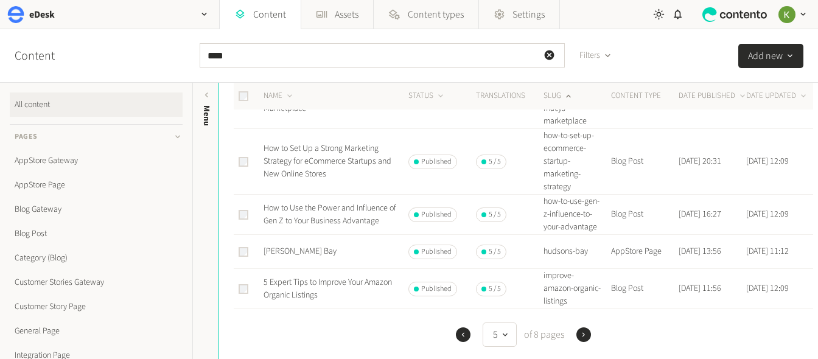
scroll to position [309, 0]
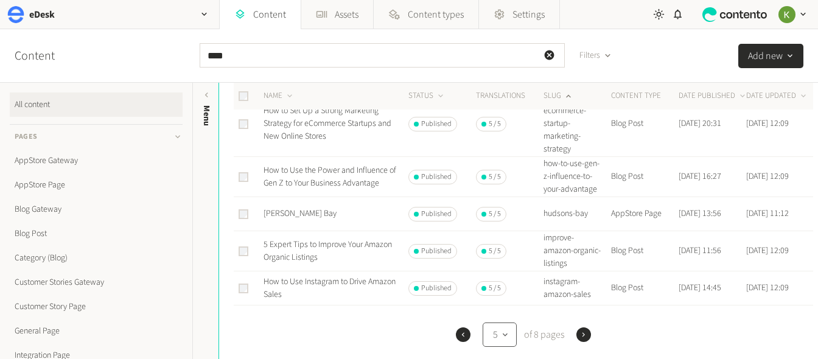
click at [503, 329] on icon "button" at bounding box center [505, 335] width 10 height 12
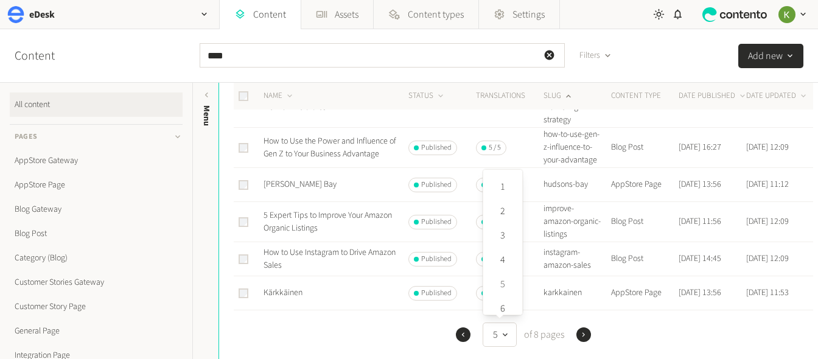
scroll to position [339, 0]
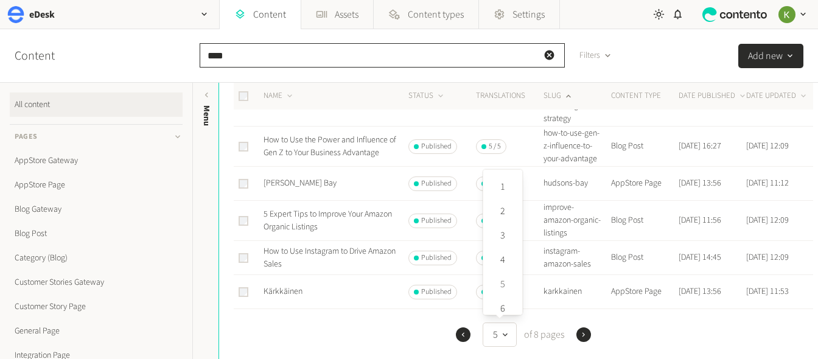
click at [339, 57] on input "****" at bounding box center [382, 55] width 365 height 24
click at [605, 55] on icon "button" at bounding box center [608, 56] width 10 height 10
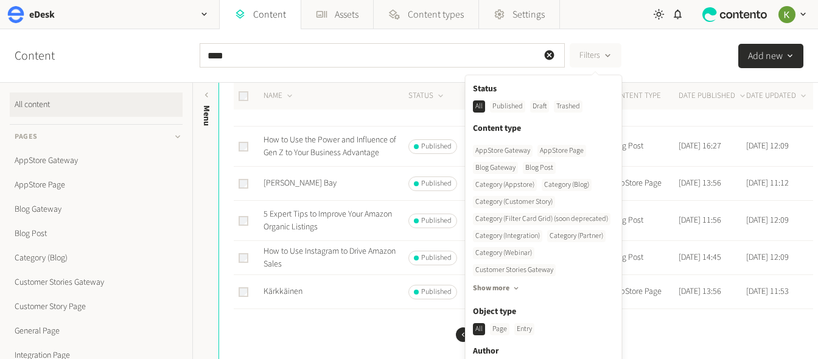
click at [503, 105] on div "Published" at bounding box center [507, 106] width 35 height 12
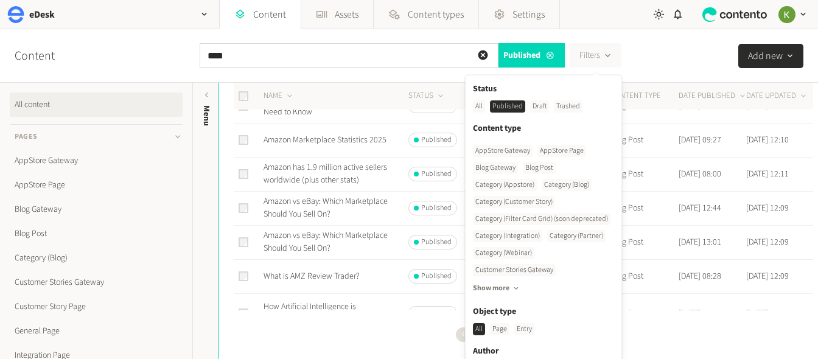
scroll to position [0, 0]
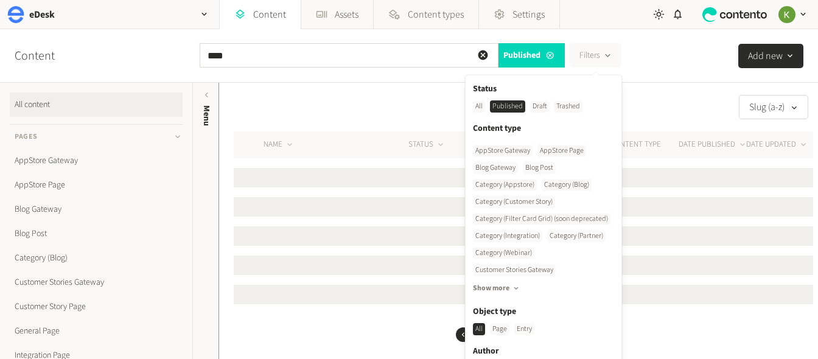
click at [369, 95] on div "Slug (a-z)" at bounding box center [516, 107] width 594 height 24
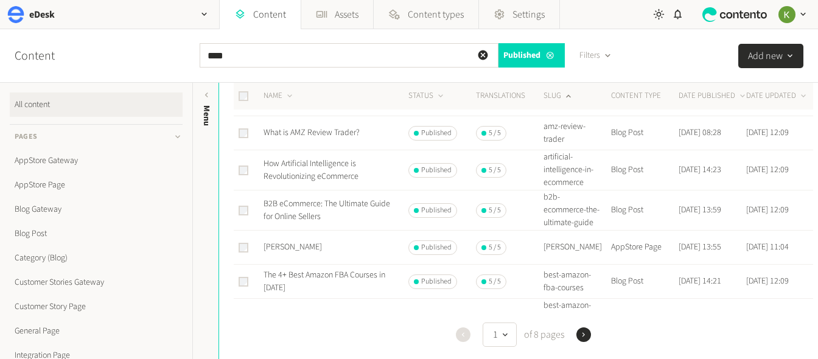
scroll to position [396, 0]
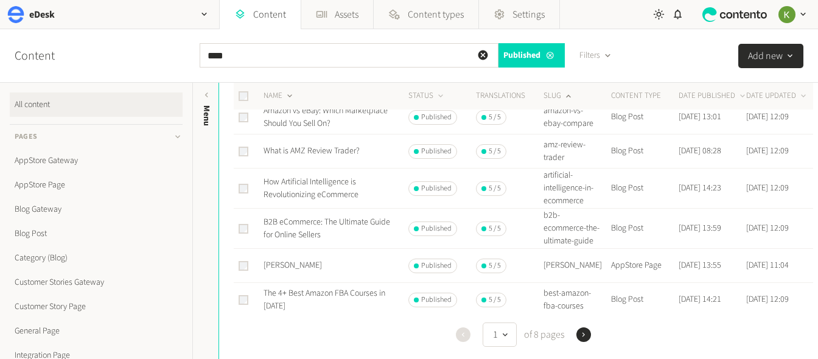
drag, startPoint x: 290, startPoint y: 90, endPoint x: 290, endPoint y: 97, distance: 7.3
click at [289, 93] on button "NAME" at bounding box center [279, 96] width 31 height 12
click at [290, 97] on div "Name (a-z) NAME STATUS Translations SLUG CONTENT TYPE DATE PUBLISHED DATE UPDAT…" at bounding box center [518, 175] width 599 height 952
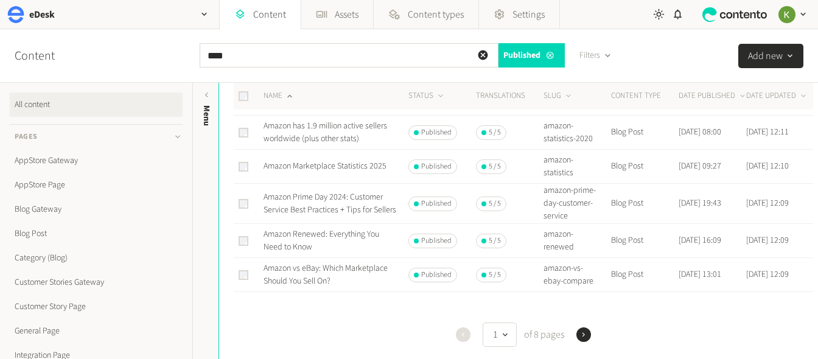
scroll to position [658, 0]
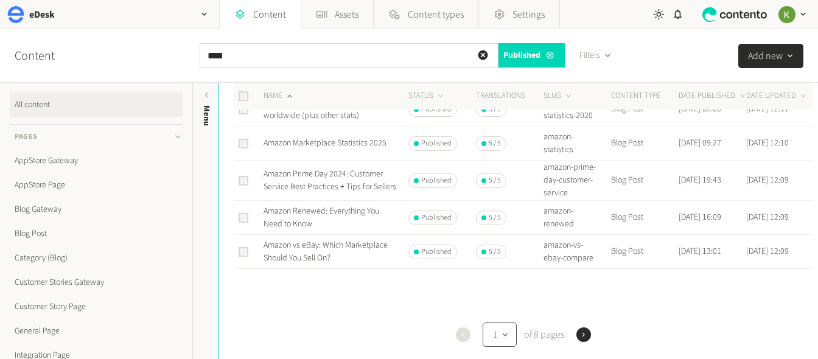
click at [514, 339] on button "1" at bounding box center [500, 335] width 34 height 24
click at [504, 263] on button "4" at bounding box center [502, 260] width 29 height 24
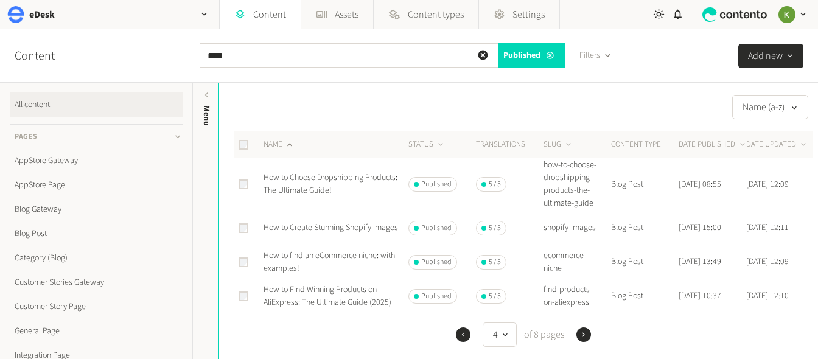
click at [459, 335] on icon "button" at bounding box center [463, 335] width 9 height 9
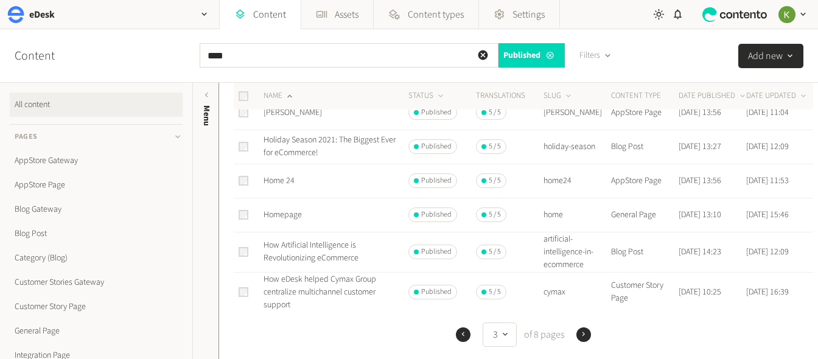
scroll to position [530, 0]
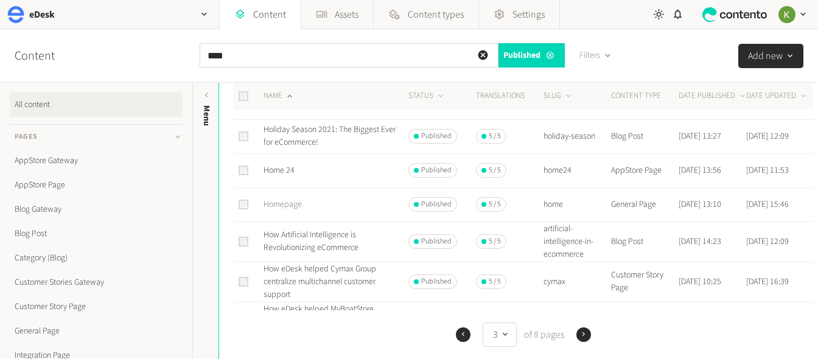
click at [287, 211] on link "Homepage" at bounding box center [283, 204] width 38 height 12
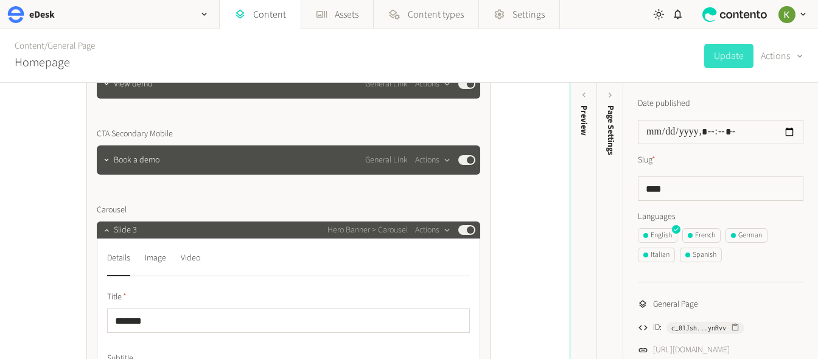
scroll to position [651, 0]
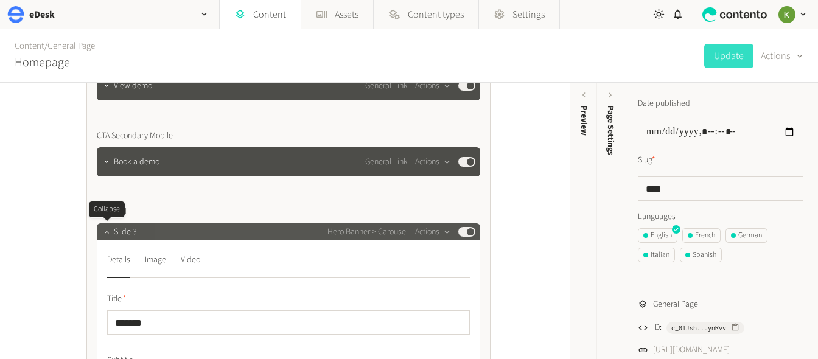
drag, startPoint x: 106, startPoint y: 233, endPoint x: 117, endPoint y: 231, distance: 11.0
click at [107, 233] on icon "button" at bounding box center [106, 232] width 9 height 9
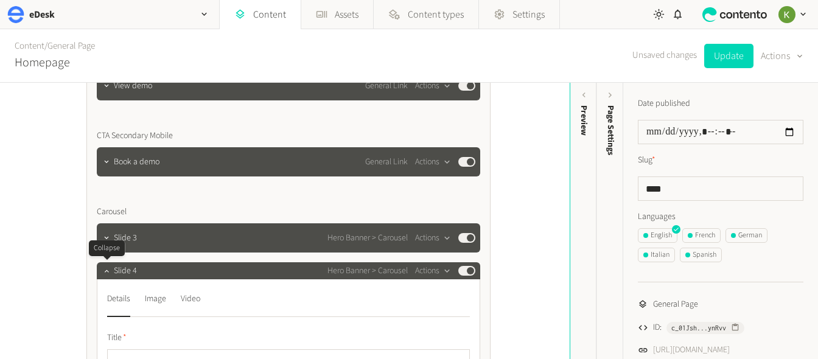
click at [102, 266] on button "button" at bounding box center [106, 269] width 15 height 15
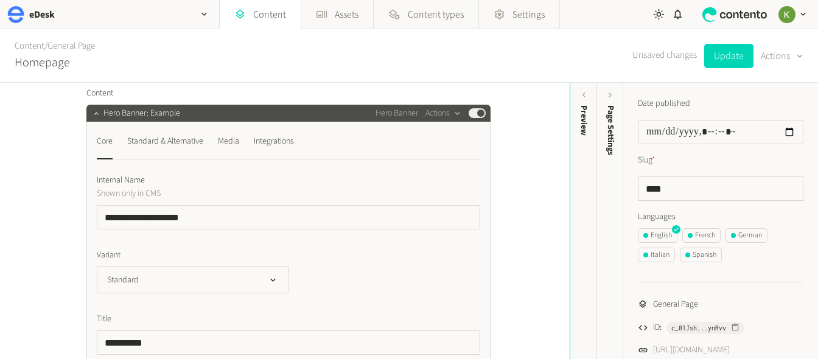
scroll to position [154, 0]
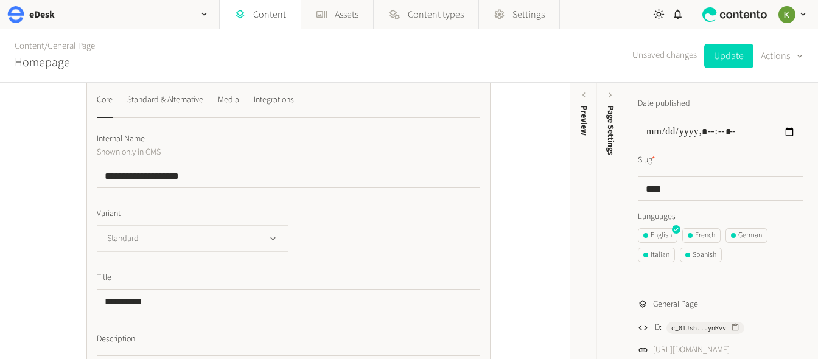
click at [273, 235] on icon "button" at bounding box center [273, 239] width 10 height 10
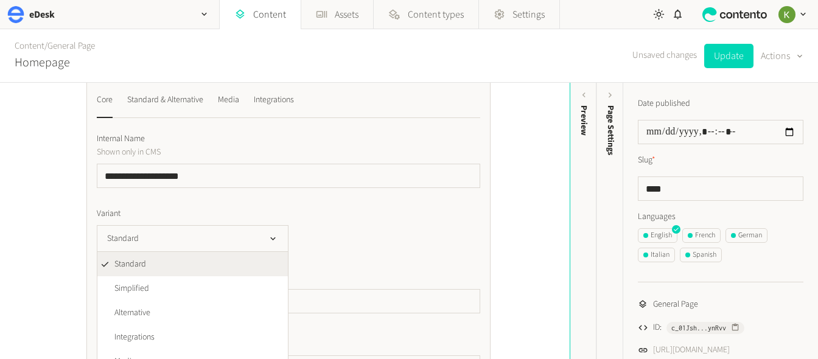
click at [430, 231] on div "Standard Standard Simplified Alternative Integrations Media Carousel Appstore" at bounding box center [289, 238] width 384 height 27
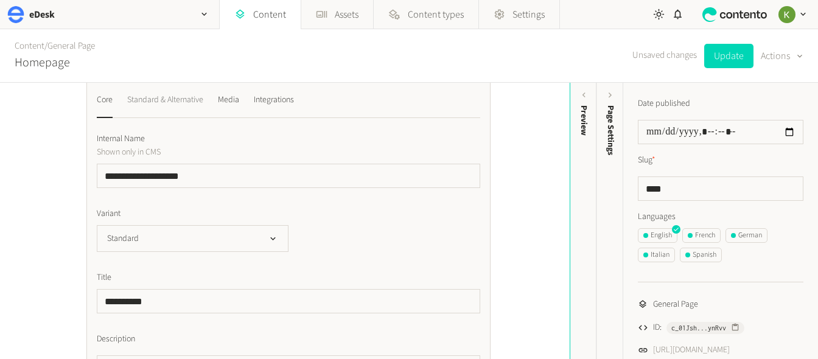
click at [174, 98] on div "Standard & Alternative" at bounding box center [165, 99] width 76 height 19
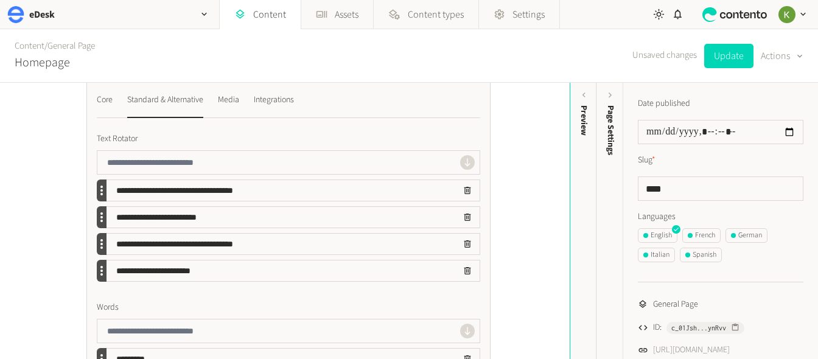
click at [174, 98] on div "Standard & Alternative" at bounding box center [165, 99] width 76 height 19
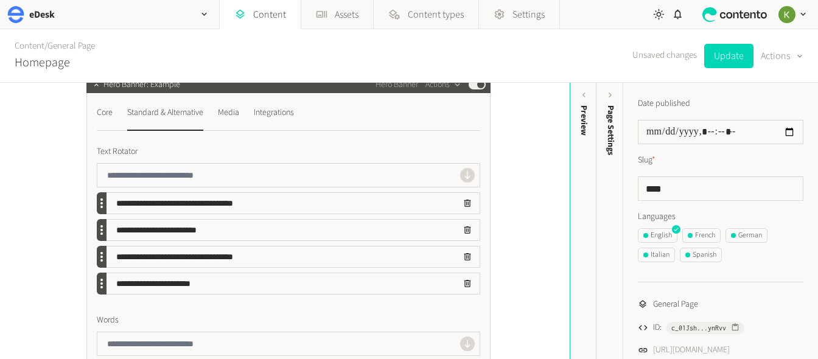
scroll to position [149, 0]
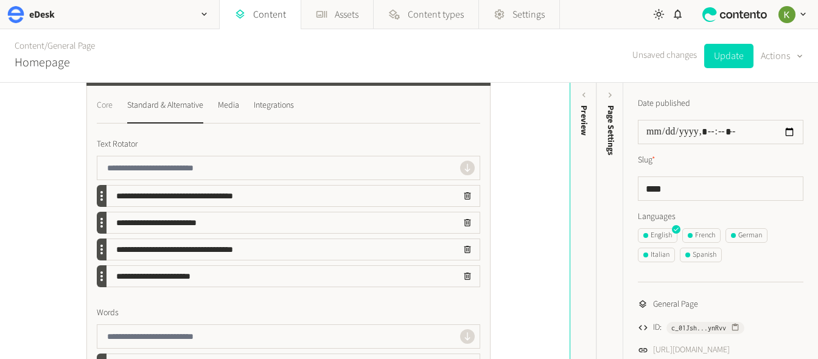
click at [103, 106] on div "Core" at bounding box center [105, 105] width 16 height 19
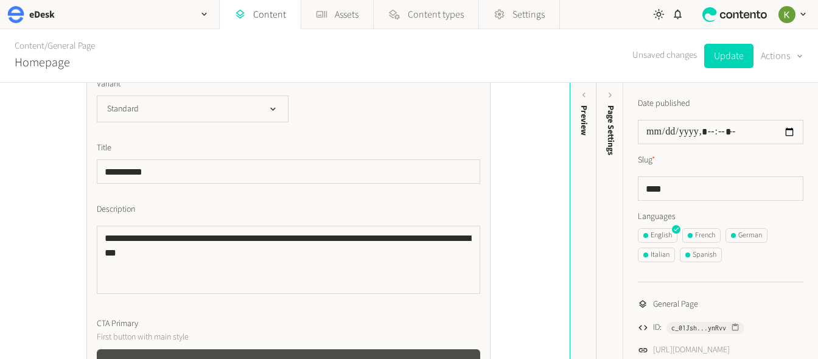
scroll to position [114, 0]
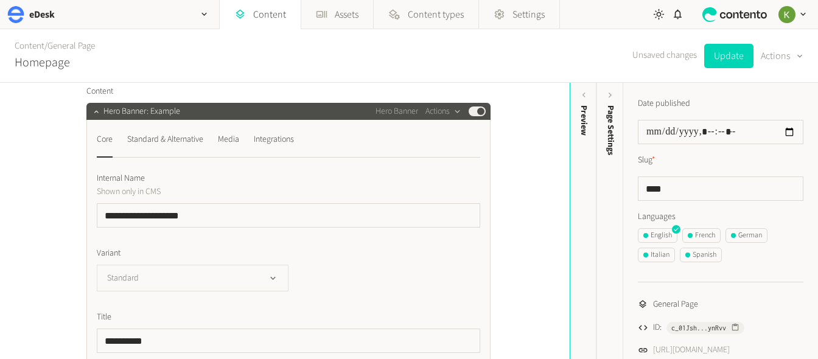
click at [229, 286] on button "Standard" at bounding box center [193, 278] width 192 height 27
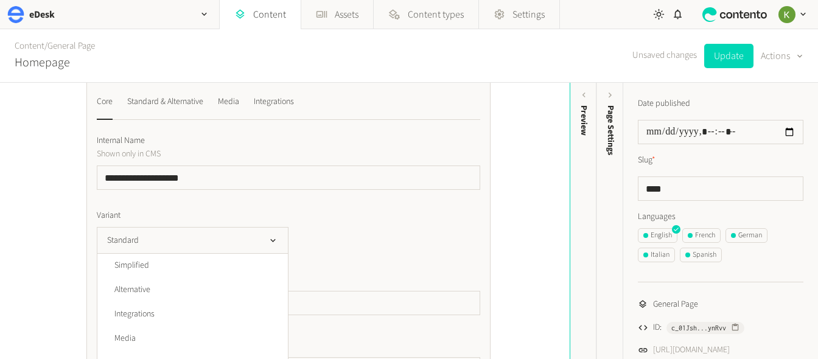
scroll to position [207, 0]
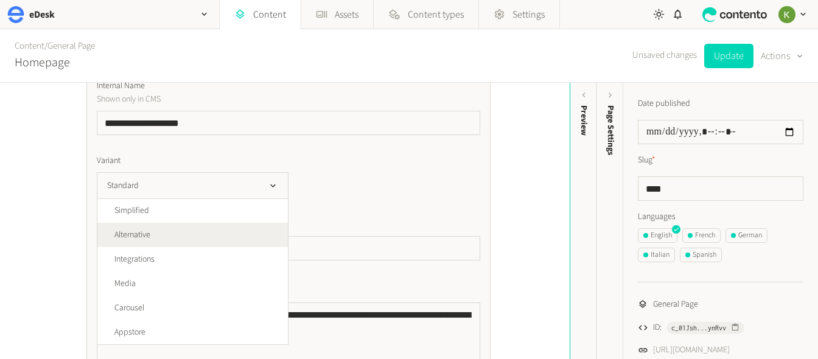
click at [208, 240] on li "Alternative" at bounding box center [192, 235] width 191 height 24
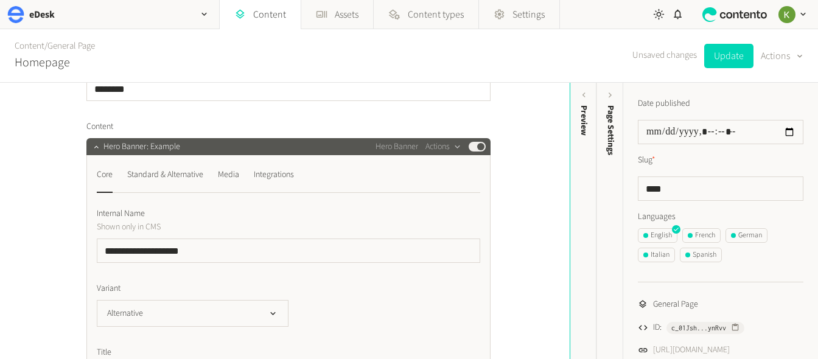
scroll to position [70, 0]
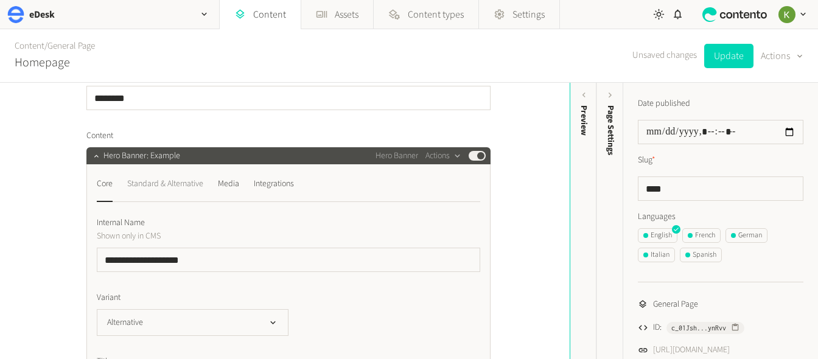
click at [151, 186] on div "Standard & Alternative" at bounding box center [165, 183] width 76 height 19
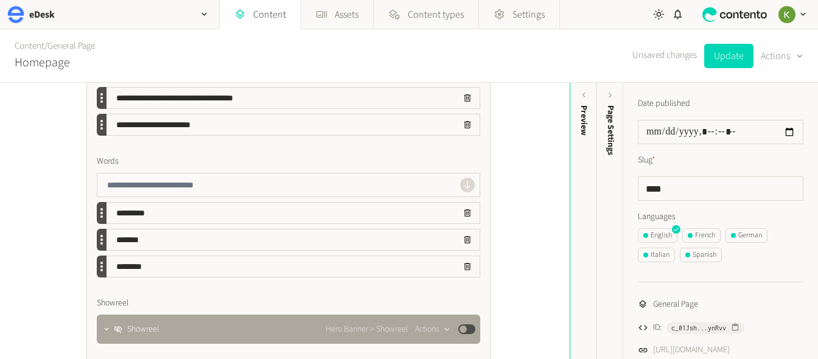
scroll to position [158, 0]
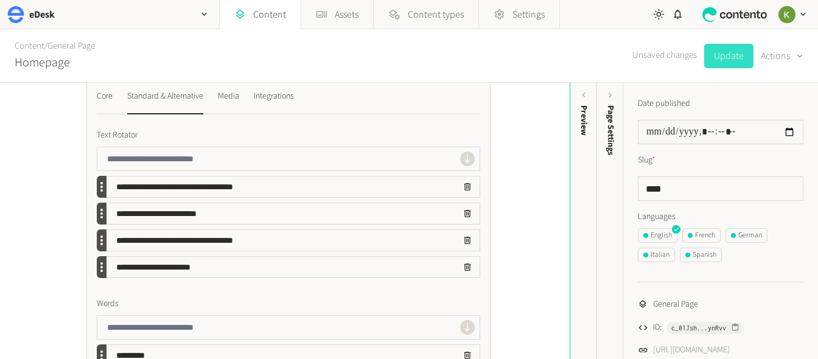
click at [718, 61] on button "Update" at bounding box center [728, 56] width 49 height 24
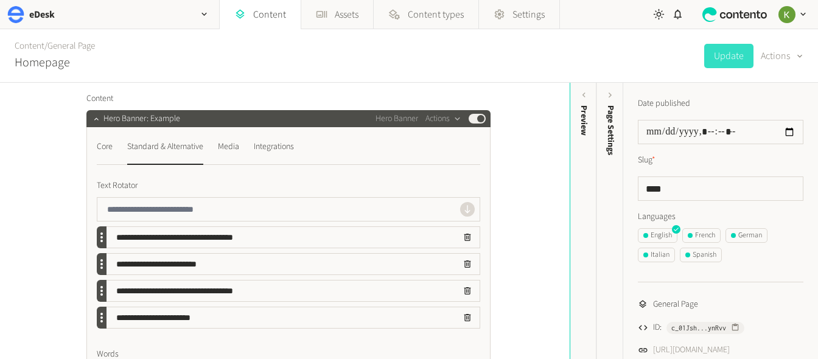
scroll to position [128, 0]
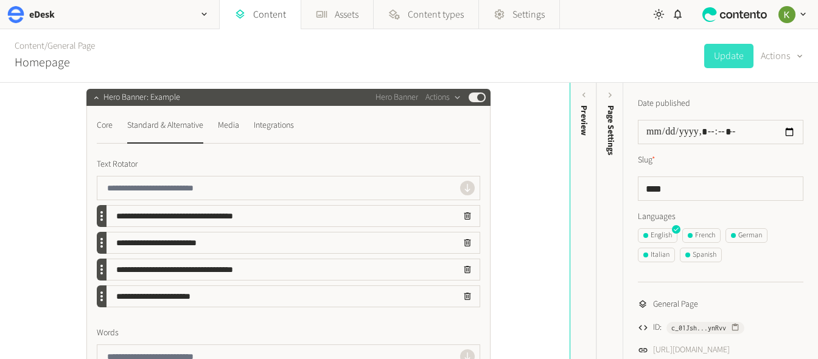
click at [186, 188] on input "text" at bounding box center [278, 188] width 363 height 23
click at [224, 125] on div "Media" at bounding box center [228, 125] width 21 height 19
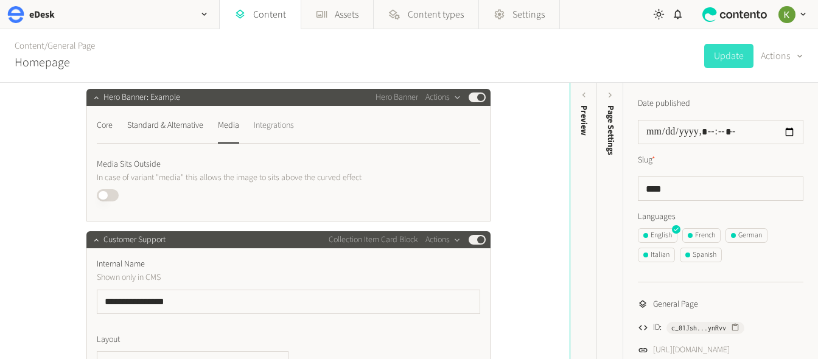
click at [258, 125] on div "Integrations" at bounding box center [274, 125] width 40 height 19
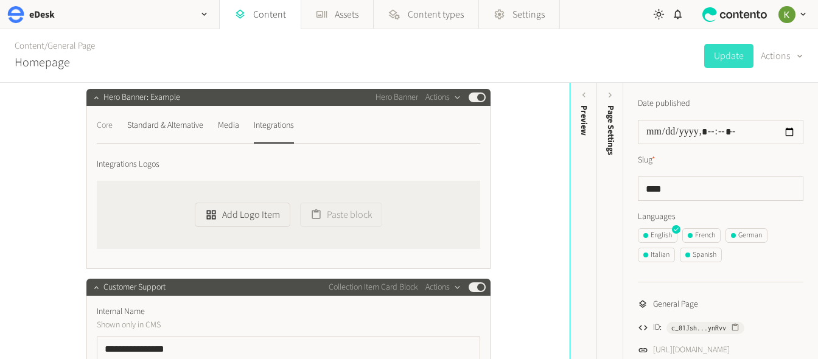
click at [103, 127] on div "Core" at bounding box center [105, 125] width 16 height 19
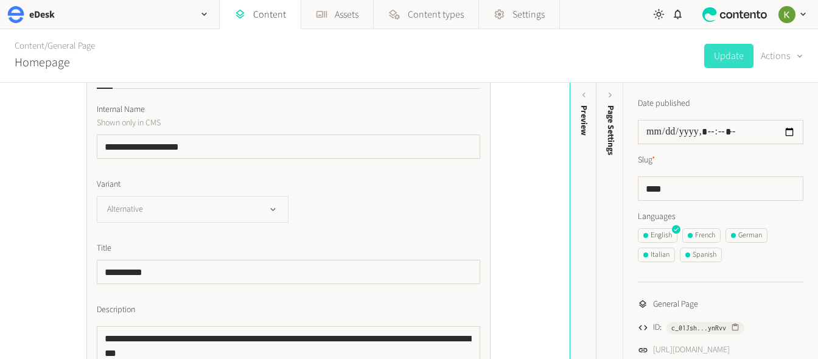
scroll to position [239, 0]
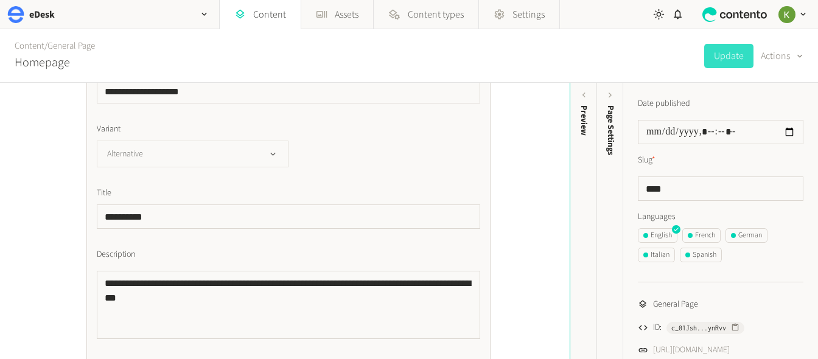
click at [251, 153] on button "Alternative" at bounding box center [193, 154] width 192 height 27
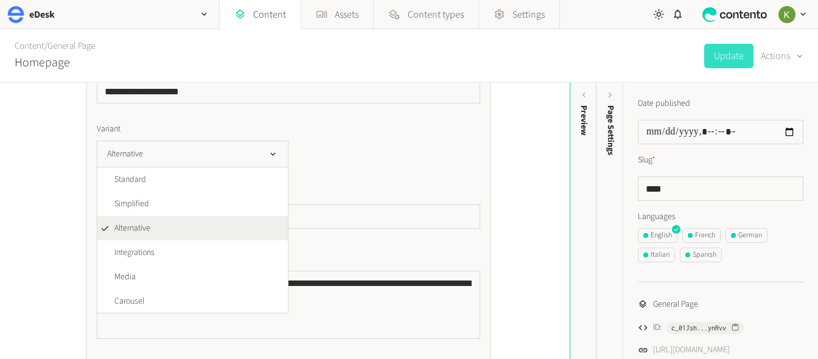
click at [332, 130] on label "Variant" at bounding box center [289, 129] width 384 height 13
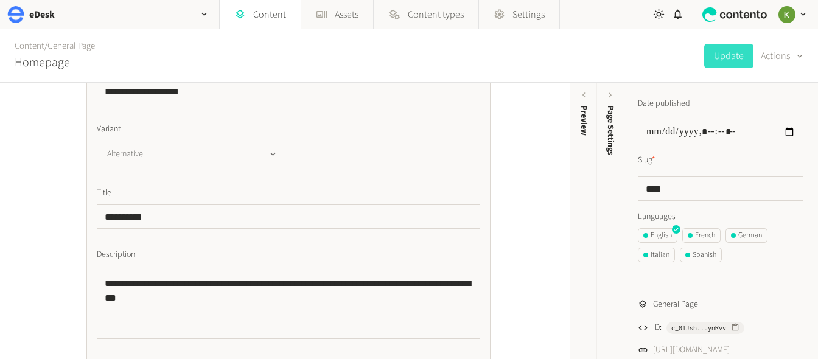
click at [248, 156] on button "Alternative" at bounding box center [193, 154] width 192 height 27
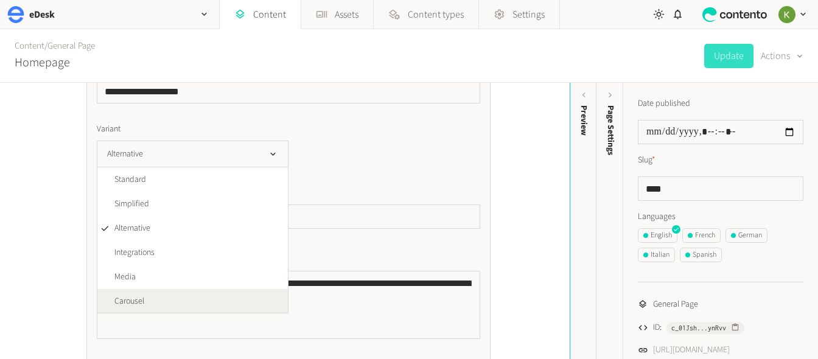
scroll to position [1, 0]
click at [174, 295] on li "Carousel" at bounding box center [192, 301] width 191 height 24
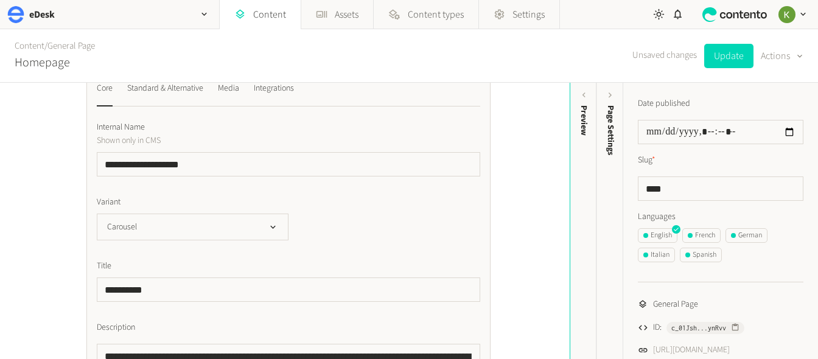
scroll to position [176, 0]
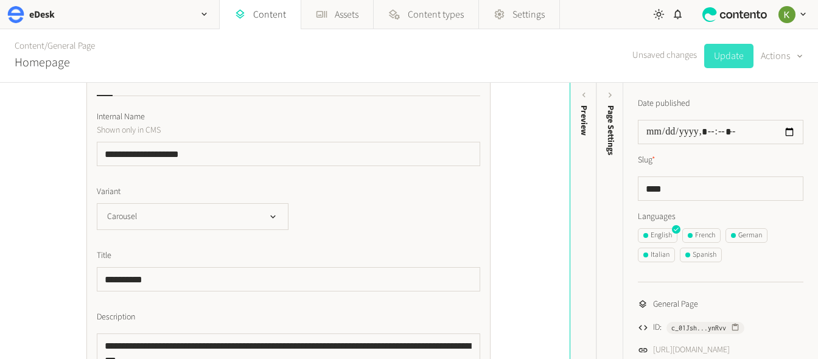
click at [730, 63] on button "Update" at bounding box center [728, 56] width 49 height 24
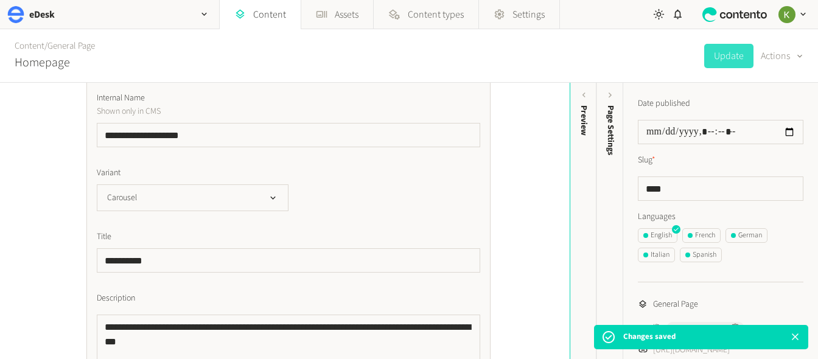
click at [269, 195] on icon "button" at bounding box center [273, 198] width 10 height 10
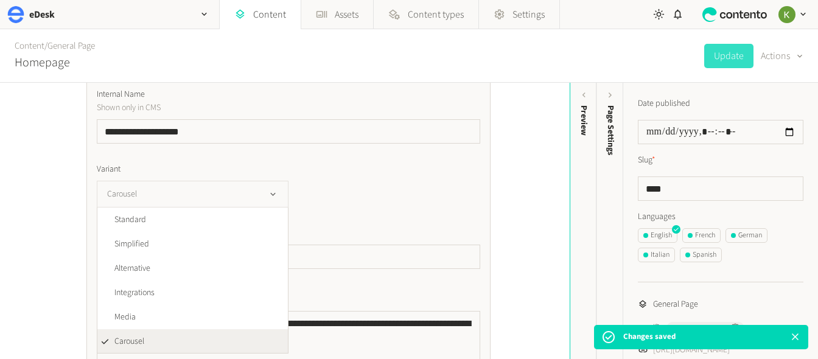
scroll to position [1, 0]
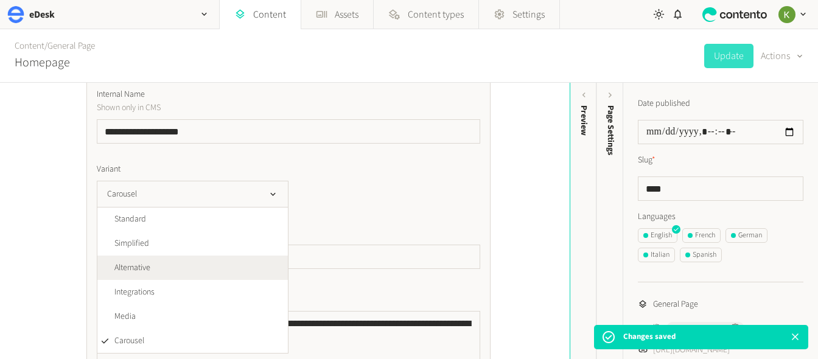
click at [237, 268] on li "Alternative" at bounding box center [192, 268] width 191 height 24
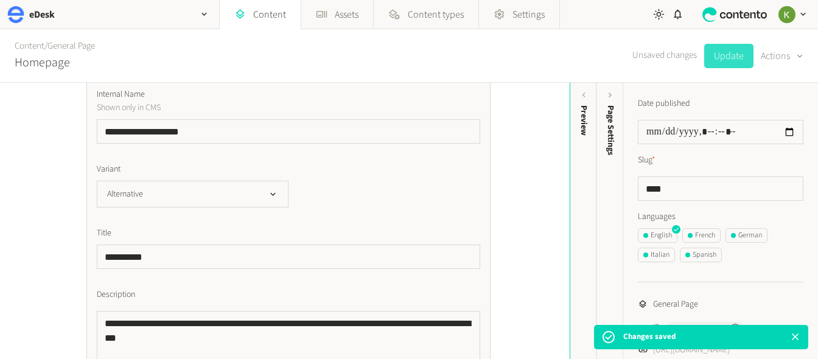
click at [726, 61] on button "Update" at bounding box center [728, 56] width 49 height 24
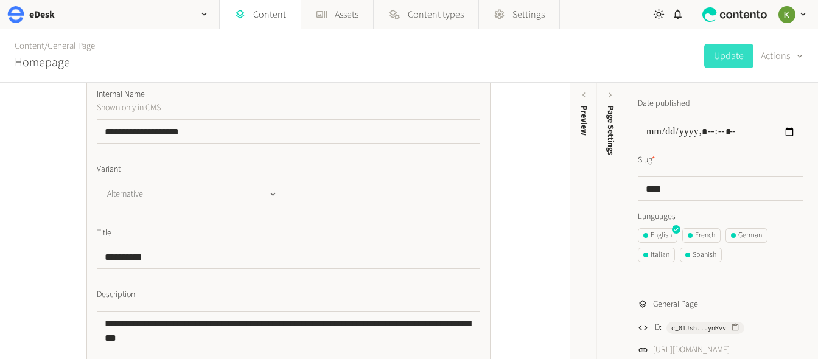
click at [245, 194] on button "Alternative" at bounding box center [193, 194] width 192 height 27
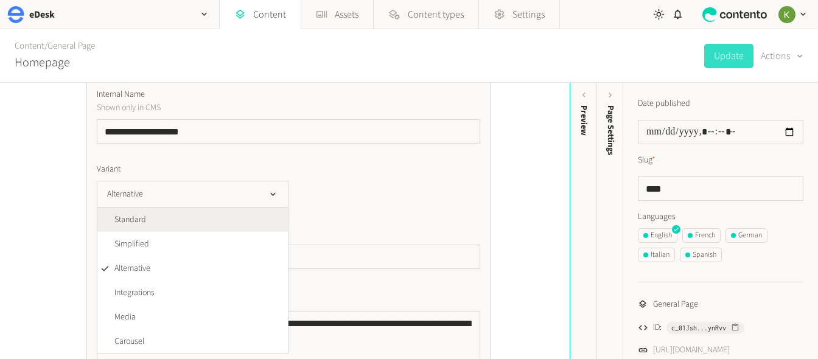
click at [229, 216] on li "Standard" at bounding box center [192, 220] width 191 height 24
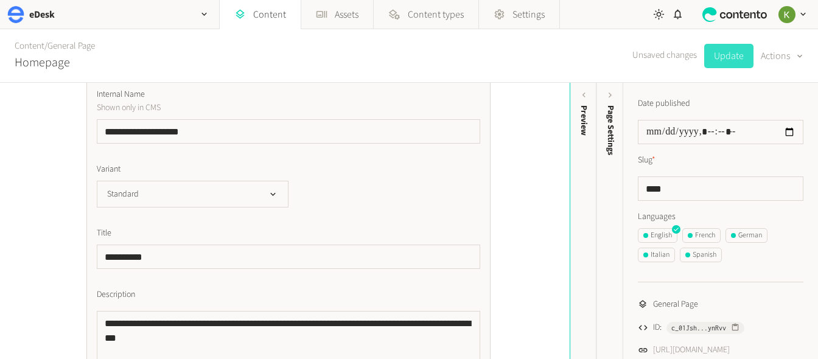
click at [723, 59] on button "Update" at bounding box center [728, 56] width 49 height 24
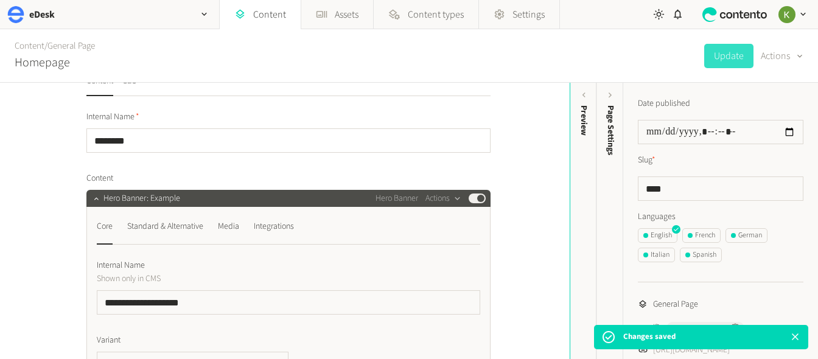
scroll to position [0, 0]
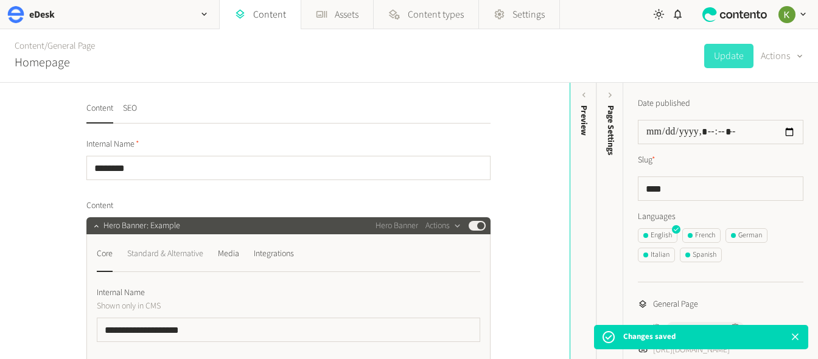
click at [150, 251] on div "Standard & Alternative" at bounding box center [165, 253] width 76 height 19
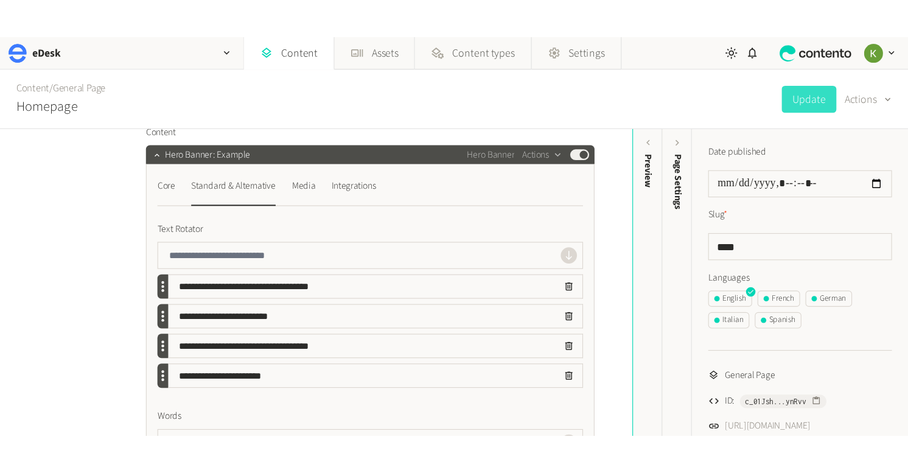
scroll to position [120, 0]
